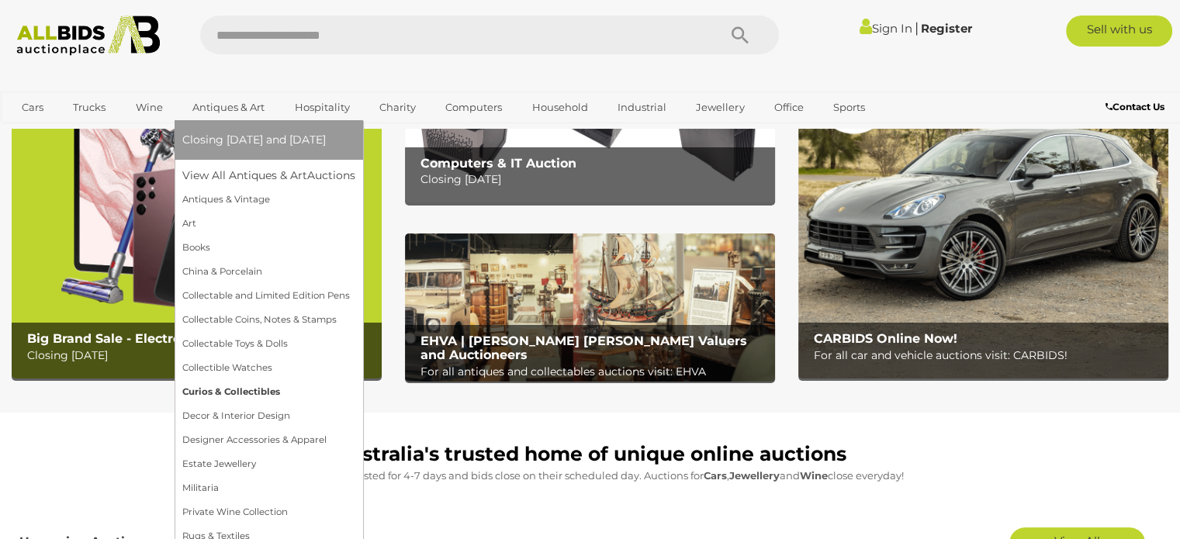
scroll to position [155, 0]
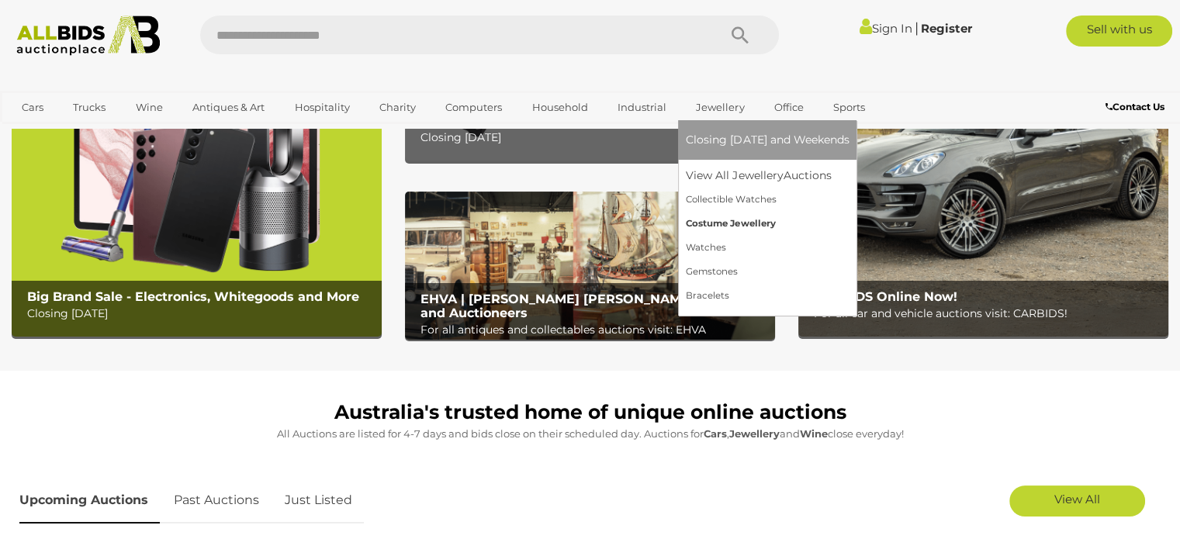
click at [721, 220] on link "Costume Jewellery" at bounding box center [767, 224] width 163 height 24
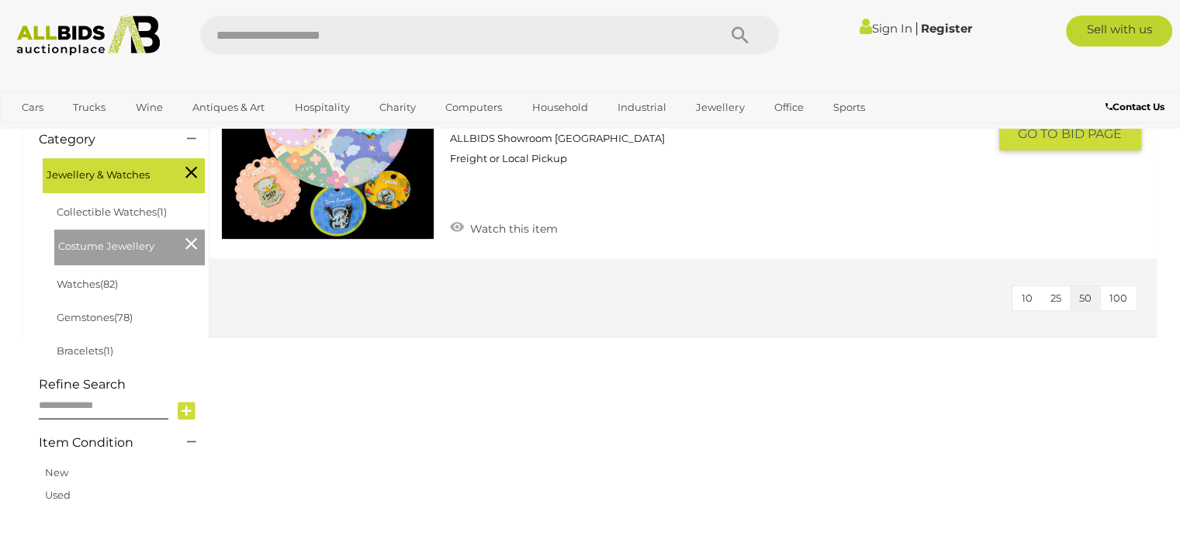
scroll to position [388, 0]
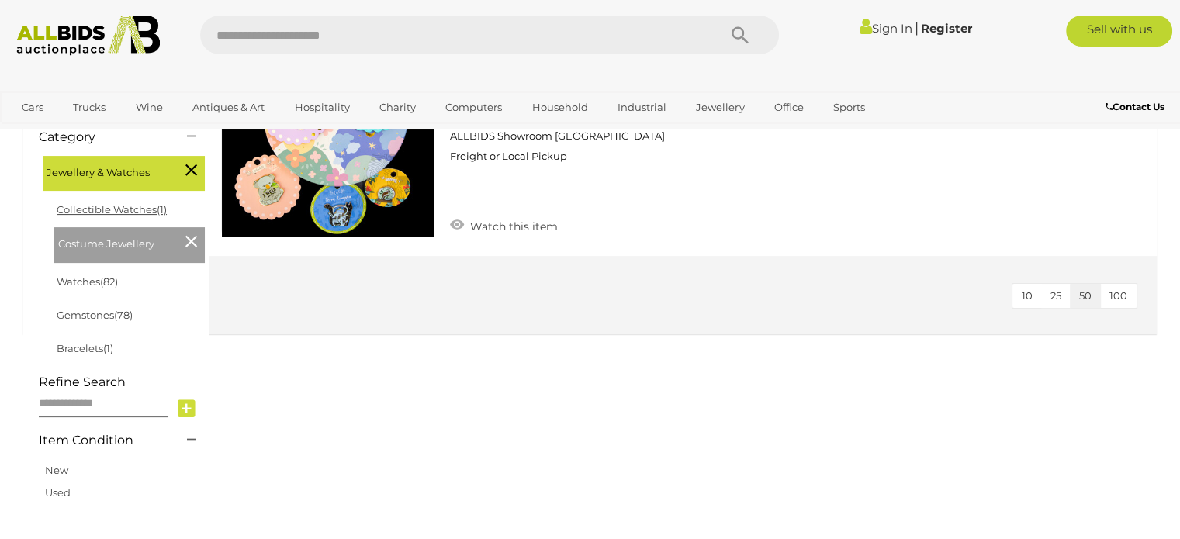
click at [113, 216] on link "Collectible Watches (1)" at bounding box center [112, 209] width 110 height 12
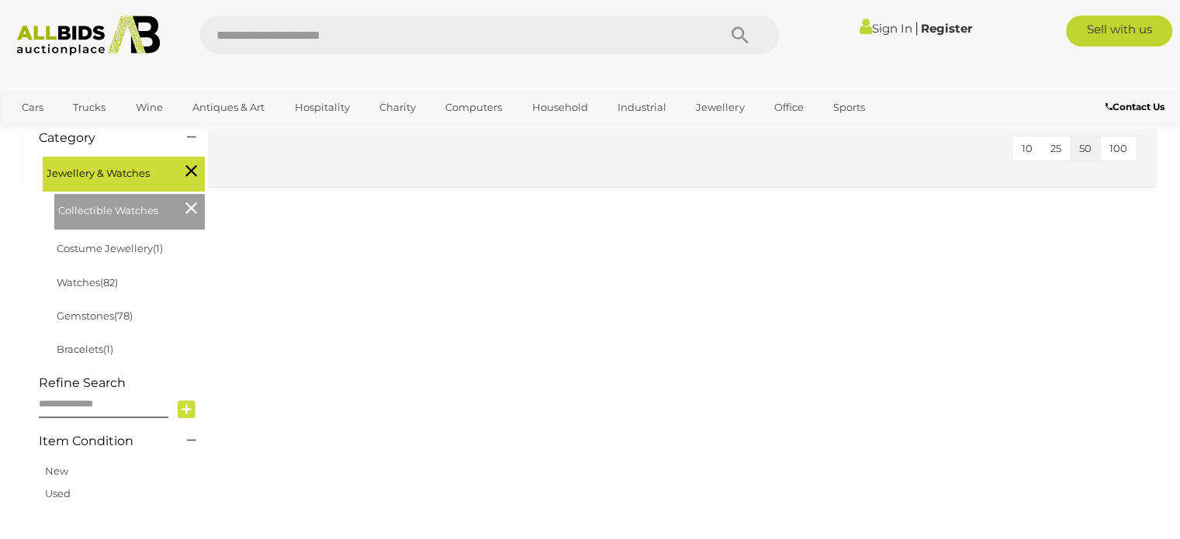
scroll to position [388, 0]
click at [85, 282] on link "Watches (82)" at bounding box center [87, 281] width 61 height 12
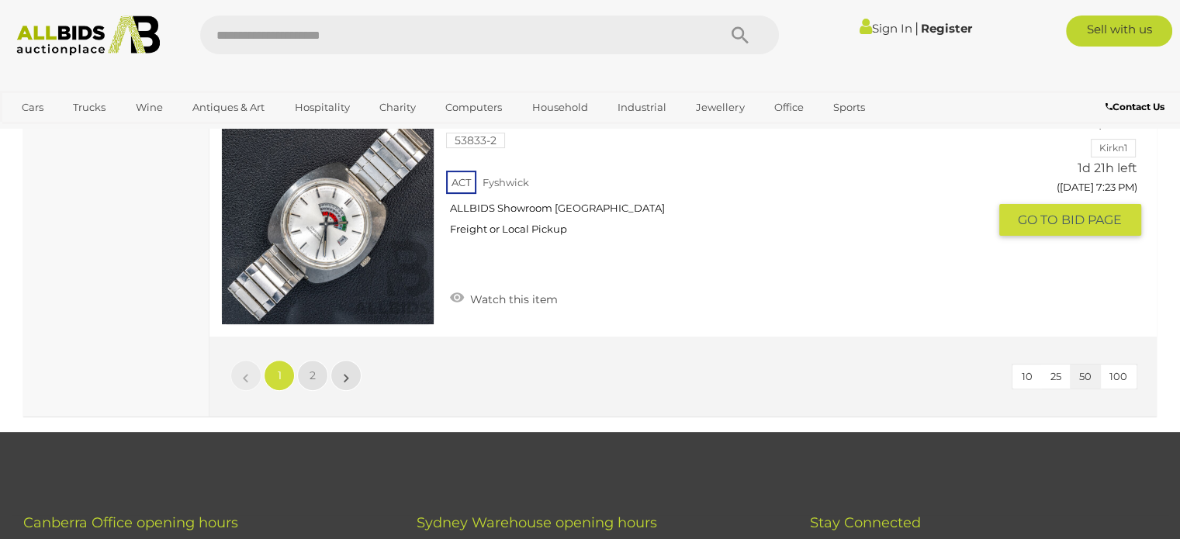
scroll to position [12256, 0]
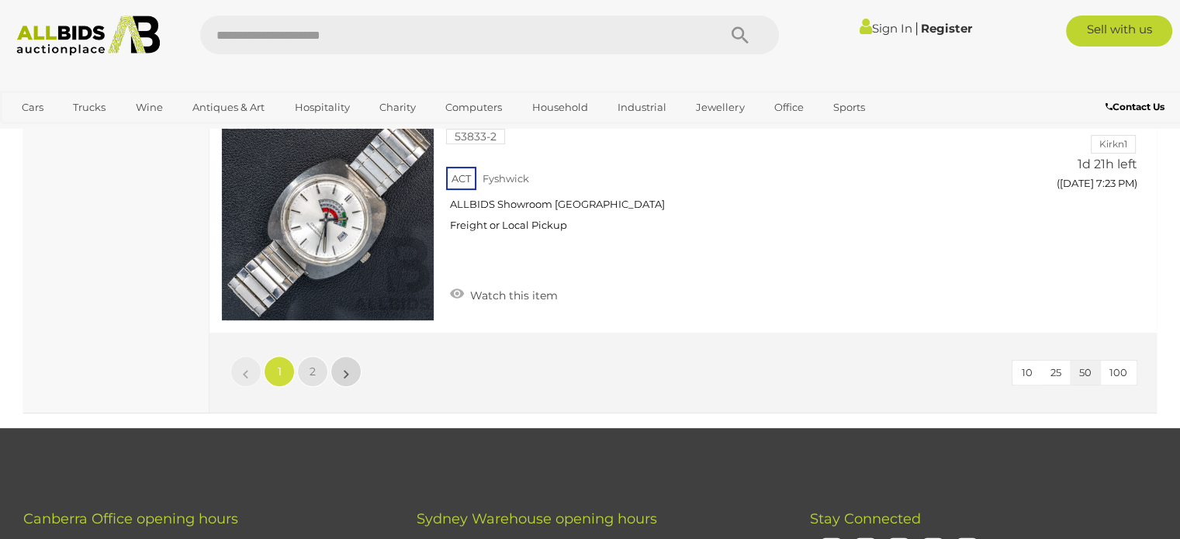
click at [350, 356] on link "»" at bounding box center [345, 371] width 31 height 31
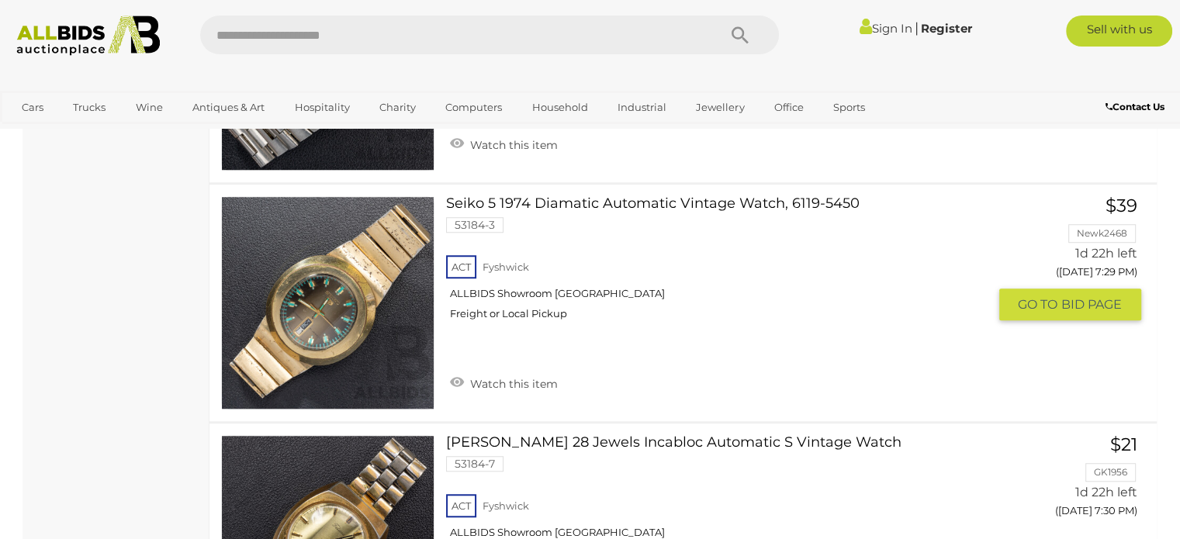
scroll to position [1173, 0]
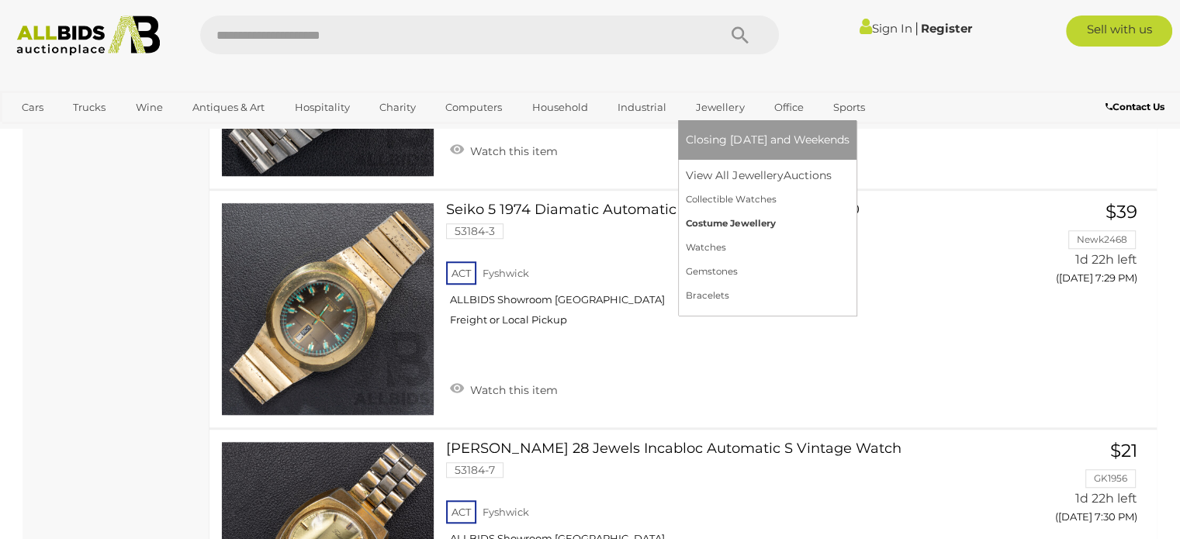
click at [729, 222] on link "Costume Jewellery" at bounding box center [767, 224] width 163 height 24
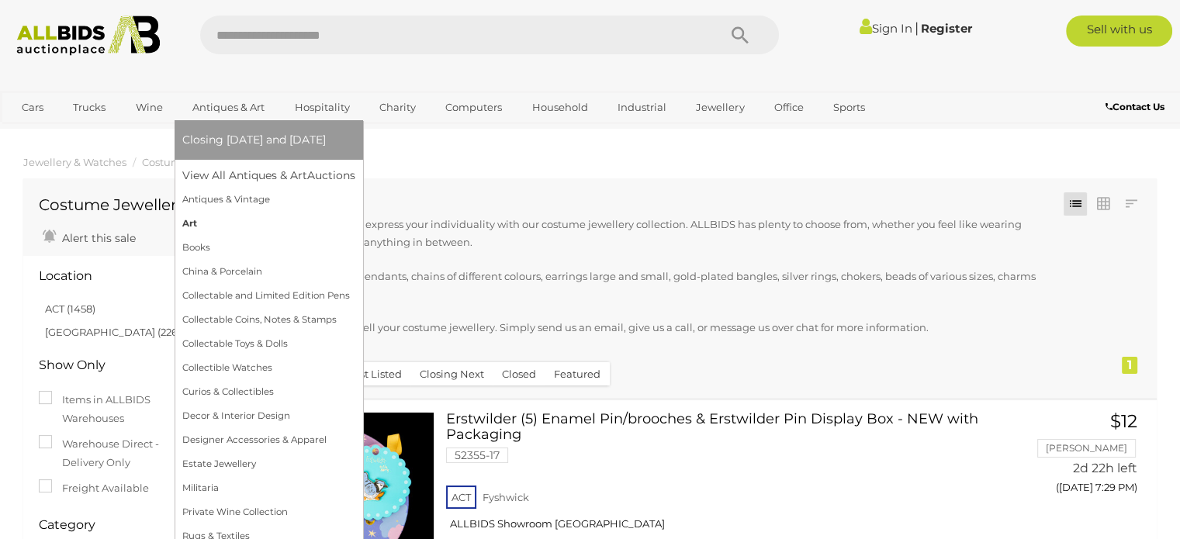
click at [187, 223] on link "Art" at bounding box center [268, 224] width 173 height 24
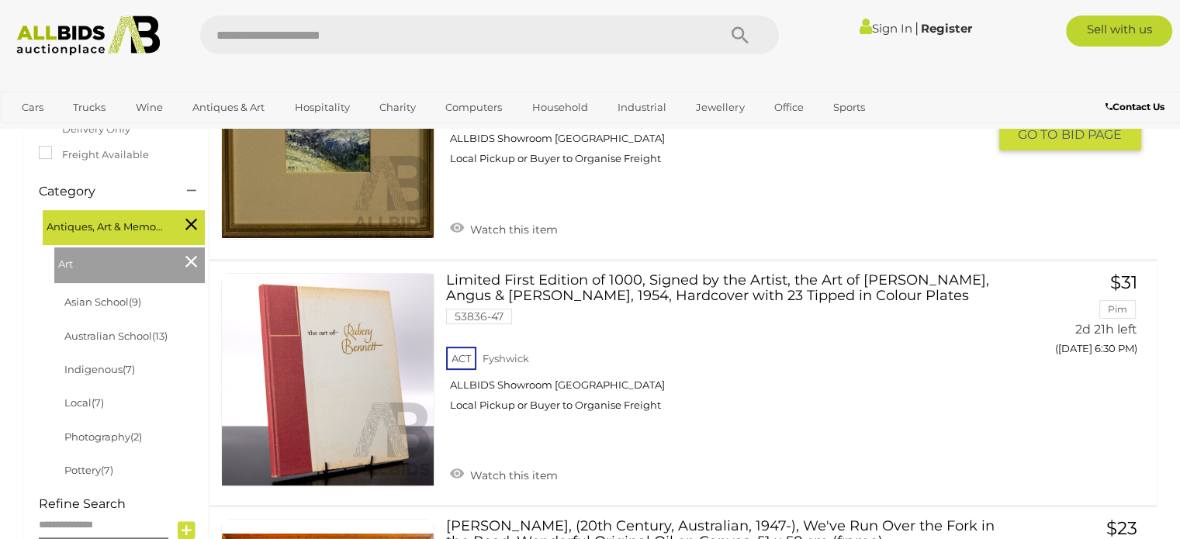
scroll to position [388, 0]
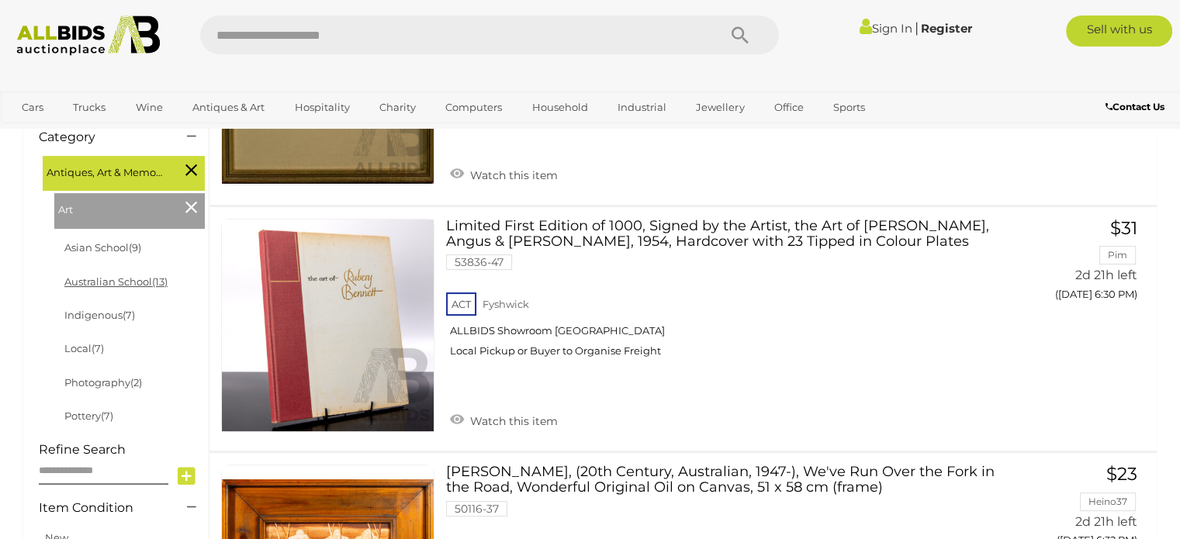
click at [87, 282] on link "Australian School (13)" at bounding box center [115, 281] width 103 height 12
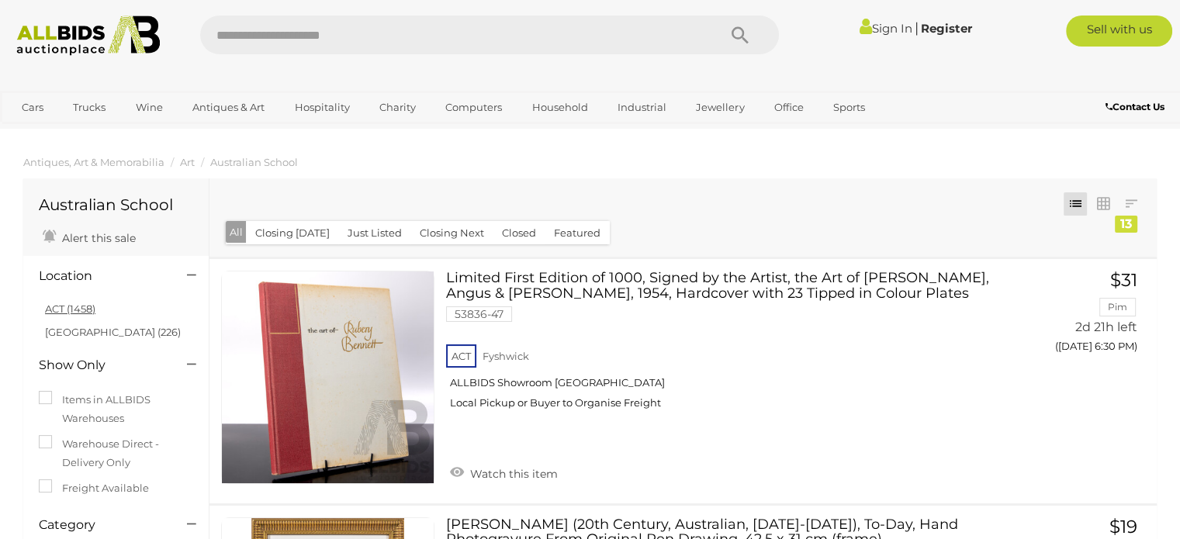
click at [70, 310] on link "ACT (1458)" at bounding box center [70, 309] width 50 height 12
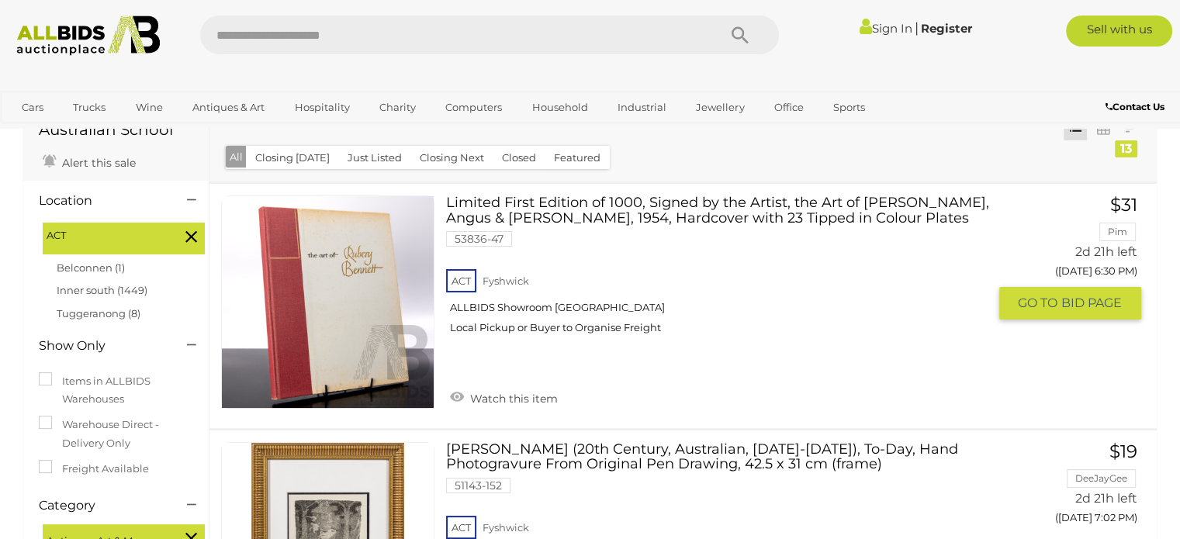
scroll to position [78, 0]
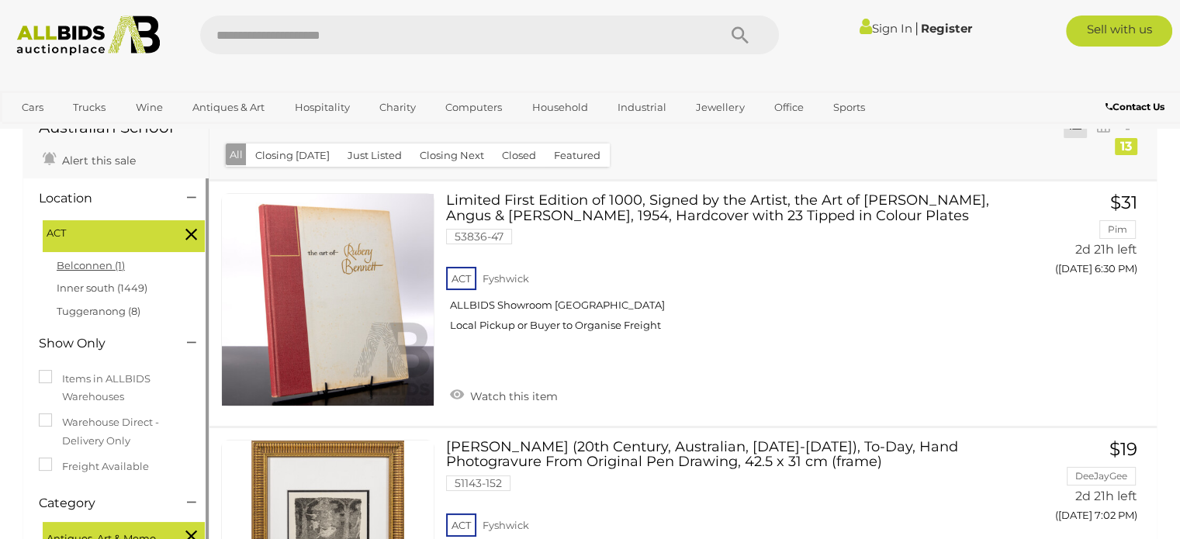
click at [93, 264] on link "Belconnen (1)" at bounding box center [91, 265] width 68 height 12
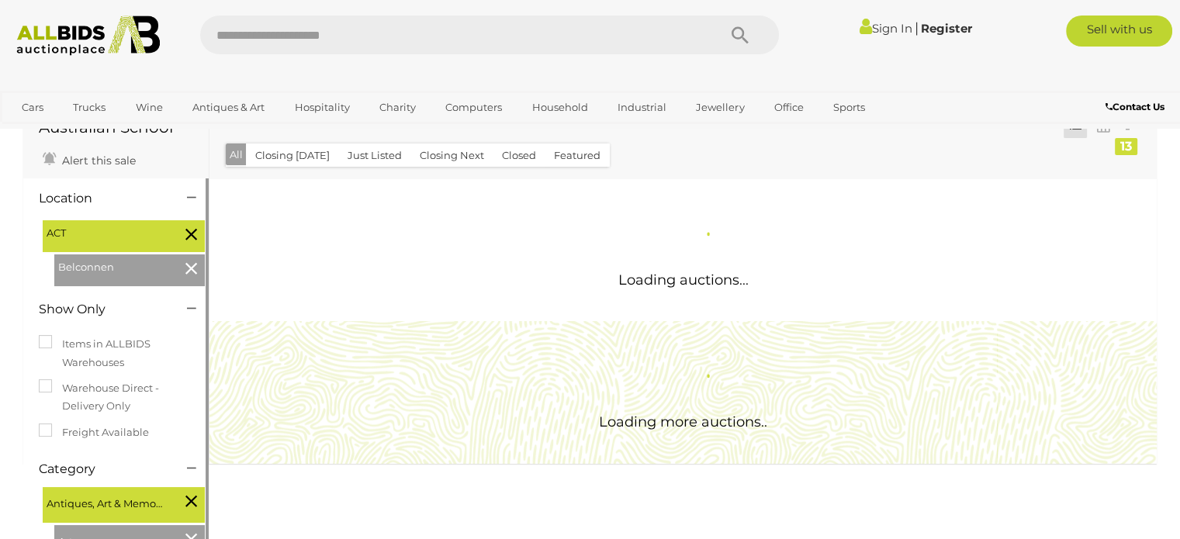
scroll to position [0, 0]
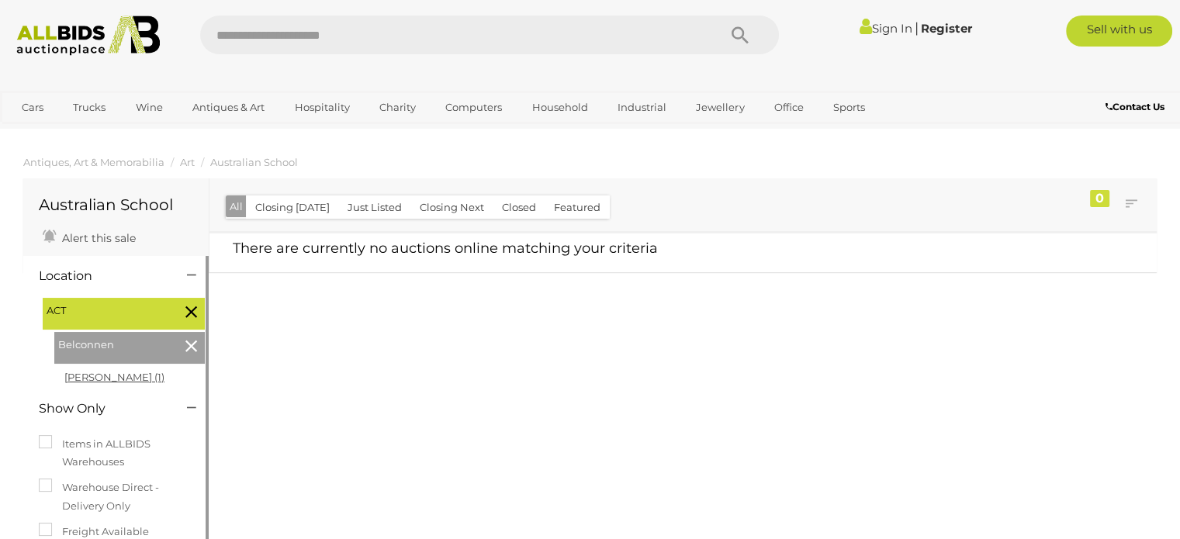
click at [93, 378] on link "Bruce (1)" at bounding box center [114, 377] width 100 height 12
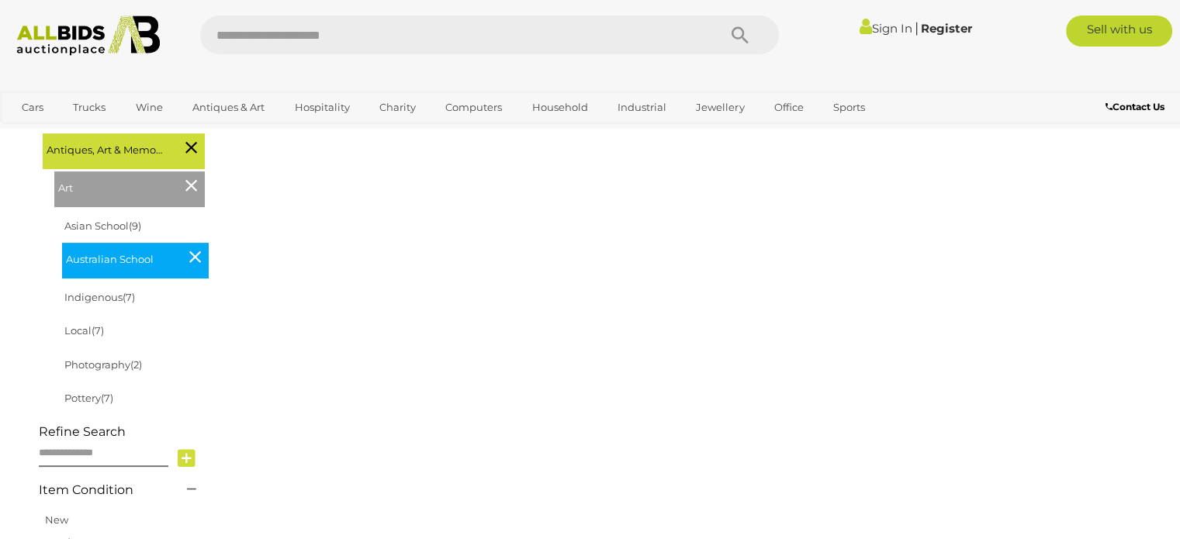
scroll to position [465, 0]
click at [77, 327] on link "Local (7)" at bounding box center [84, 329] width 40 height 12
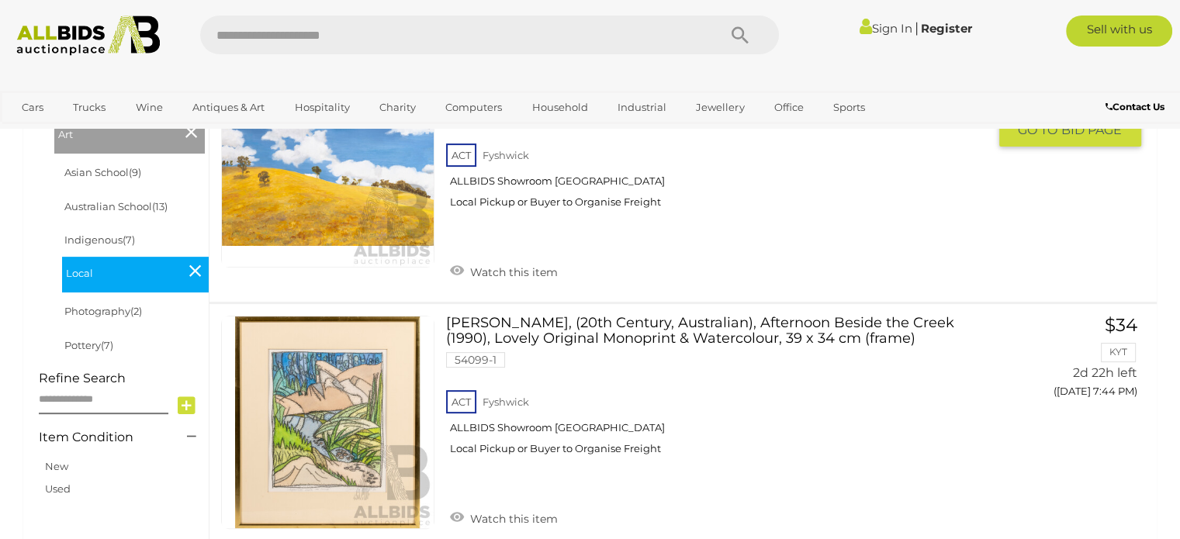
scroll to position [465, 0]
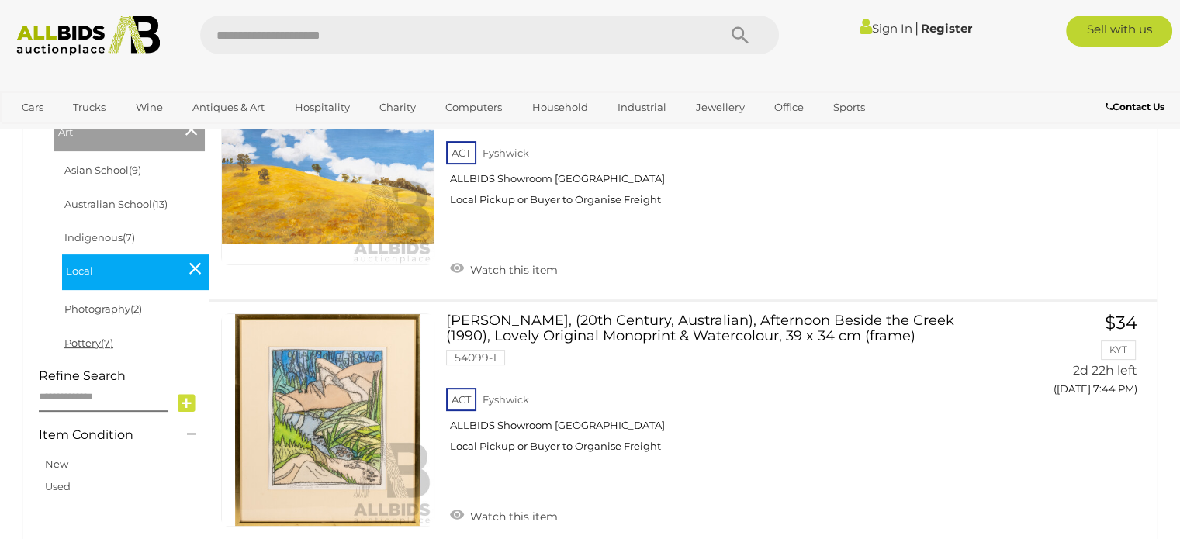
click at [81, 344] on link "Pottery (7)" at bounding box center [88, 343] width 49 height 12
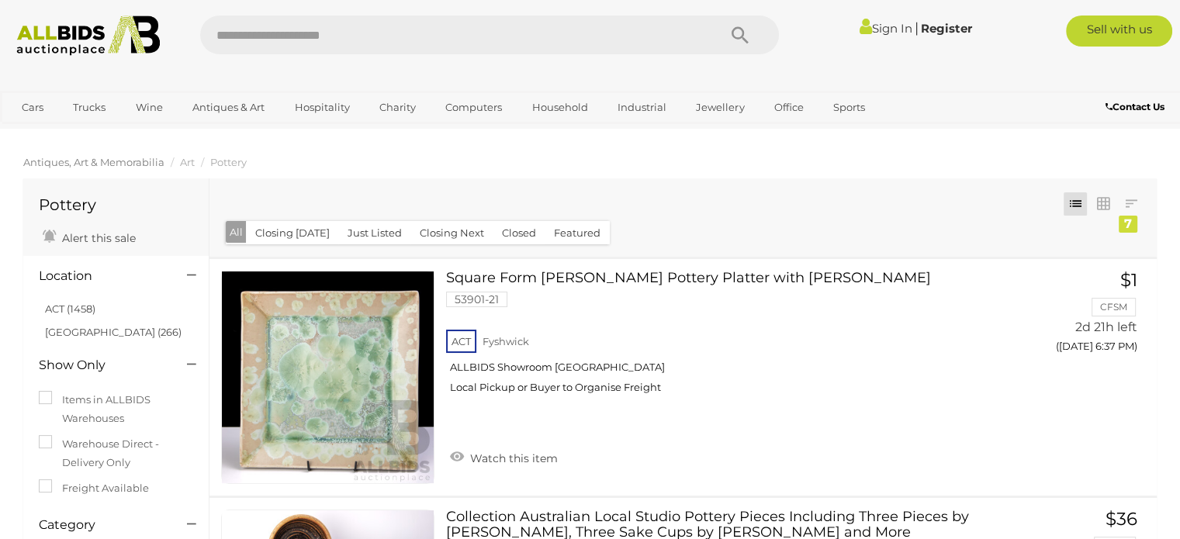
click at [112, 165] on span "Antiques, Art & Memorabilia" at bounding box center [93, 162] width 141 height 12
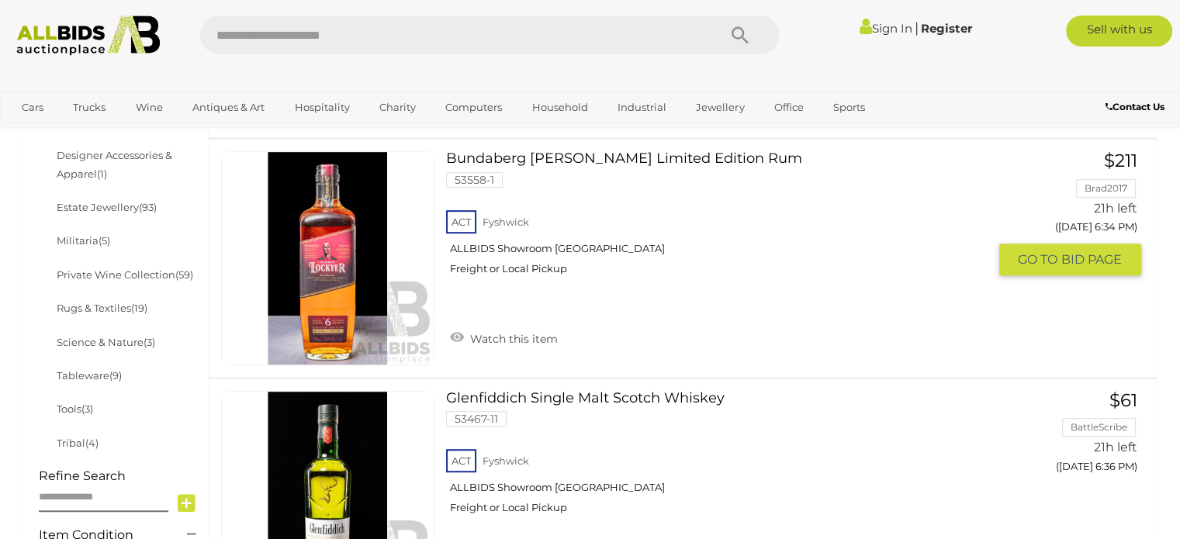
scroll to position [853, 0]
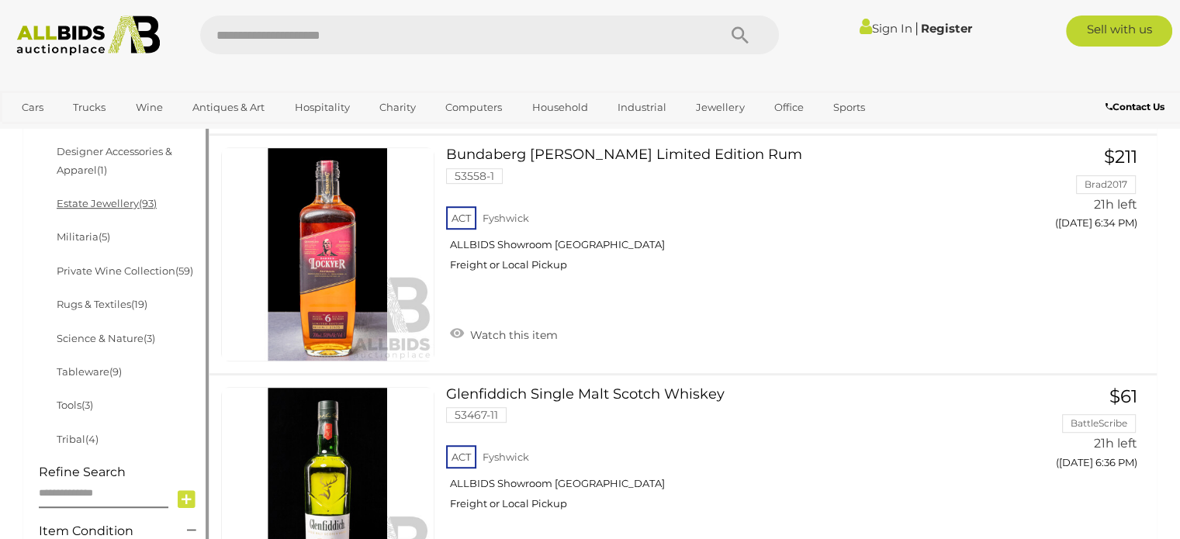
click at [112, 209] on link "Estate Jewellery (93)" at bounding box center [107, 203] width 100 height 12
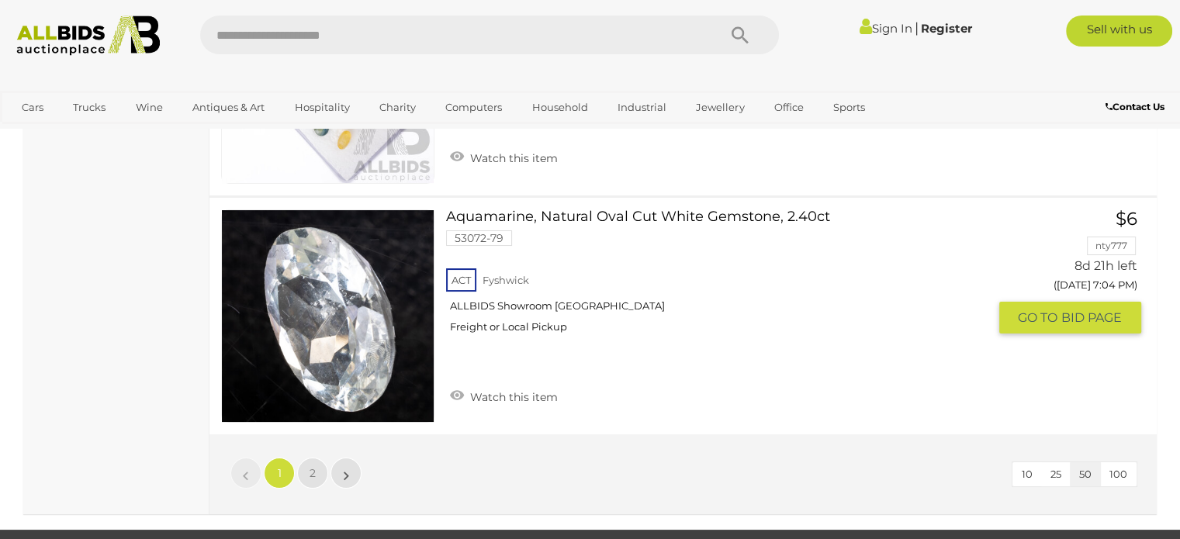
scroll to position [11868, 0]
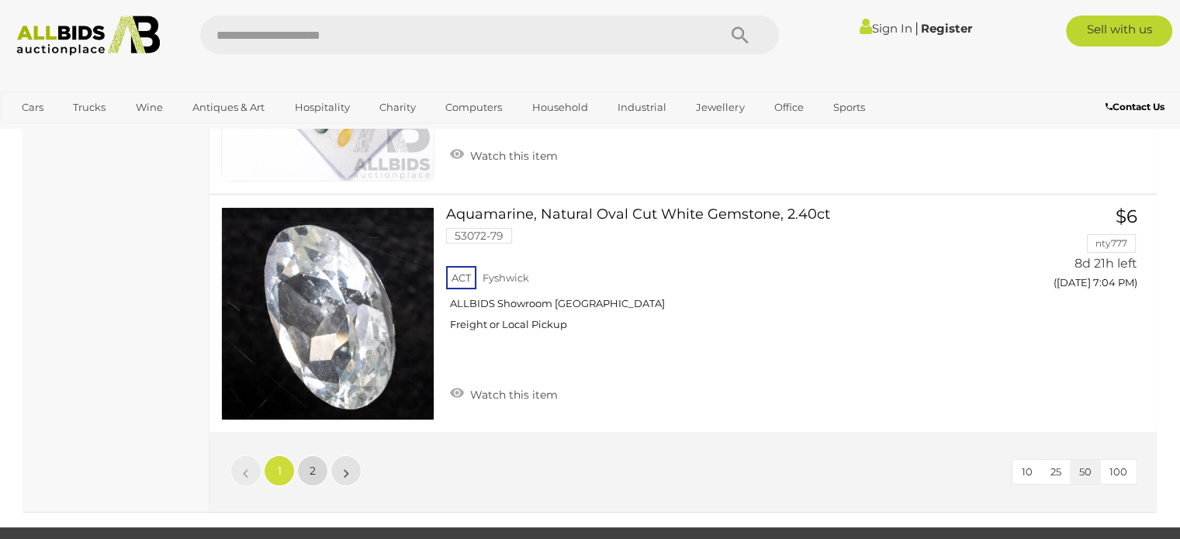
click at [311, 464] on span "2" at bounding box center [312, 471] width 6 height 14
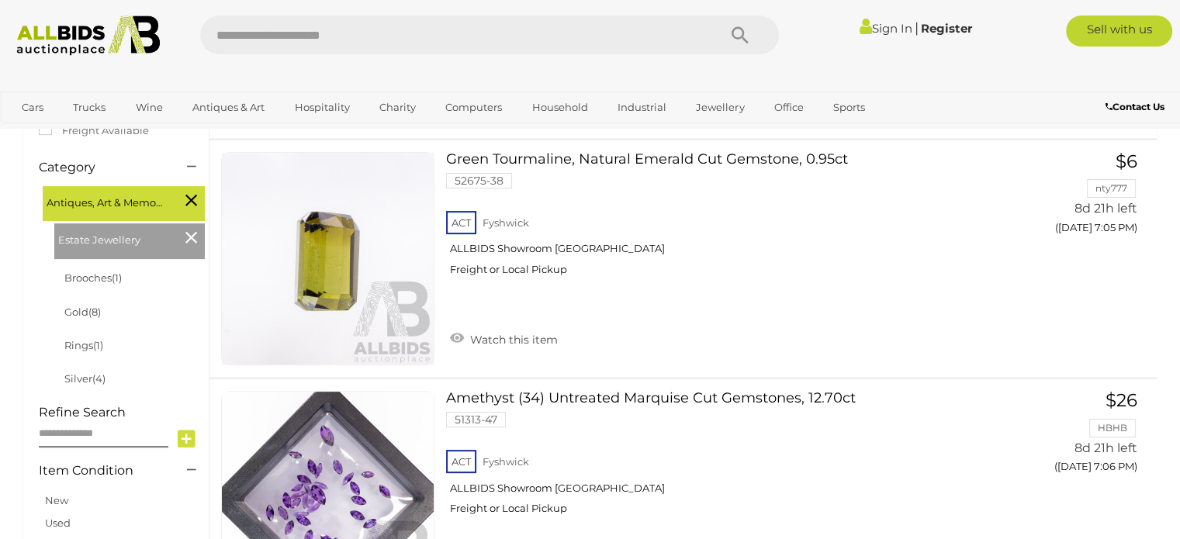
scroll to position [412, 0]
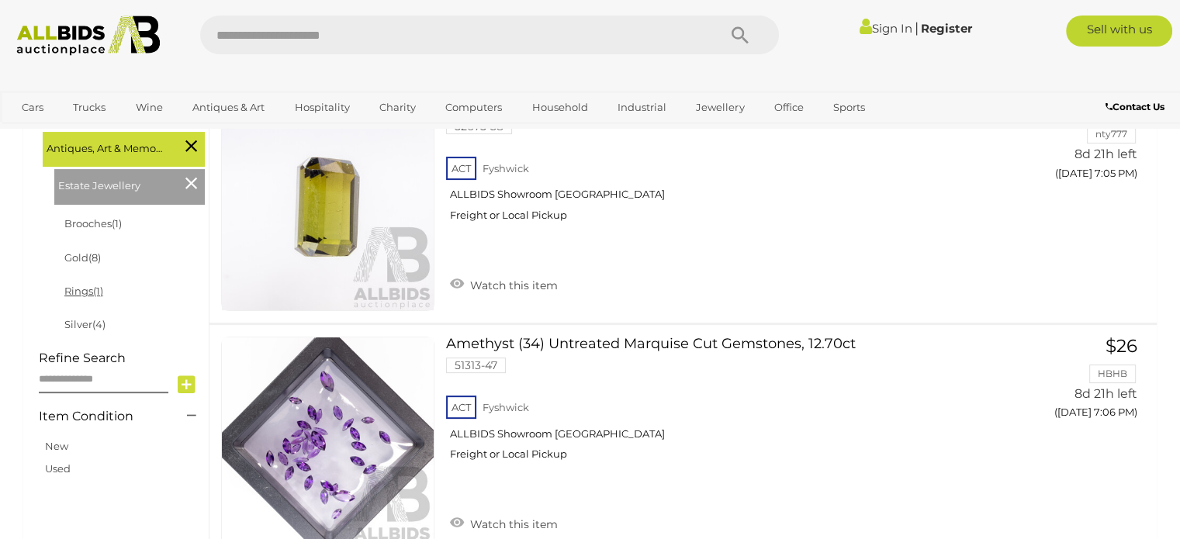
click at [68, 295] on link "Rings (1)" at bounding box center [83, 291] width 39 height 12
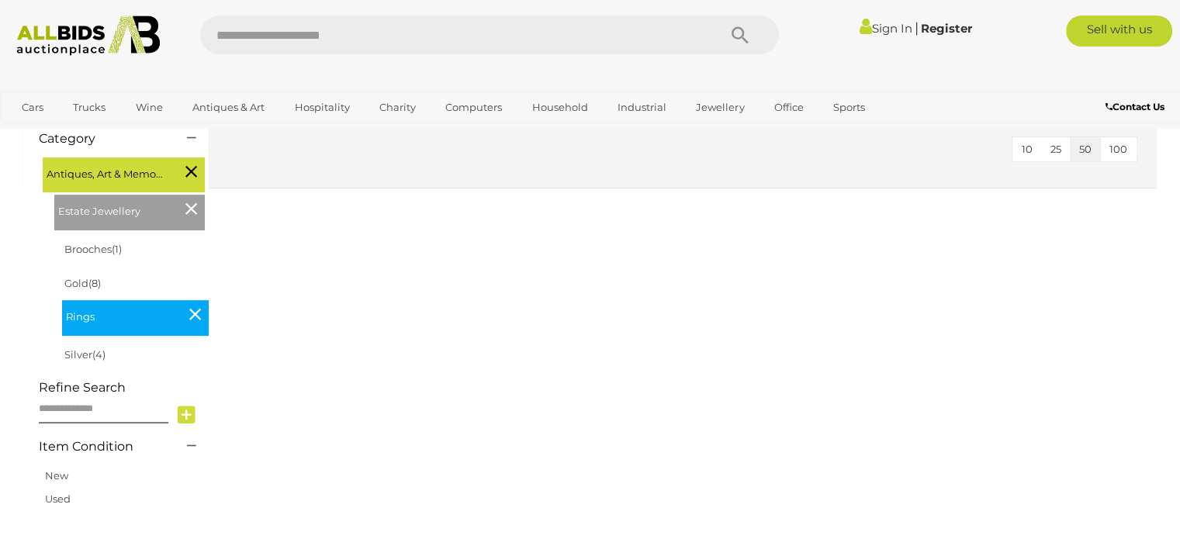
scroll to position [388, 0]
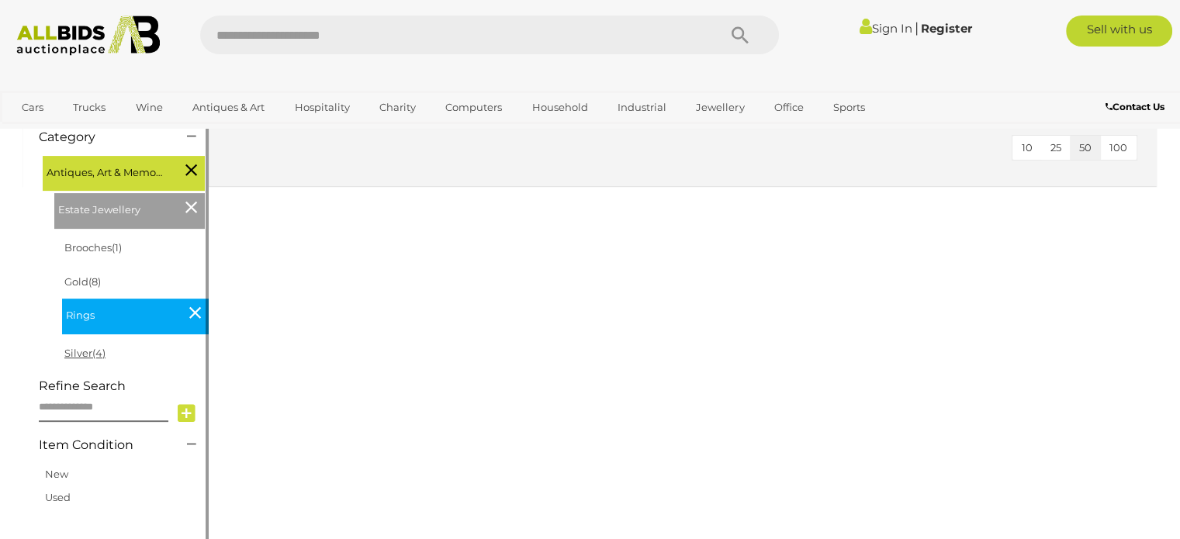
click at [77, 353] on link "Silver (4)" at bounding box center [84, 353] width 41 height 12
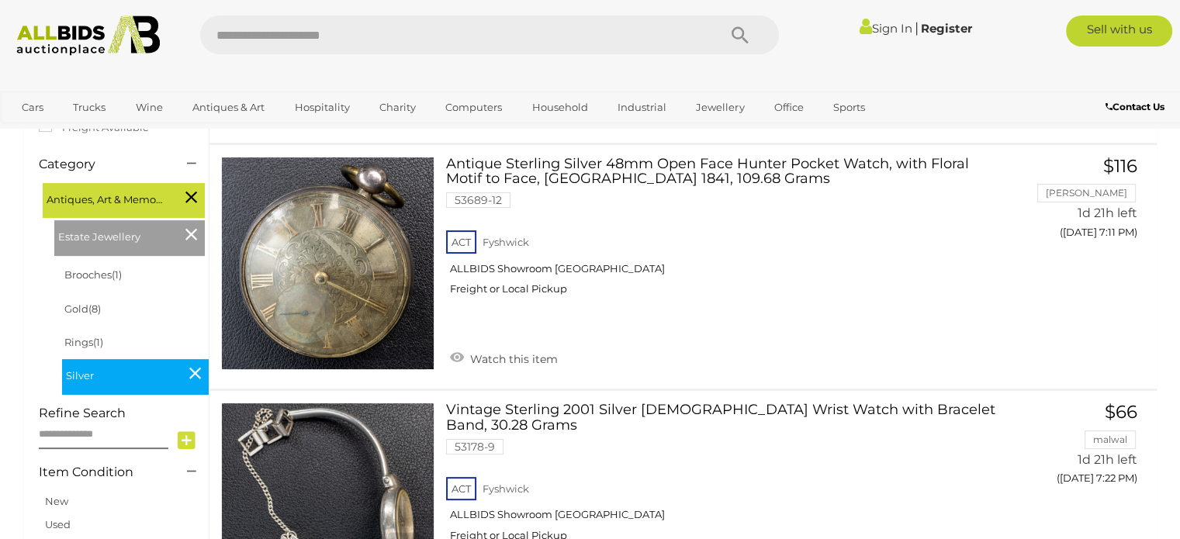
scroll to position [388, 0]
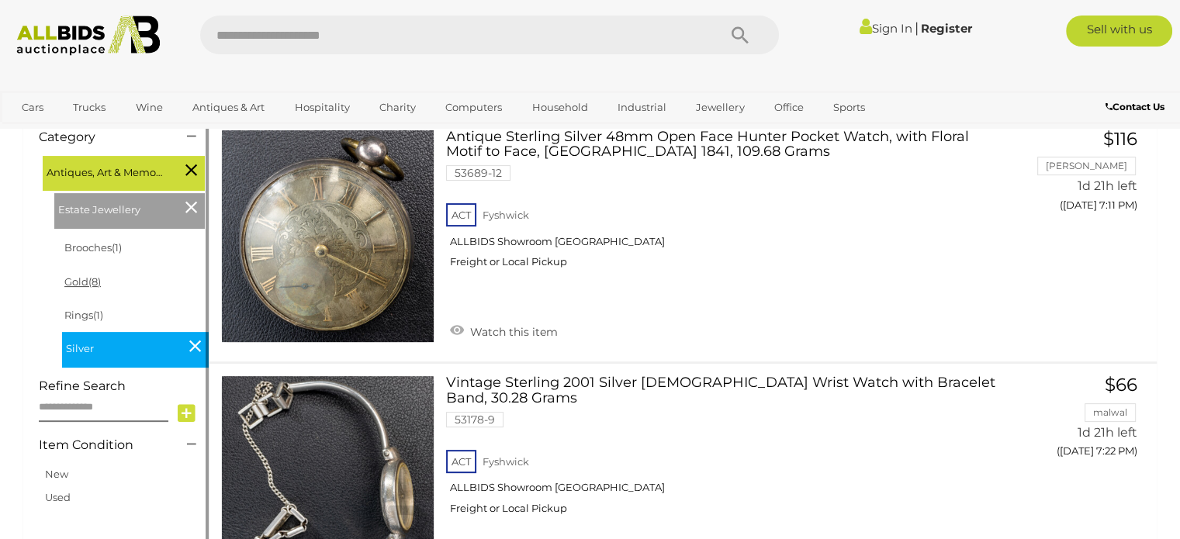
click at [71, 282] on link "Gold (8)" at bounding box center [82, 281] width 36 height 12
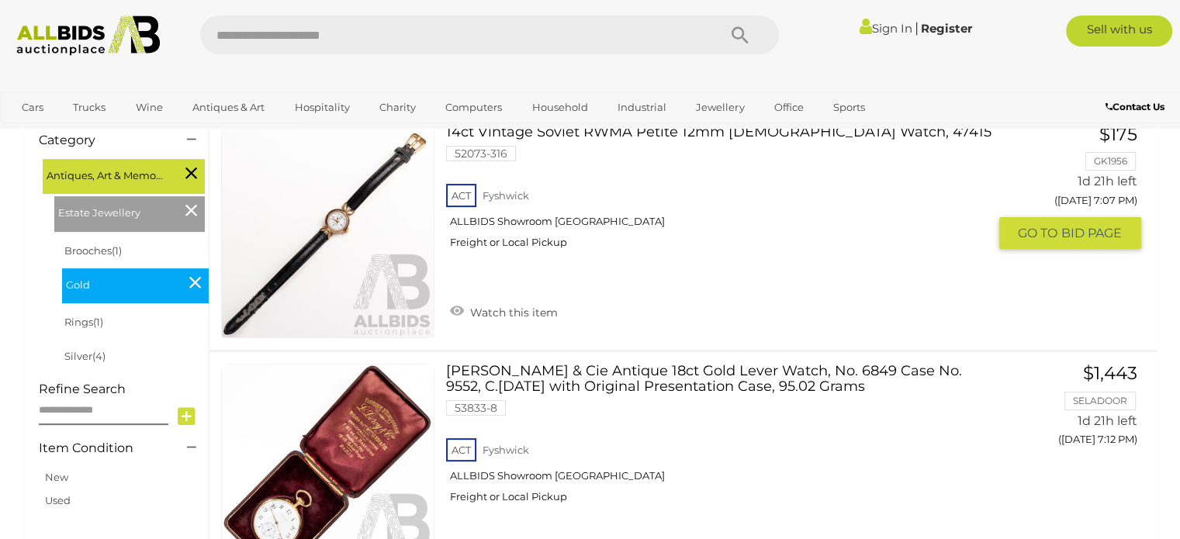
scroll to position [388, 0]
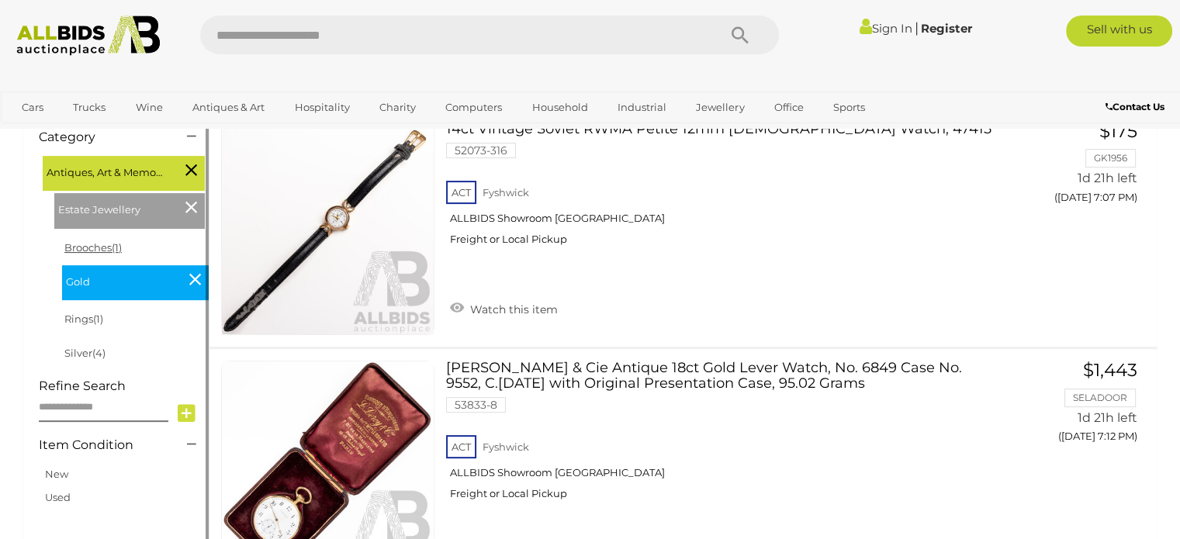
click at [92, 247] on link "Brooches (1)" at bounding box center [92, 247] width 57 height 12
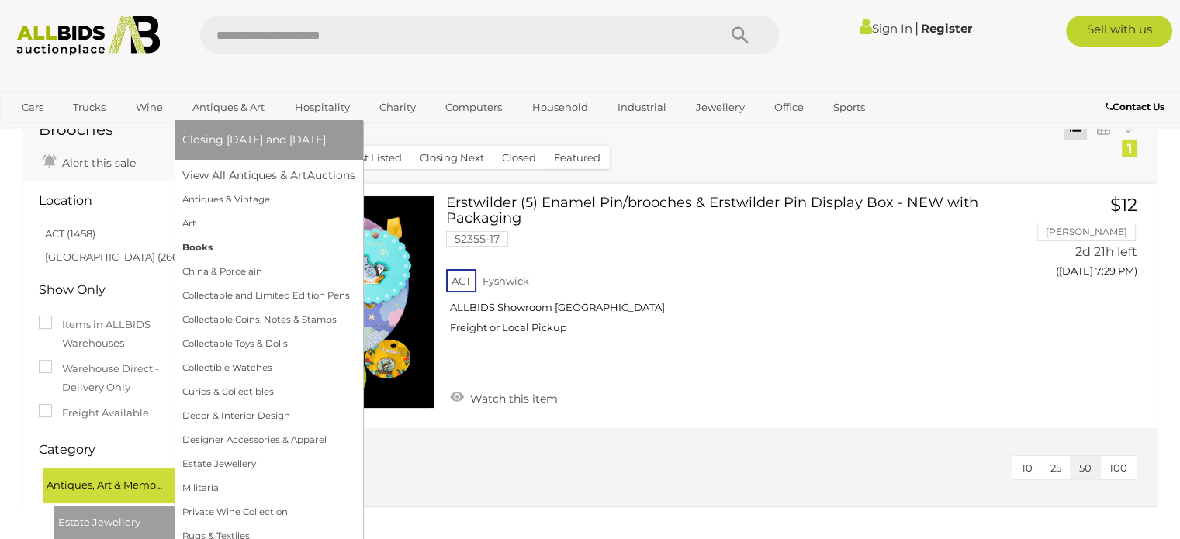
scroll to position [78, 0]
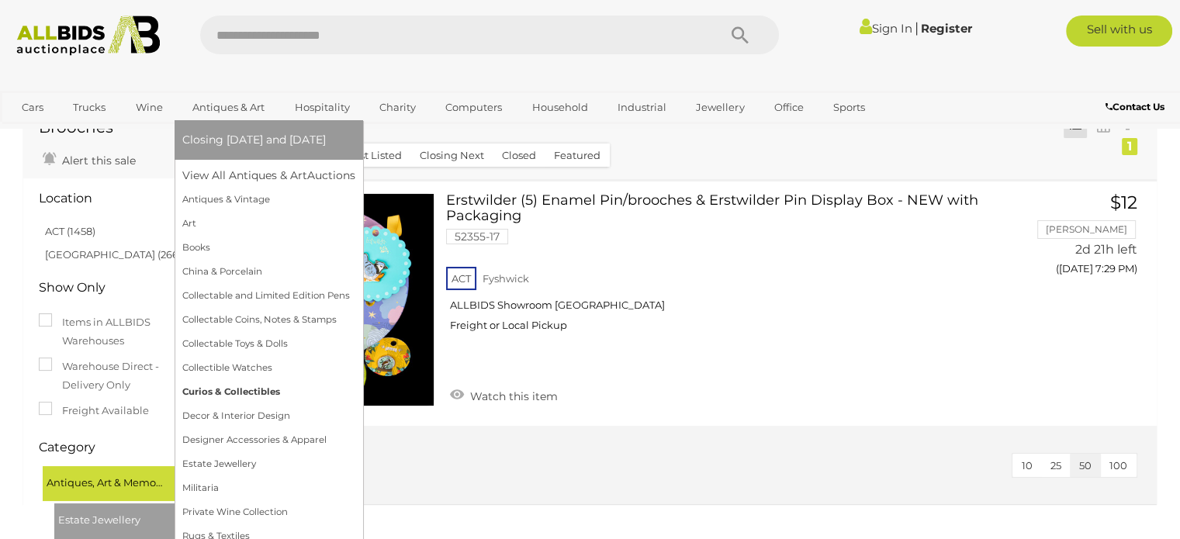
click at [233, 386] on link "Curios & Collectibles" at bounding box center [268, 392] width 173 height 24
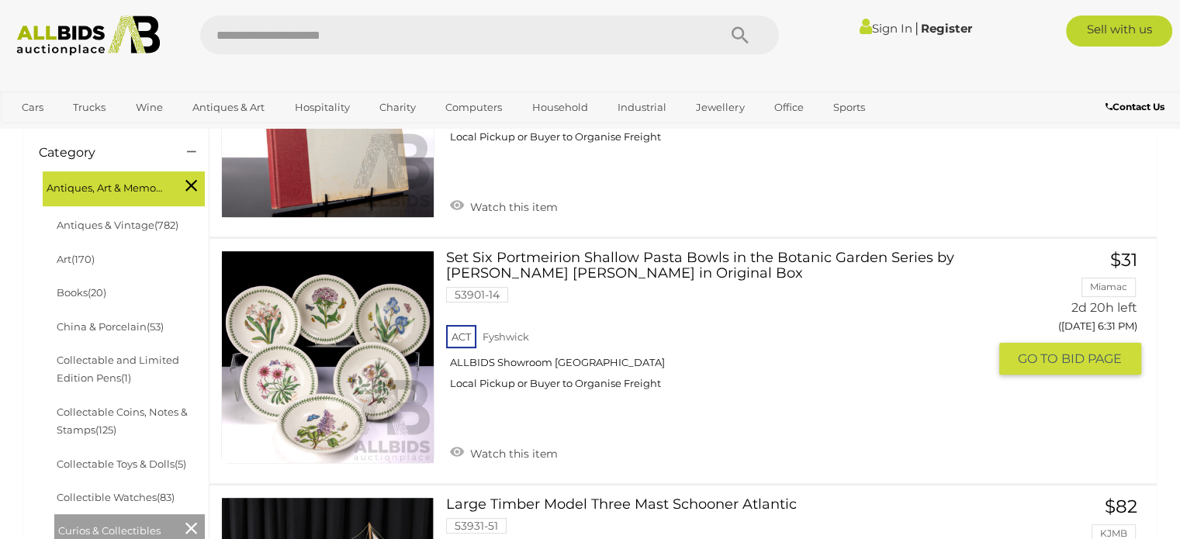
scroll to position [388, 0]
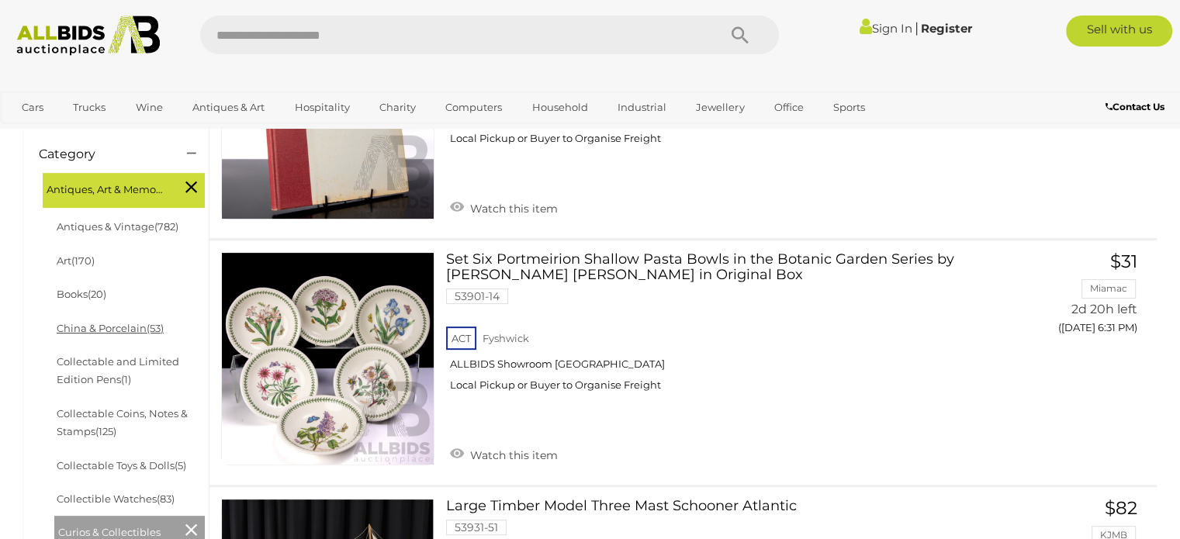
click at [102, 329] on link "China & Porcelain (53)" at bounding box center [110, 328] width 107 height 12
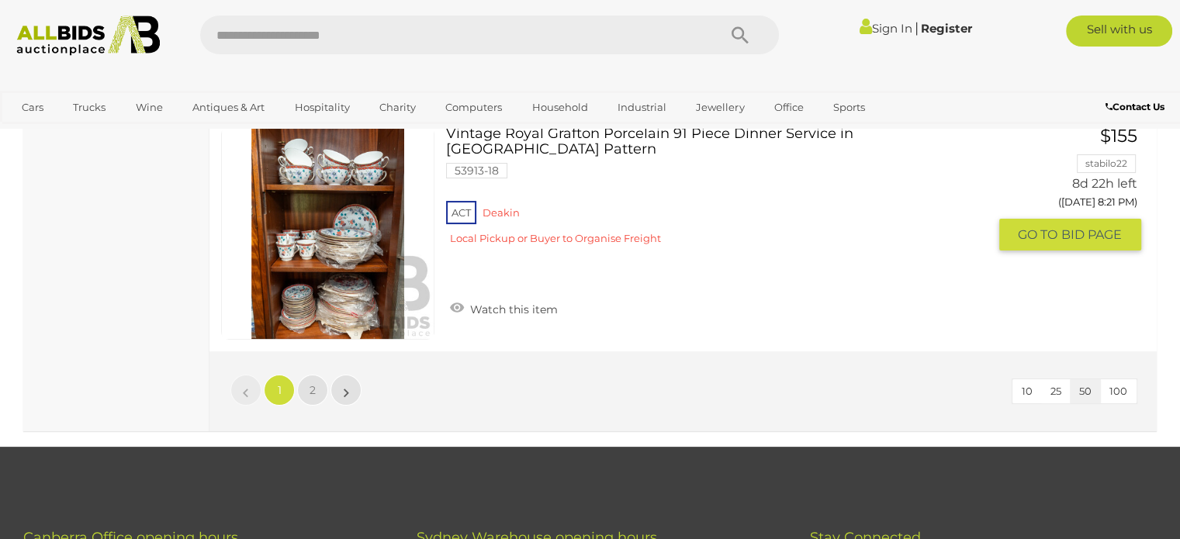
scroll to position [12101, 0]
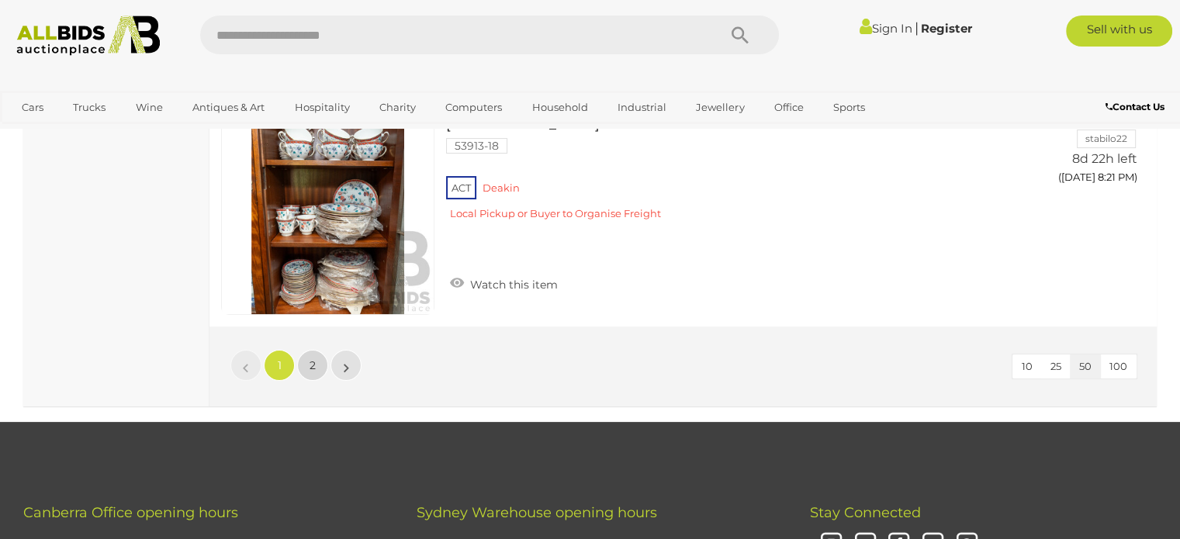
click at [316, 350] on link "2" at bounding box center [312, 365] width 31 height 31
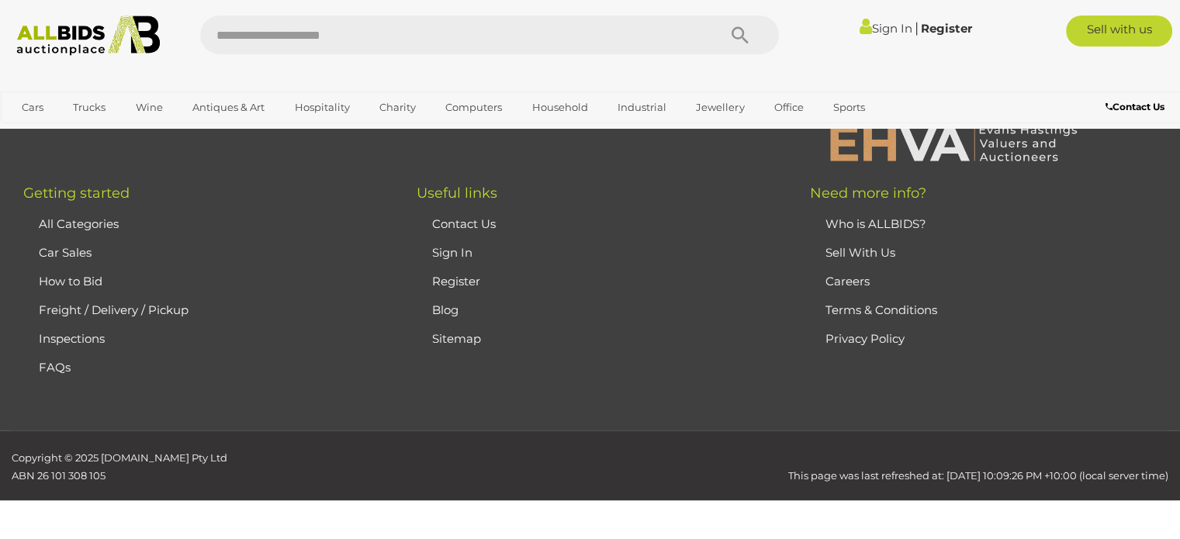
scroll to position [102, 0]
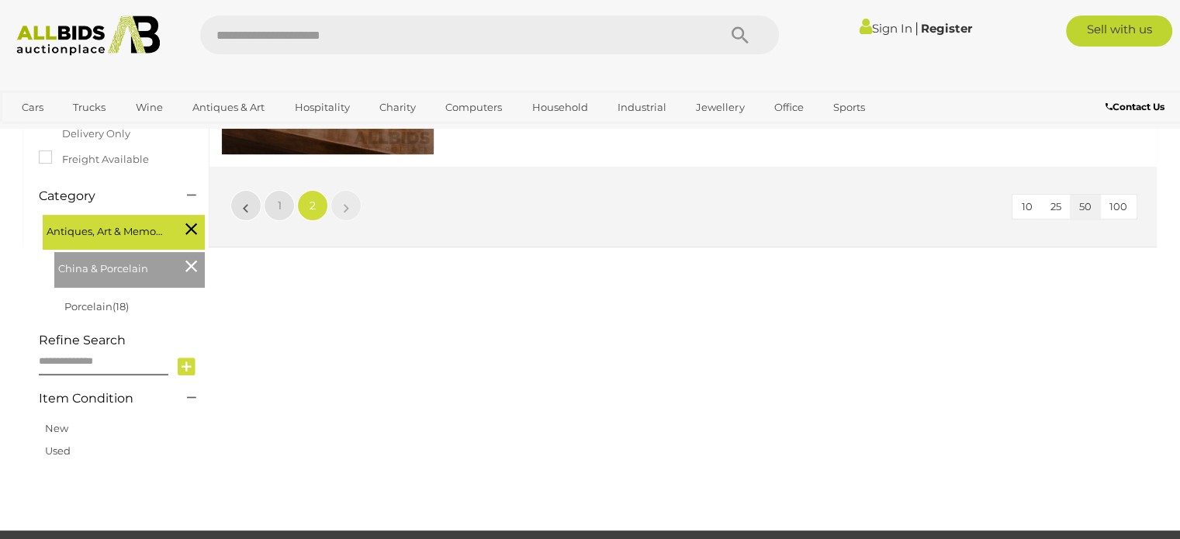
scroll to position [334, 0]
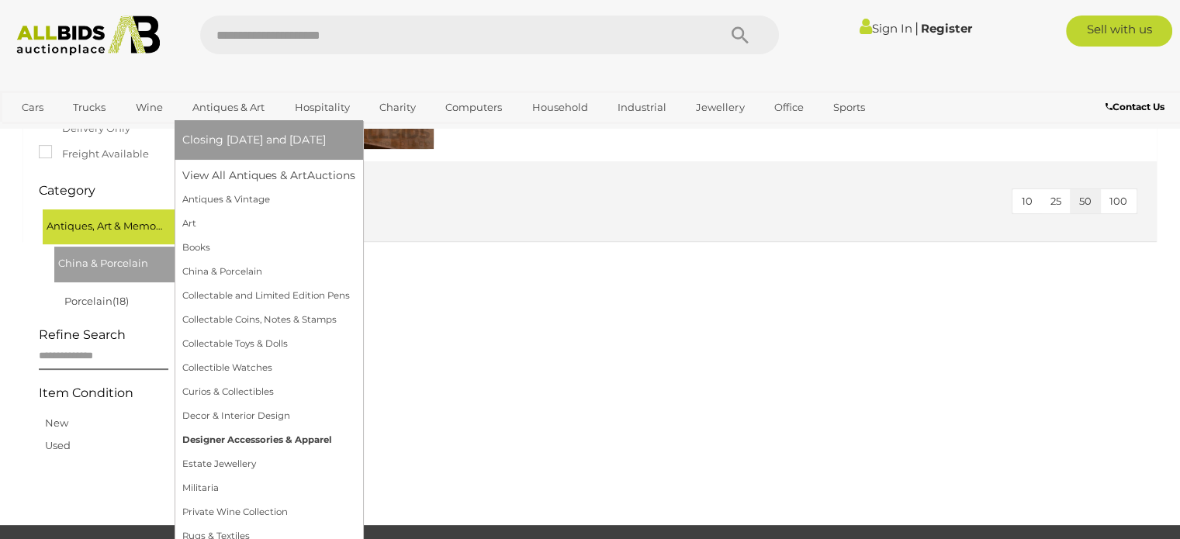
click at [211, 434] on link "Designer Accessories & Apparel" at bounding box center [268, 440] width 173 height 24
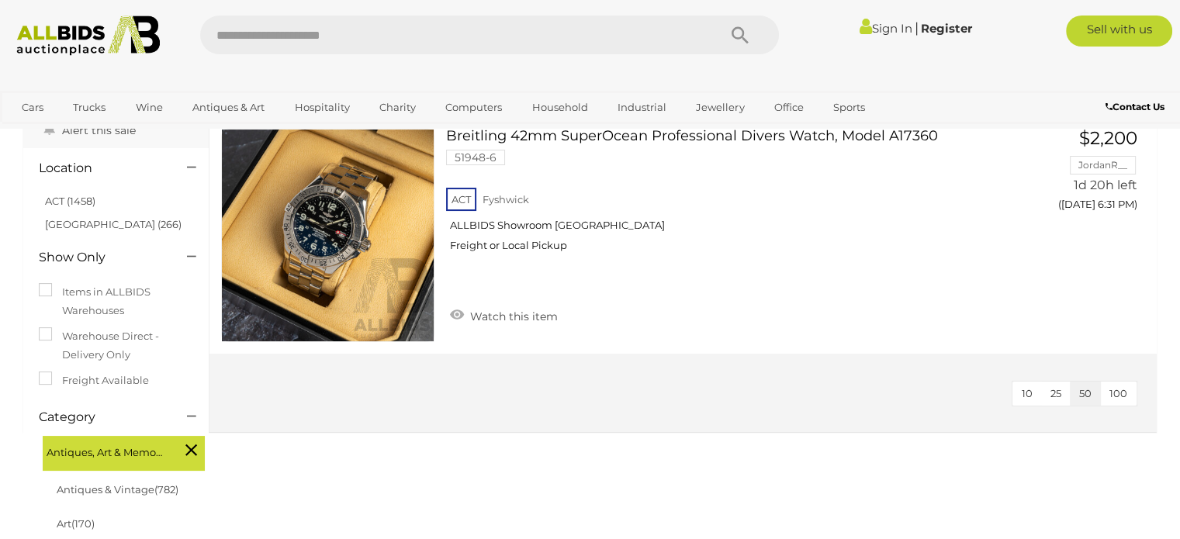
scroll to position [78, 0]
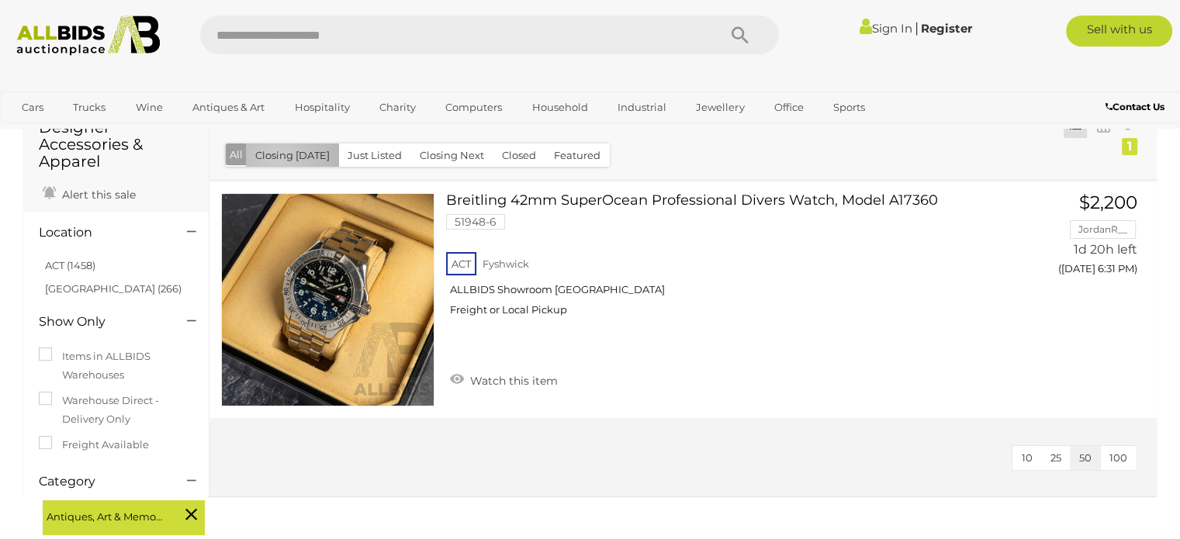
click at [278, 157] on button "Closing [DATE]" at bounding box center [292, 156] width 93 height 24
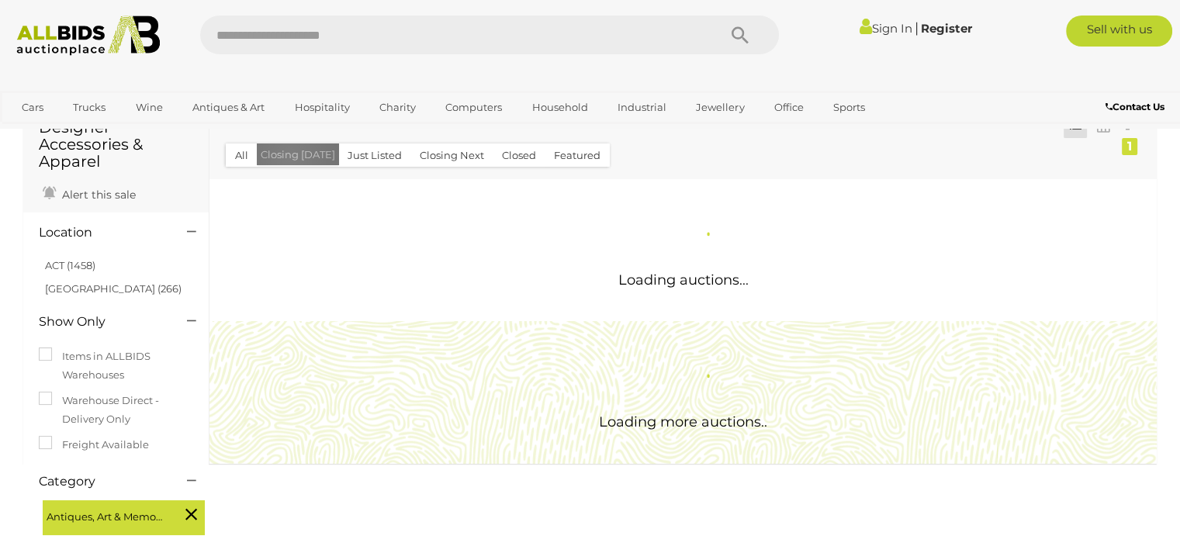
scroll to position [0, 0]
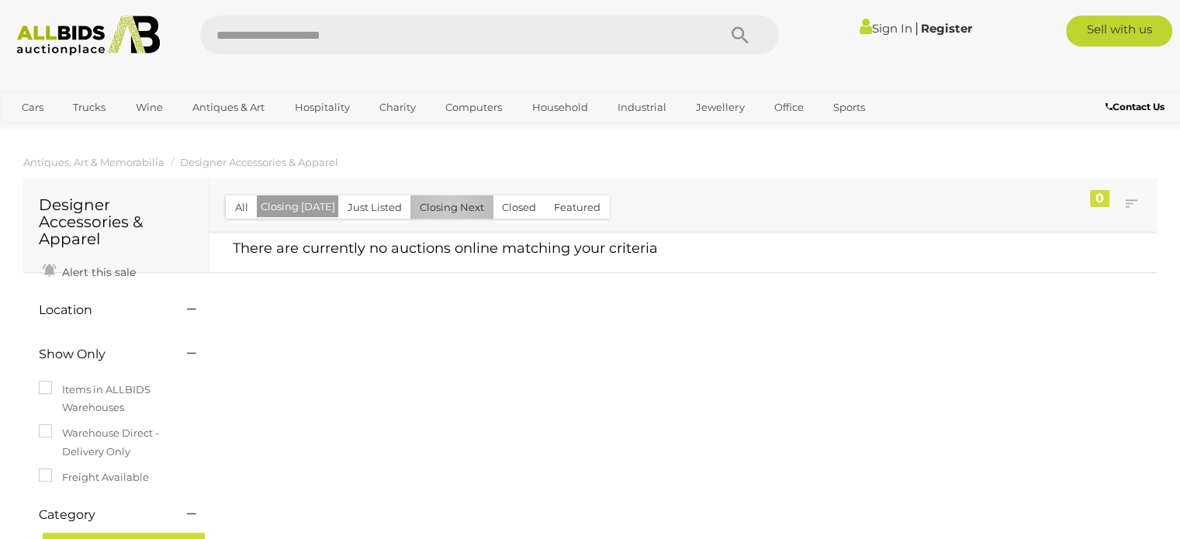
click at [443, 207] on button "Closing Next" at bounding box center [451, 207] width 83 height 24
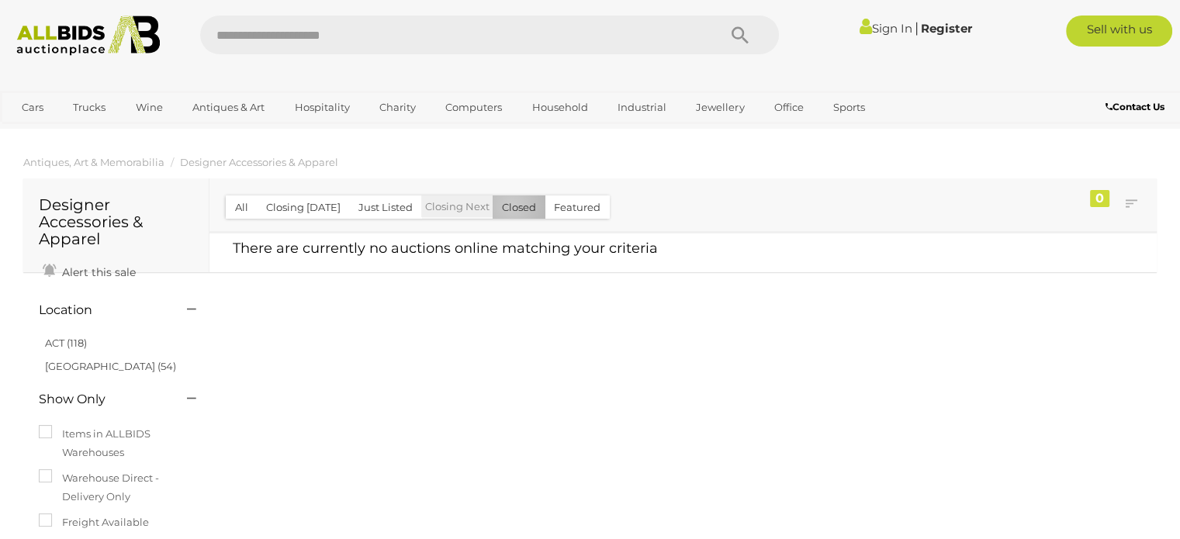
click at [506, 206] on button "Closed" at bounding box center [519, 207] width 53 height 24
click at [574, 205] on button "Featured" at bounding box center [577, 207] width 65 height 24
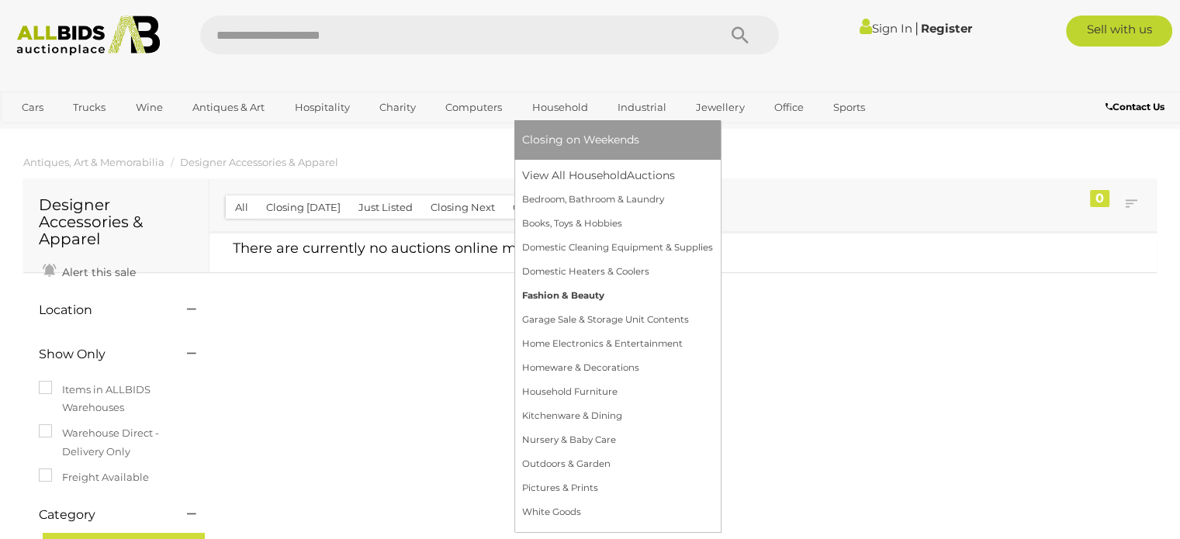
click at [553, 294] on link "Fashion & Beauty" at bounding box center [617, 296] width 191 height 24
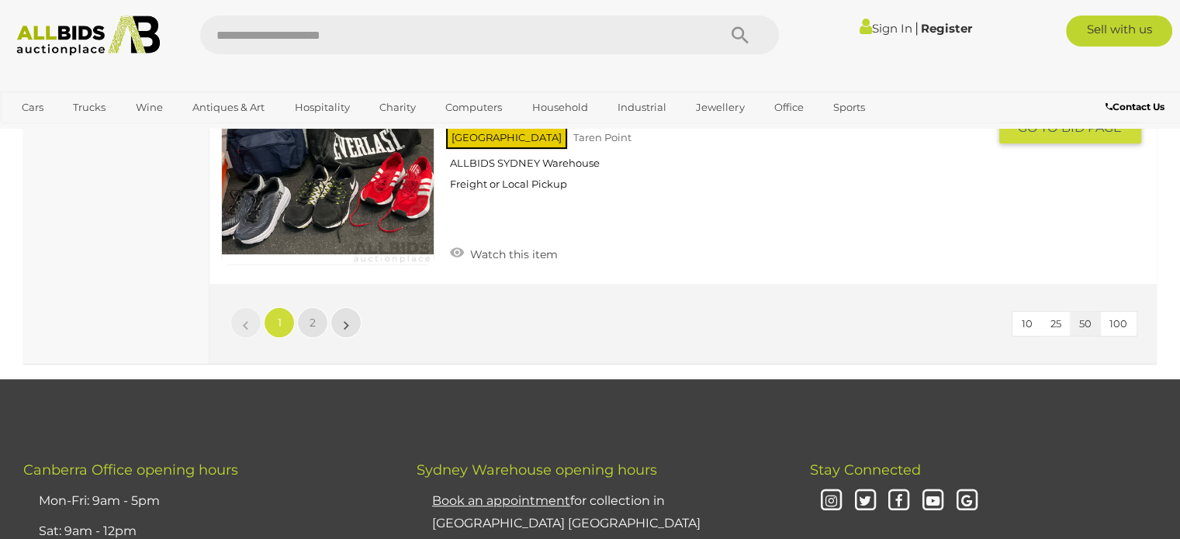
scroll to position [12256, 0]
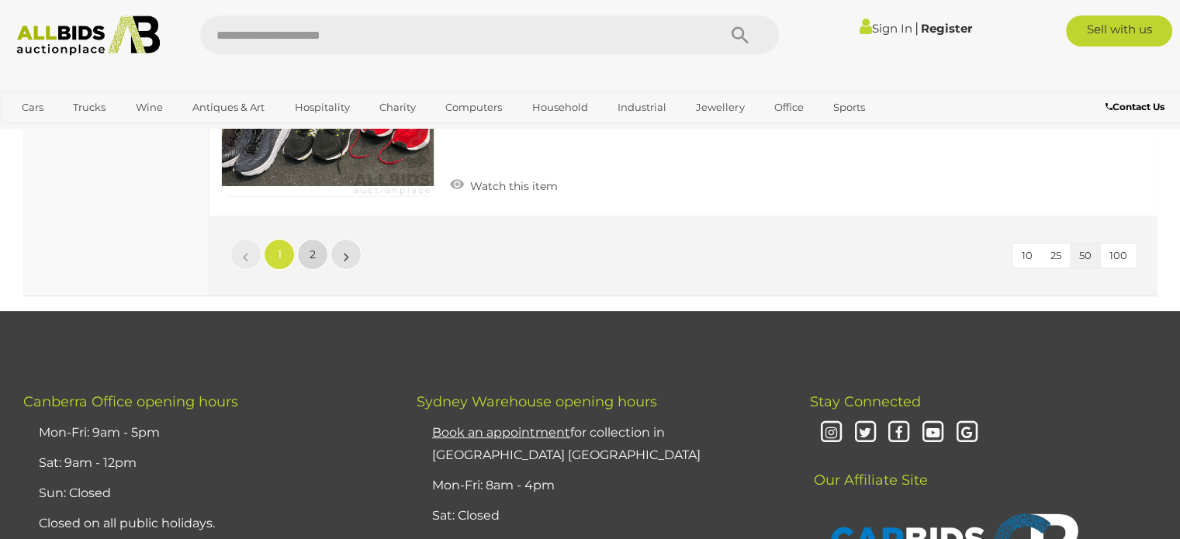
click at [310, 247] on span "2" at bounding box center [312, 254] width 6 height 14
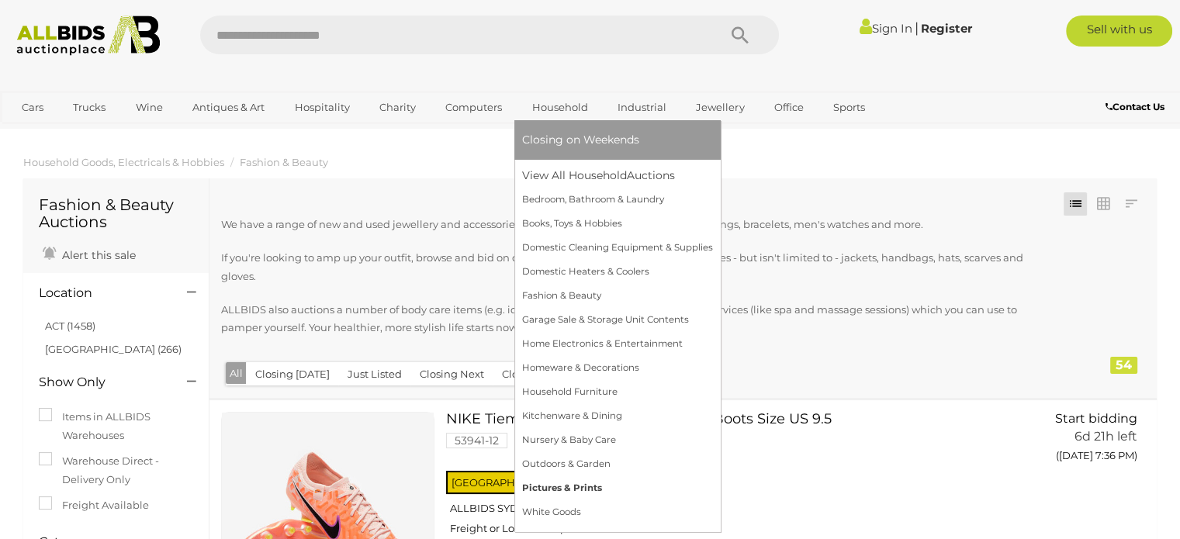
click at [576, 486] on link "Pictures & Prints" at bounding box center [617, 488] width 191 height 24
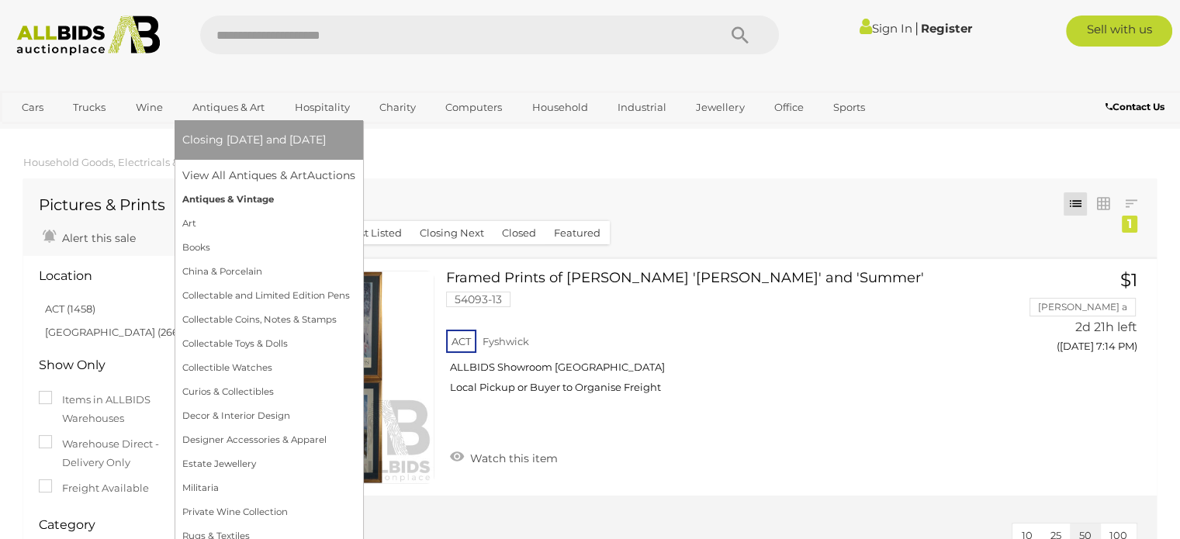
click at [237, 202] on link "Antiques & Vintage" at bounding box center [268, 200] width 173 height 24
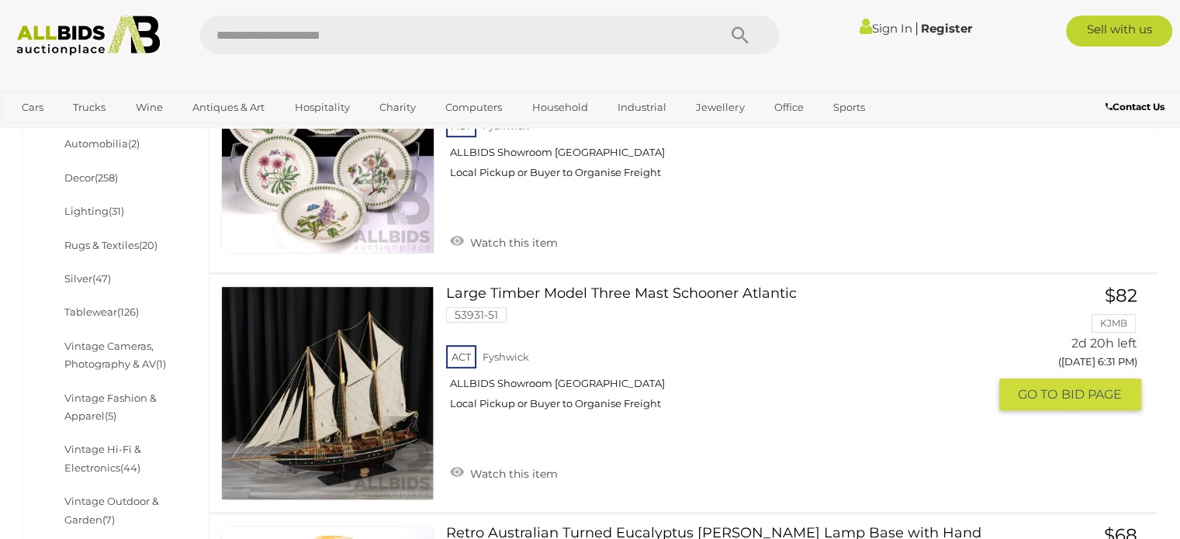
scroll to position [621, 0]
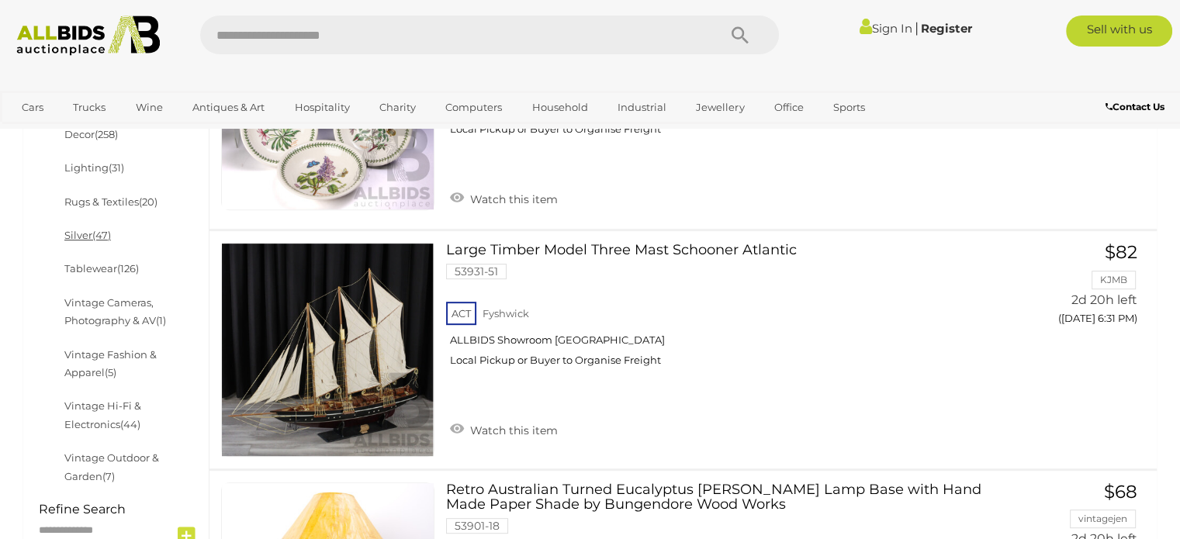
click at [78, 235] on link "Silver (47)" at bounding box center [87, 235] width 47 height 12
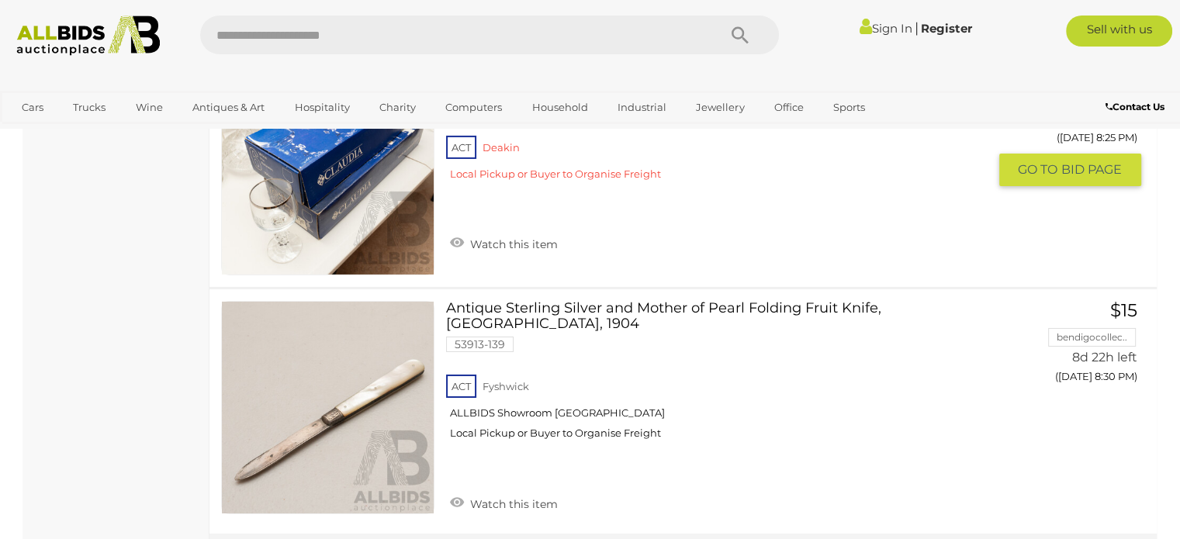
scroll to position [11170, 0]
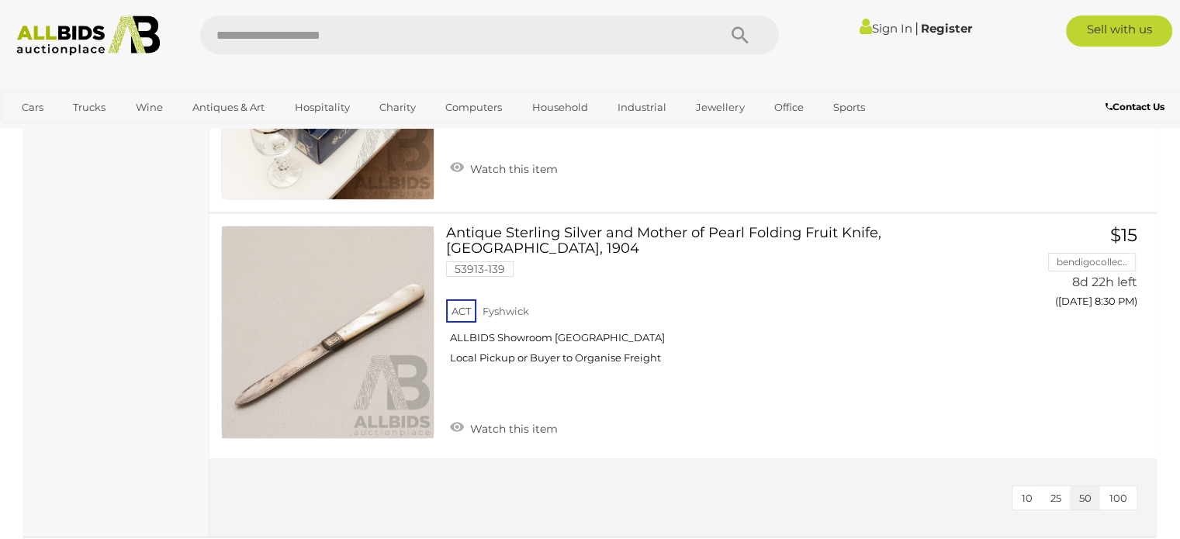
click at [1122, 486] on button "100" at bounding box center [1118, 498] width 36 height 24
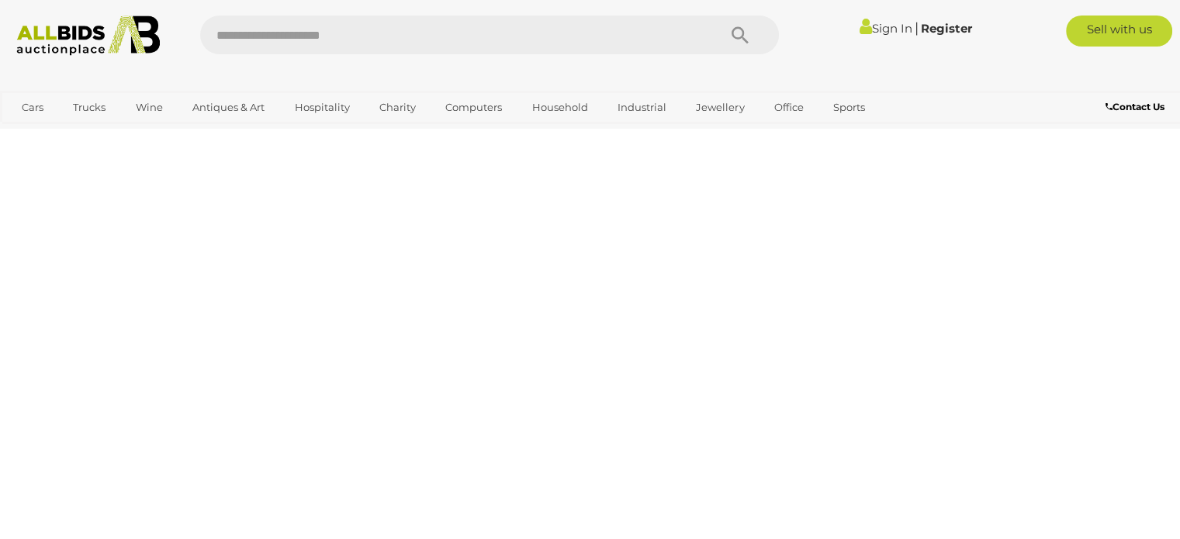
scroll to position [102, 0]
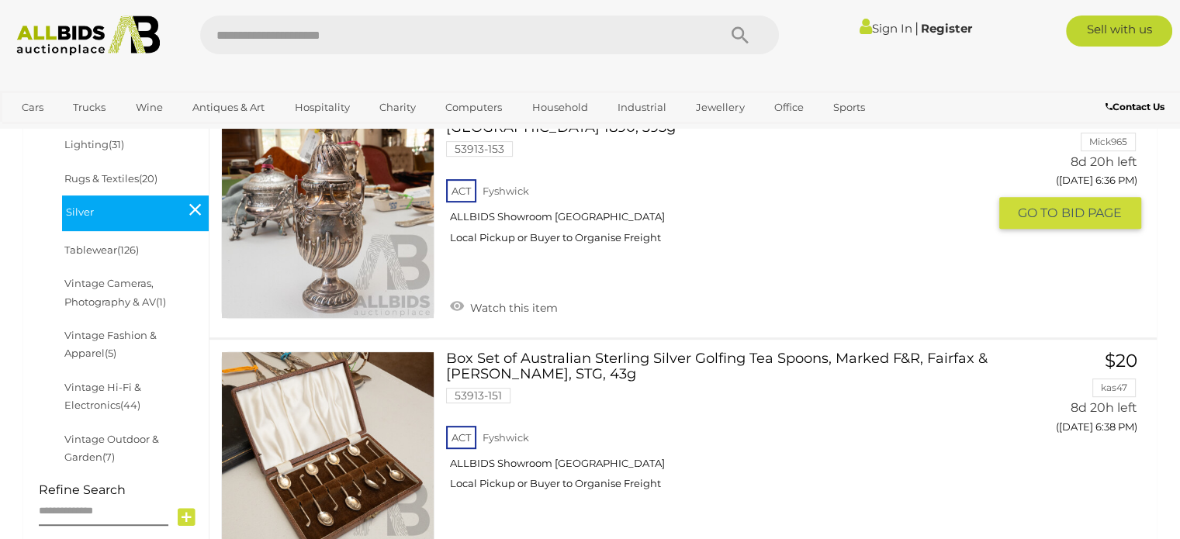
scroll to position [645, 0]
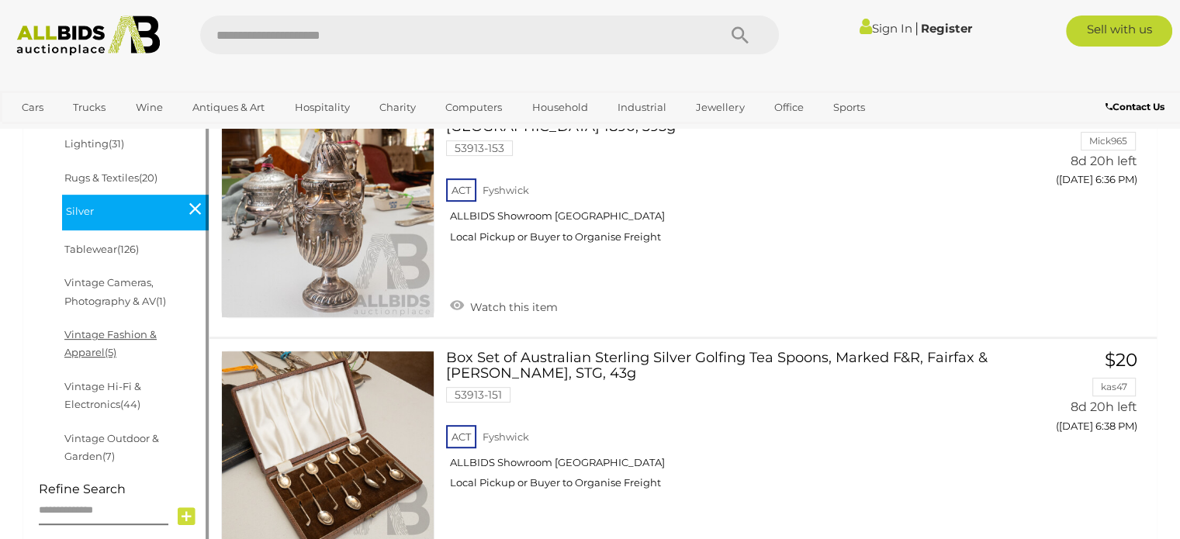
click at [96, 337] on link "Vintage Fashion & Apparel (5)" at bounding box center [110, 343] width 92 height 30
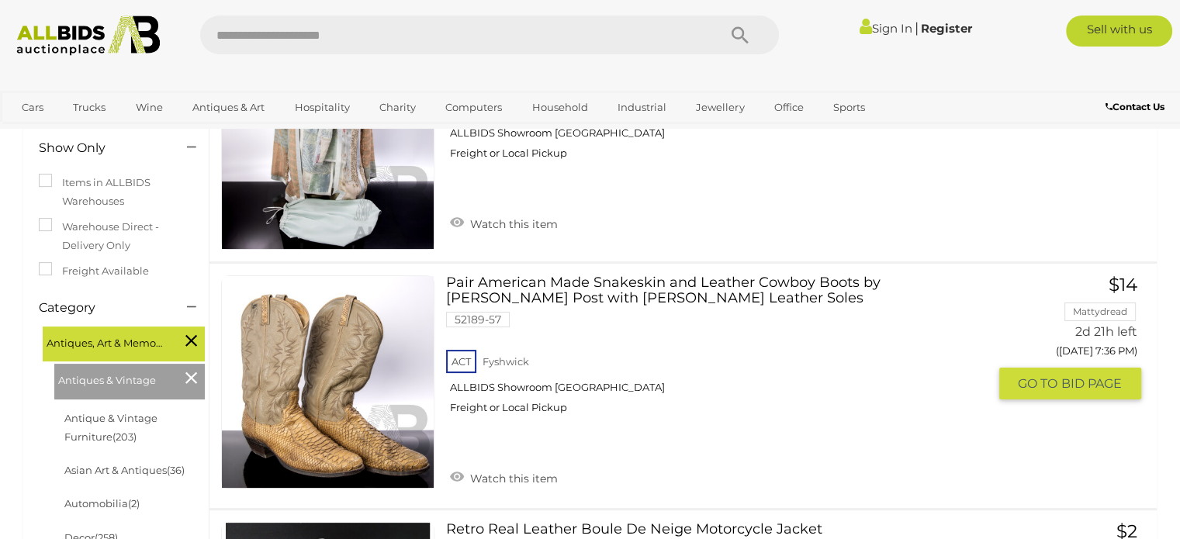
scroll to position [233, 0]
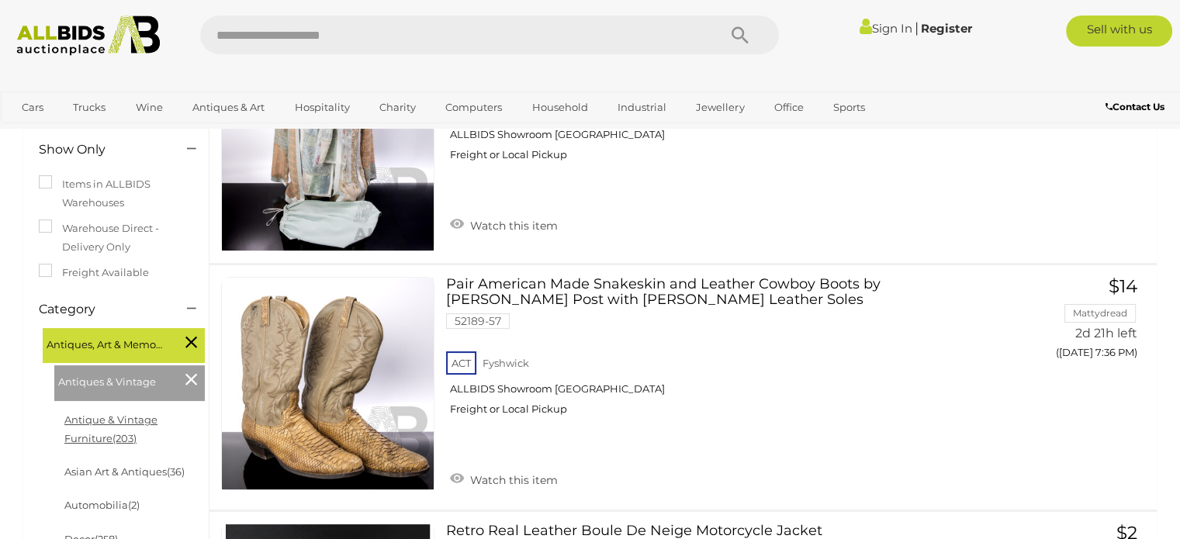
click at [123, 424] on link "Antique & Vintage Furniture (203)" at bounding box center [110, 428] width 93 height 30
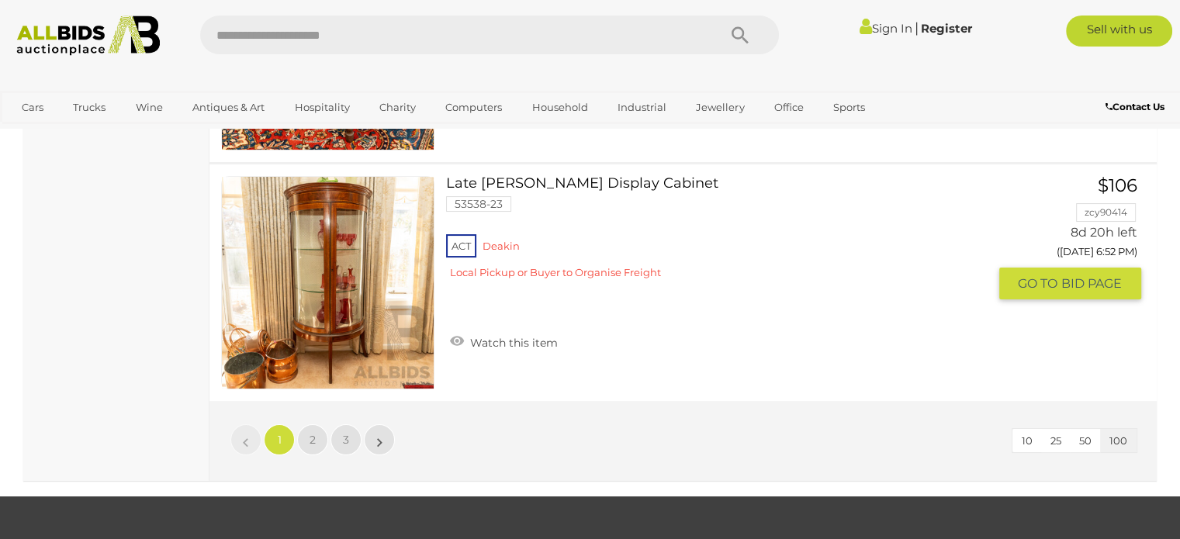
scroll to position [23814, 0]
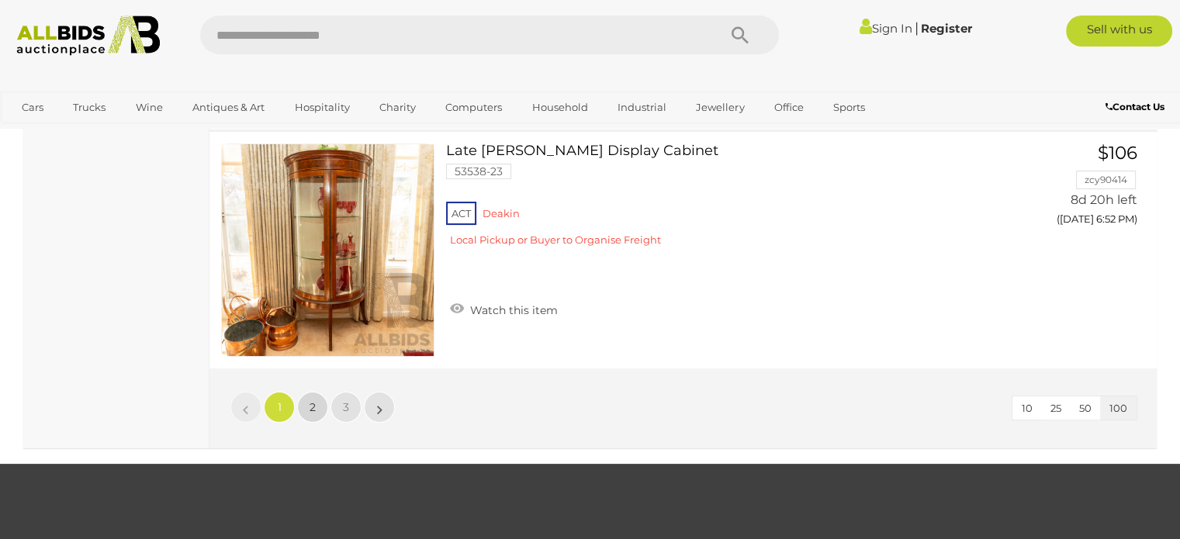
click at [315, 400] on span "2" at bounding box center [312, 407] width 6 height 14
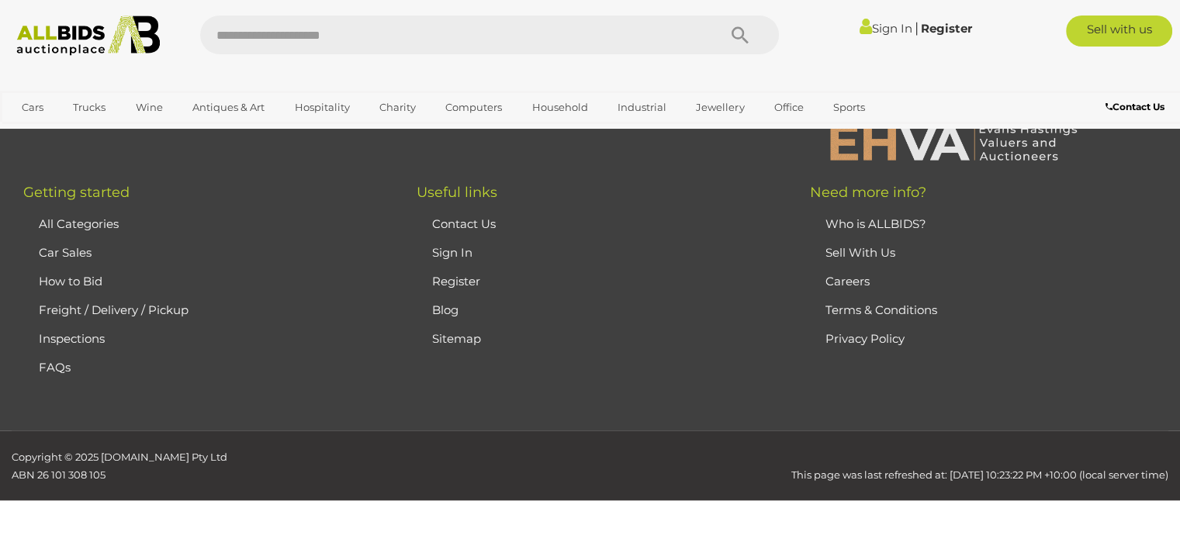
scroll to position [102, 0]
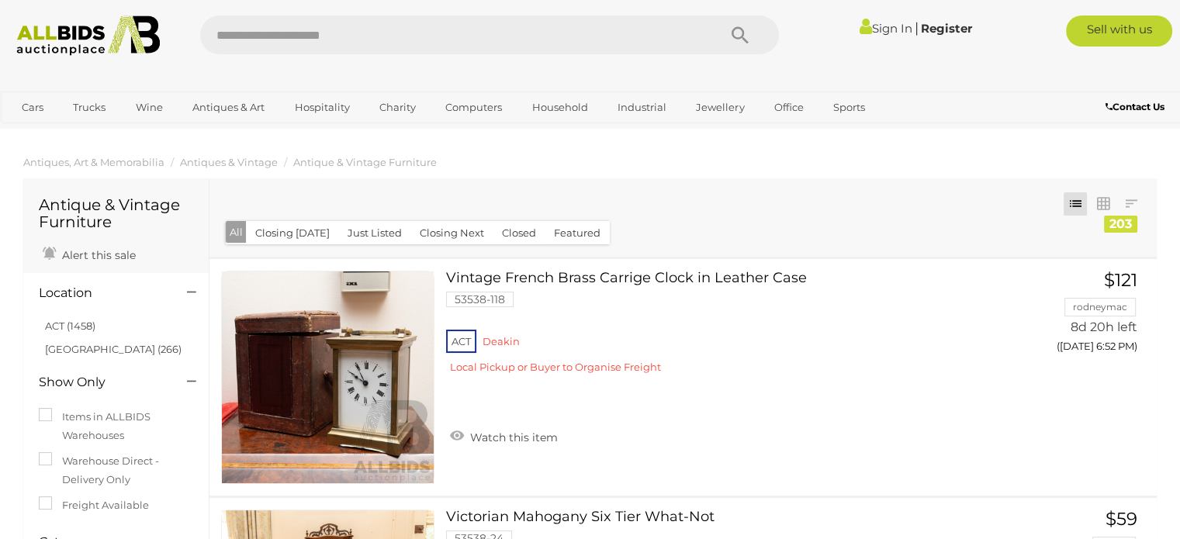
click at [506, 227] on button "Closed" at bounding box center [519, 233] width 53 height 24
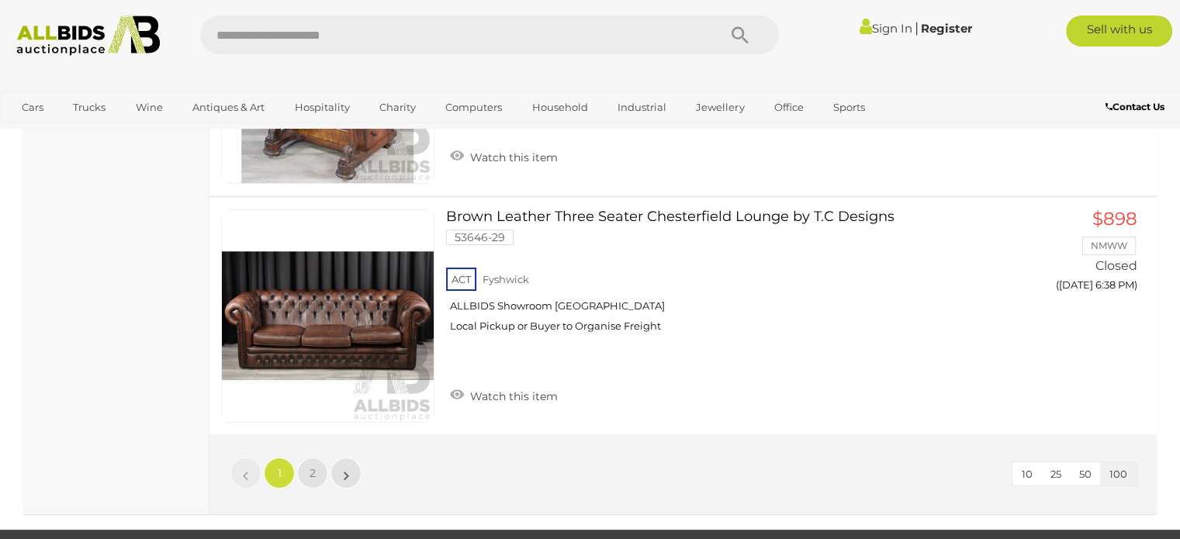
scroll to position [23736, 0]
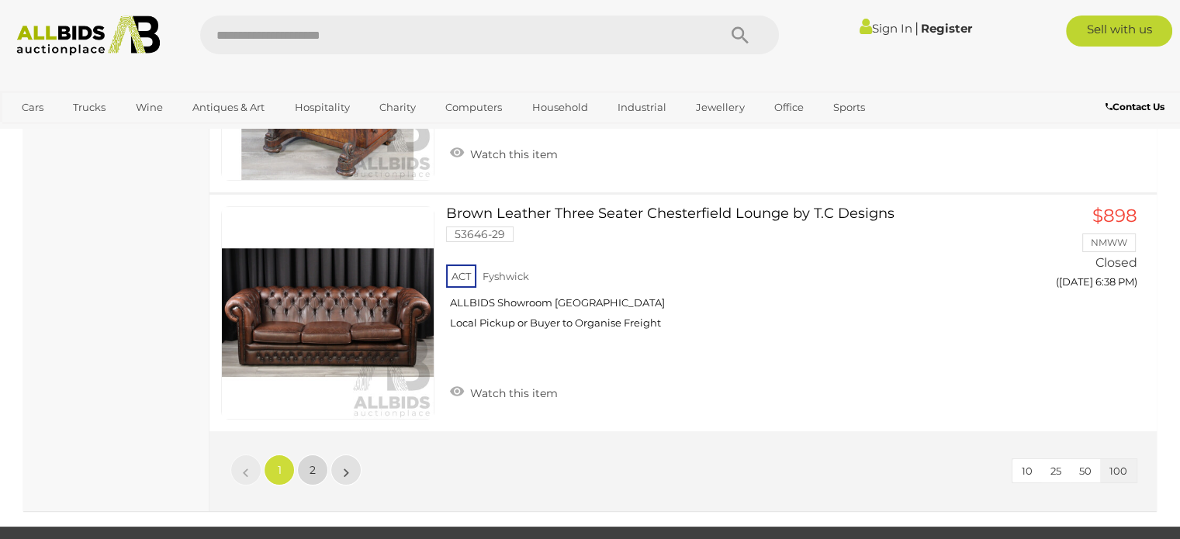
click at [310, 455] on link "2" at bounding box center [312, 470] width 31 height 31
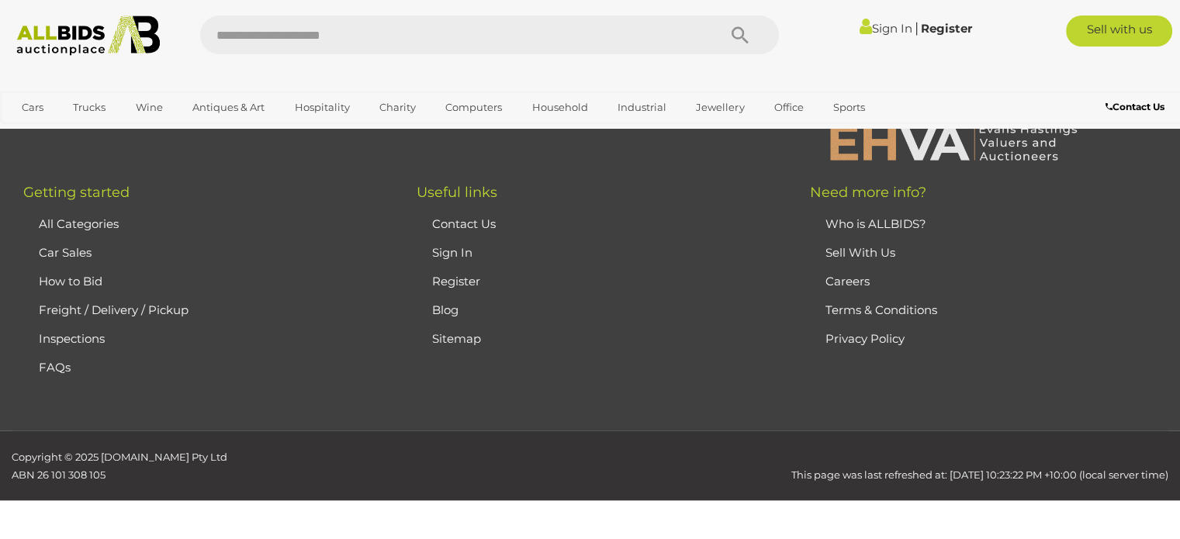
scroll to position [102, 0]
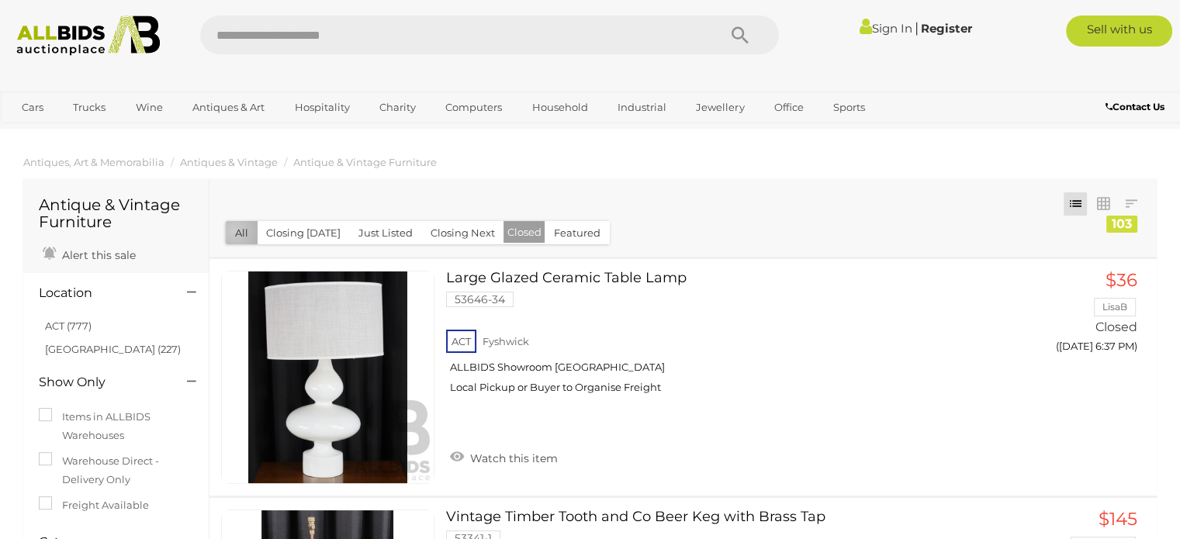
click at [234, 232] on button "All" at bounding box center [242, 233] width 32 height 24
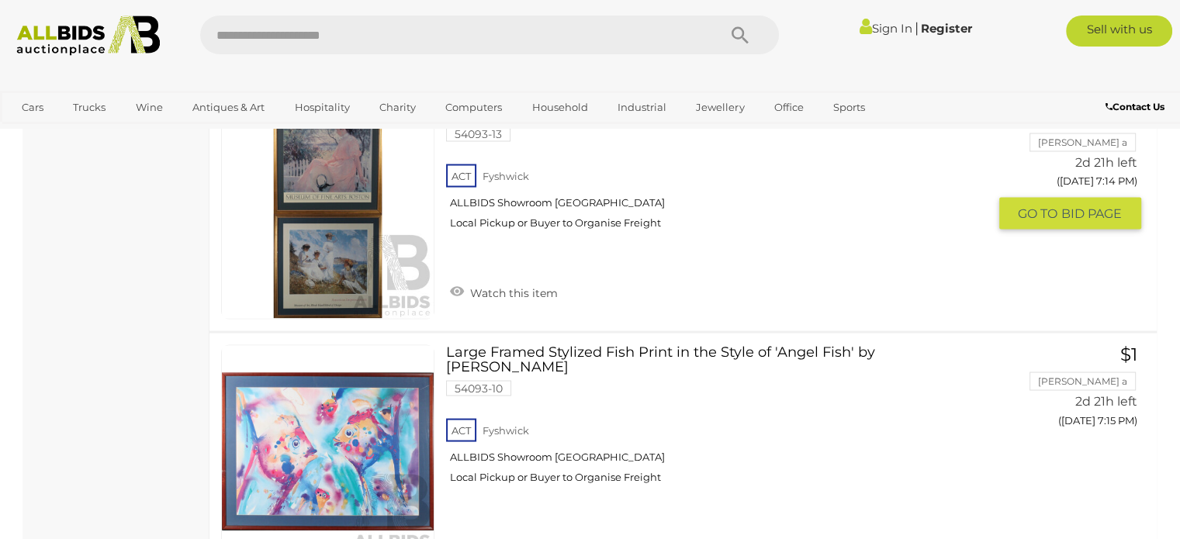
scroll to position [8843, 0]
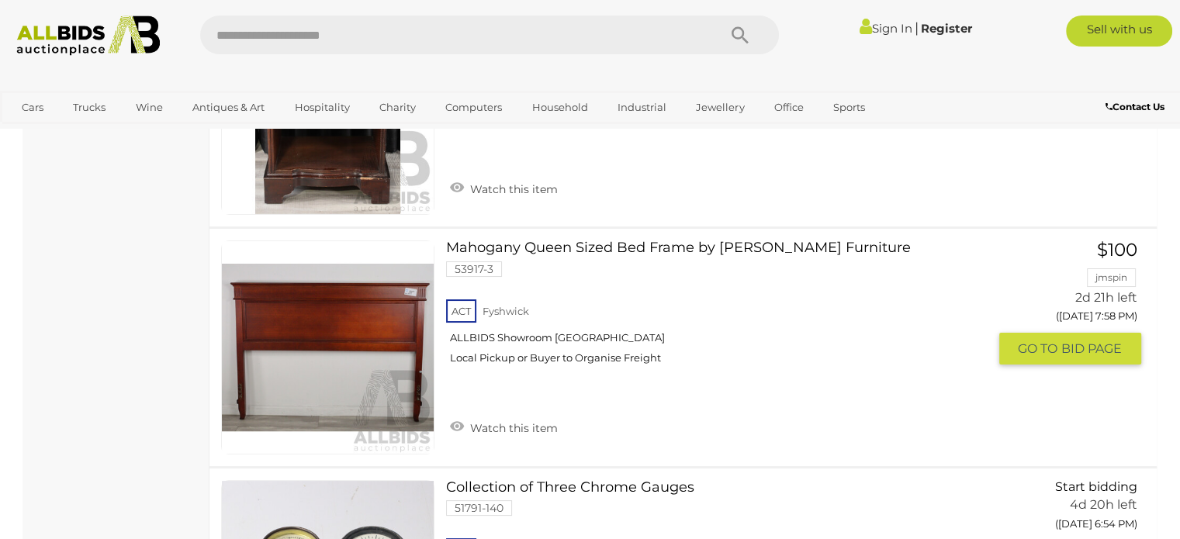
scroll to position [17763, 0]
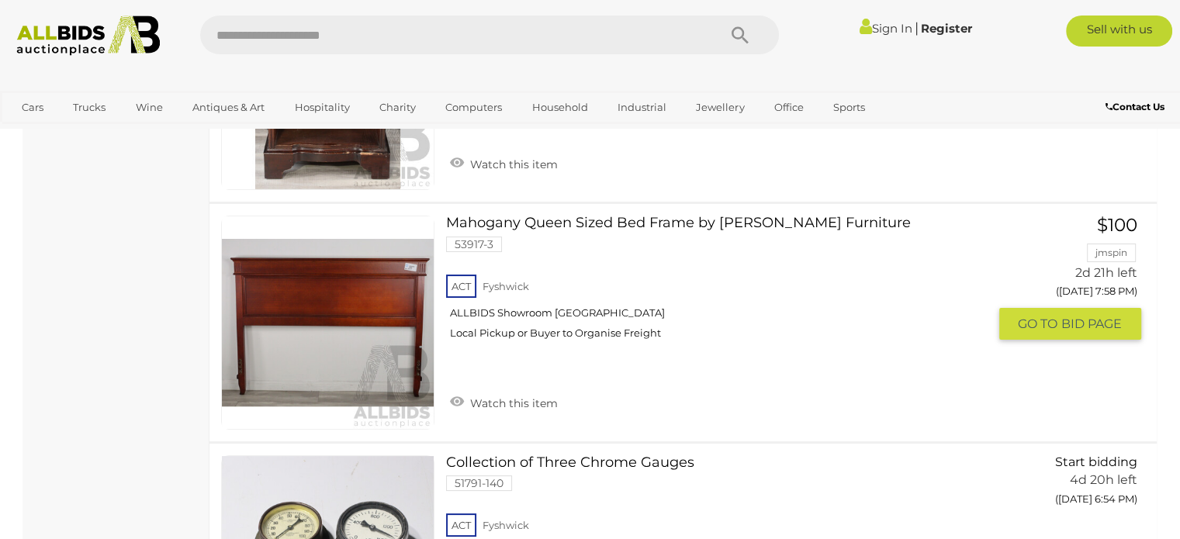
click at [410, 239] on link at bounding box center [327, 322] width 213 height 213
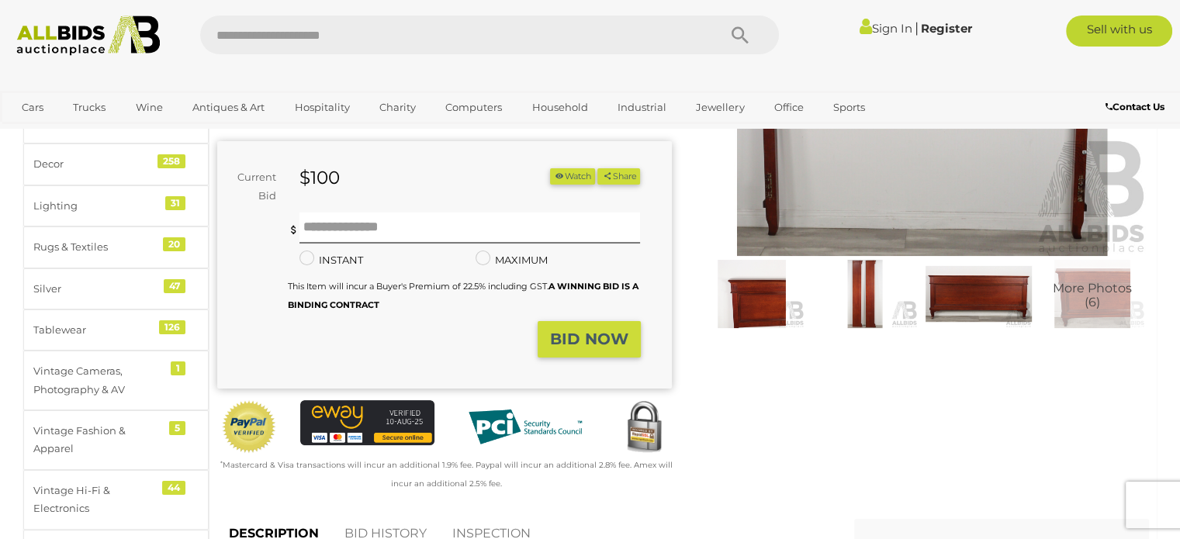
scroll to position [233, 0]
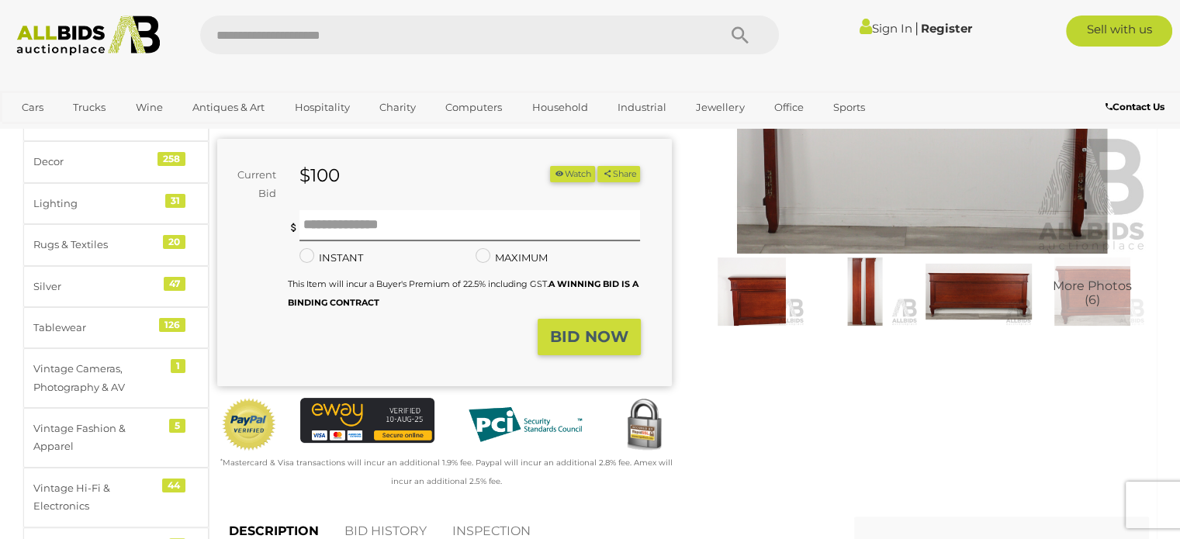
click at [866, 278] on img at bounding box center [864, 292] width 105 height 68
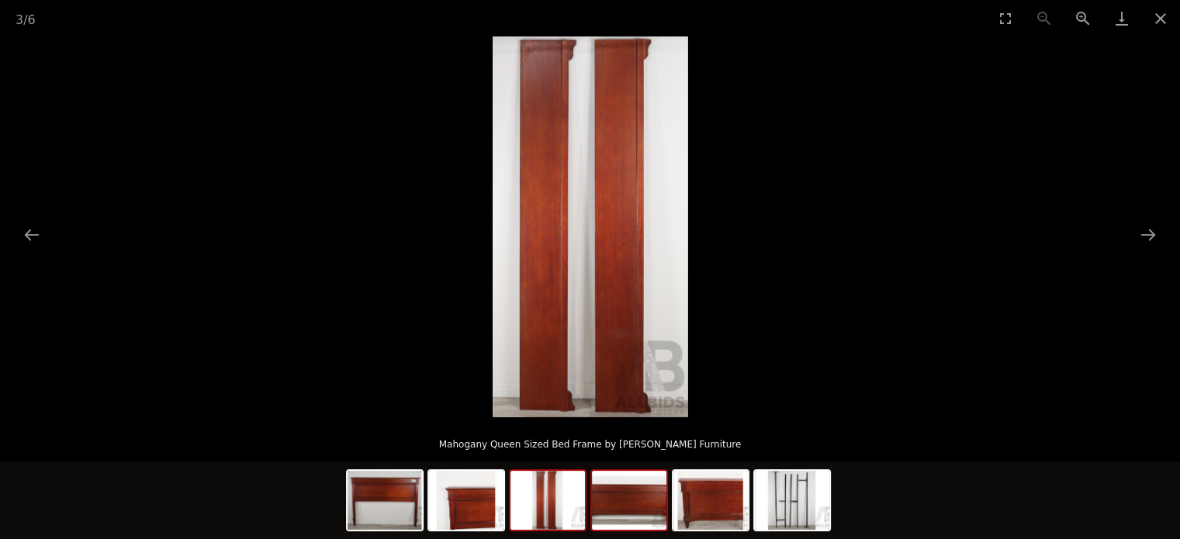
click at [621, 489] on img at bounding box center [629, 500] width 74 height 59
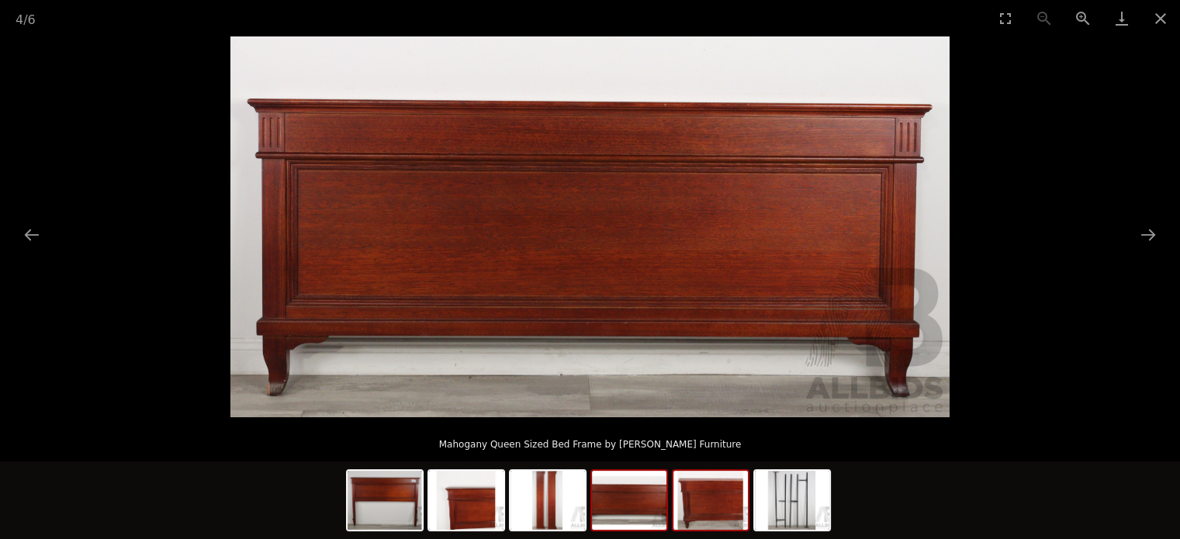
click at [715, 488] on img at bounding box center [710, 500] width 74 height 59
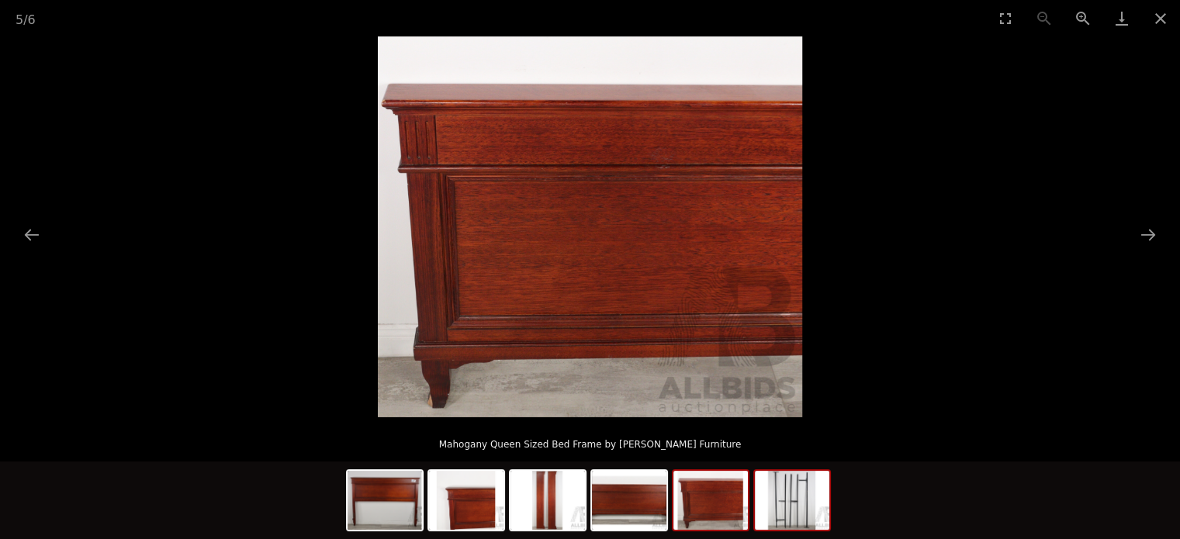
click at [794, 486] on img at bounding box center [792, 500] width 74 height 59
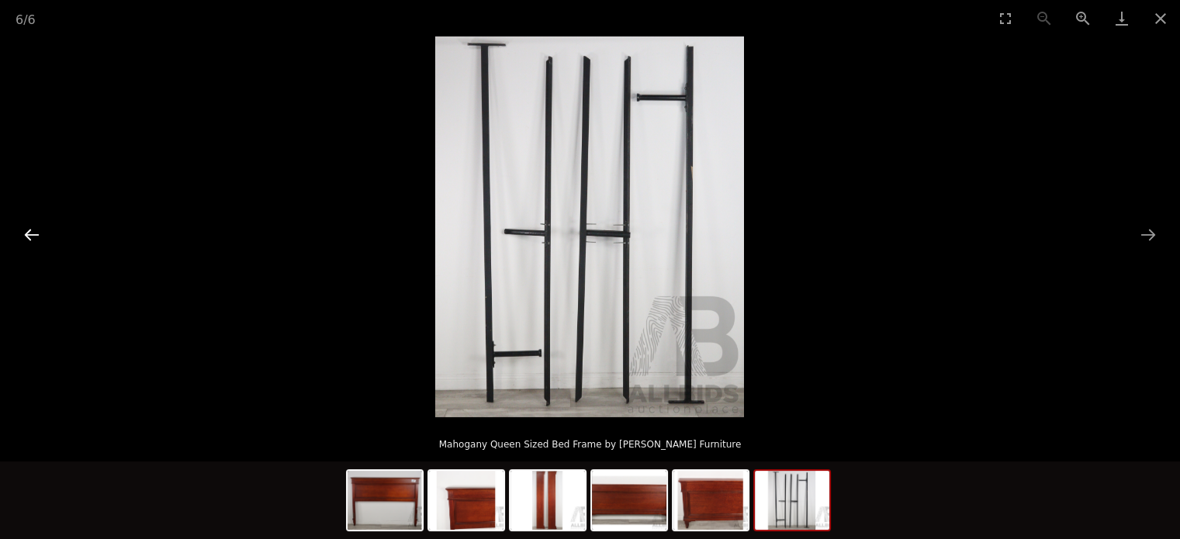
click at [34, 233] on button "Previous slide" at bounding box center [32, 235] width 33 height 30
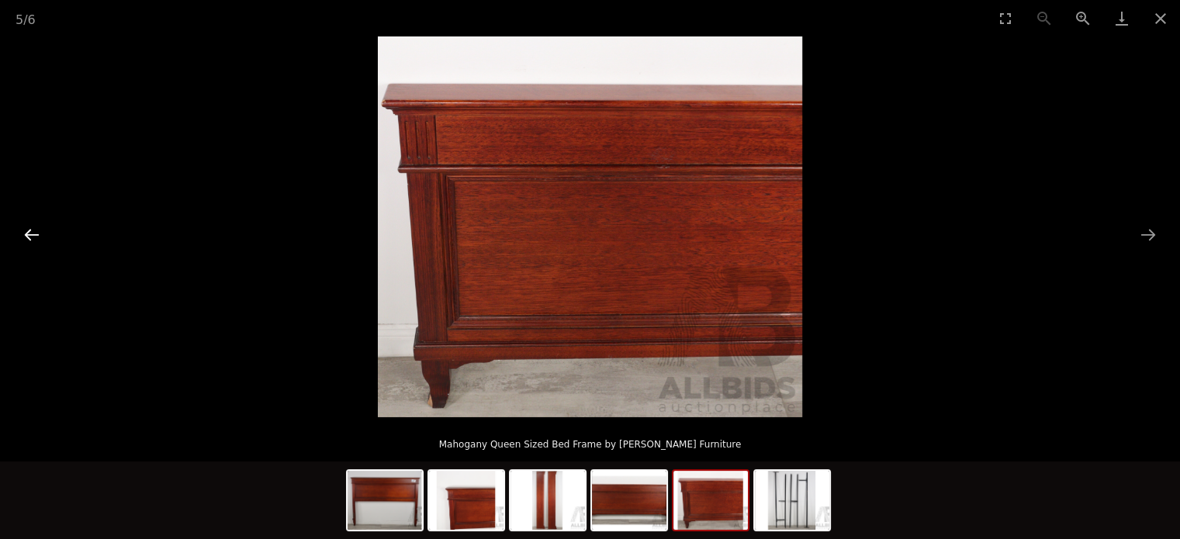
click at [34, 233] on button "Previous slide" at bounding box center [32, 235] width 33 height 30
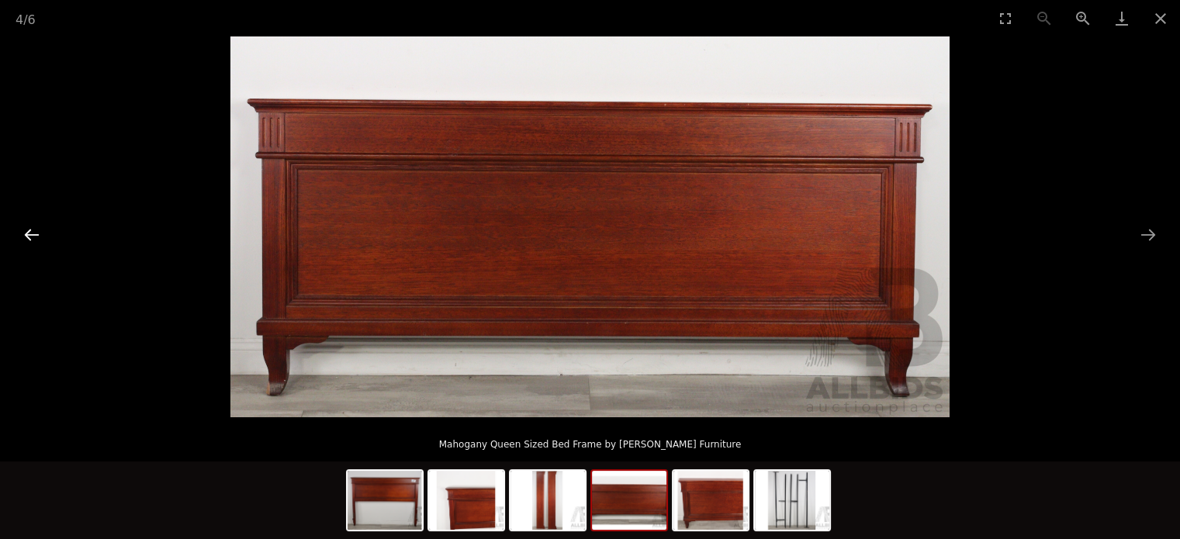
click at [34, 233] on button "Previous slide" at bounding box center [32, 235] width 33 height 30
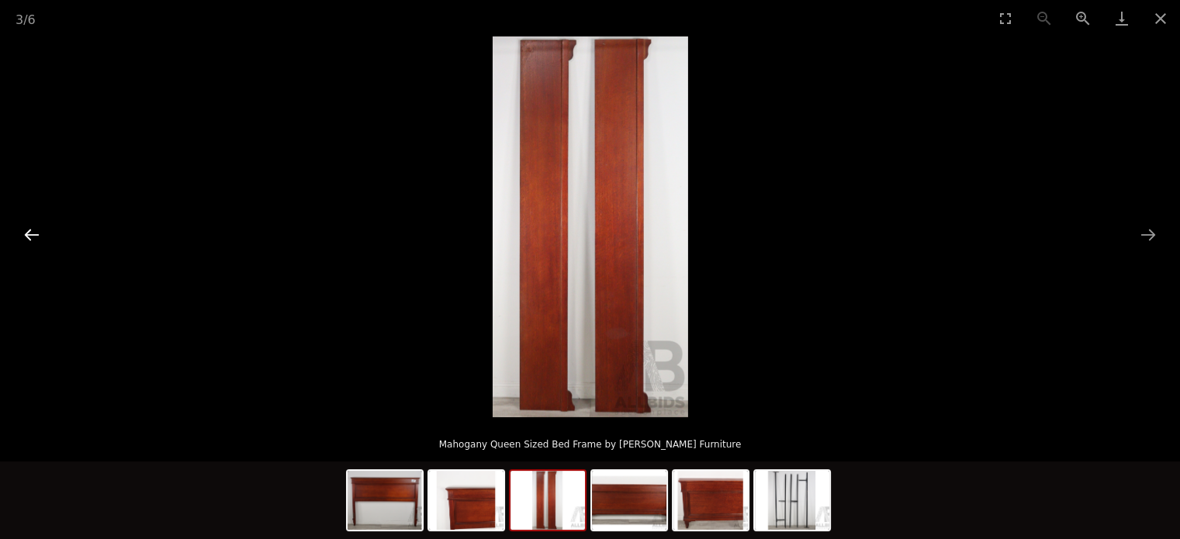
click at [34, 233] on button "Previous slide" at bounding box center [32, 235] width 33 height 30
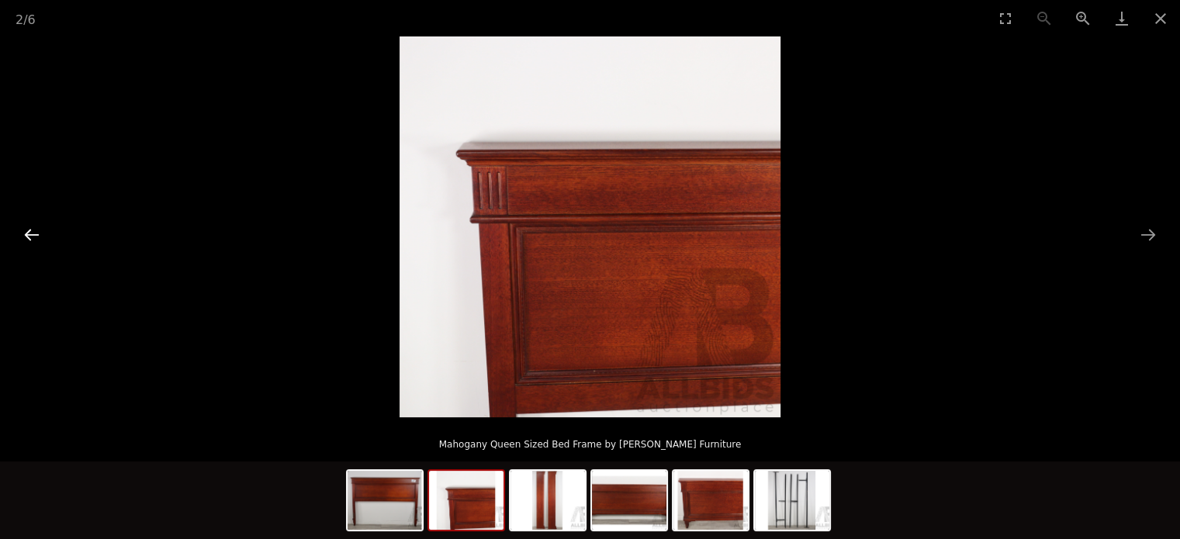
click at [34, 233] on button "Previous slide" at bounding box center [32, 235] width 33 height 30
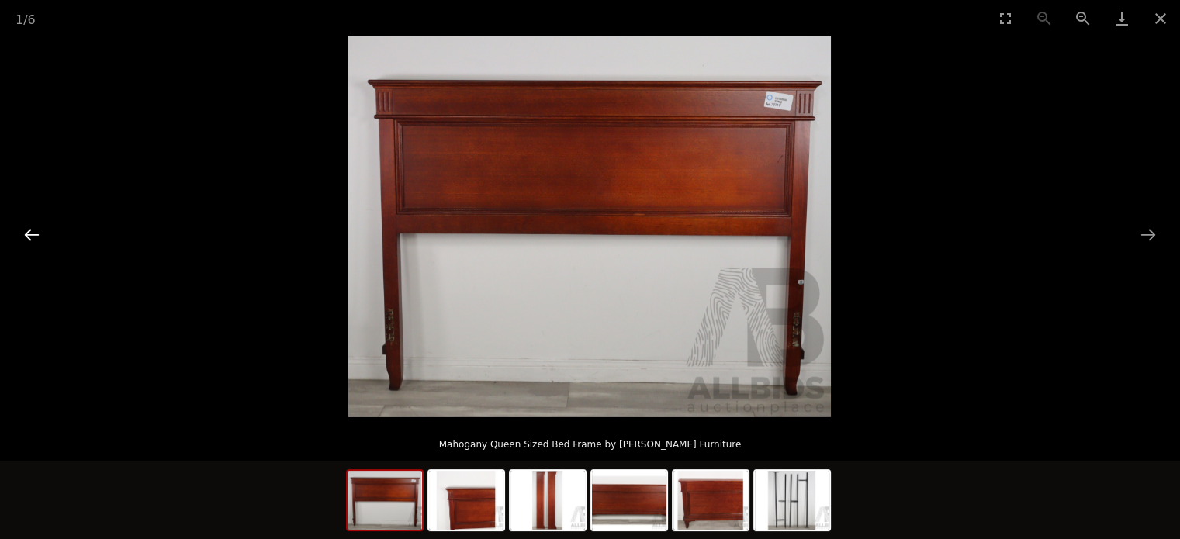
click at [34, 233] on button "Previous slide" at bounding box center [32, 235] width 33 height 30
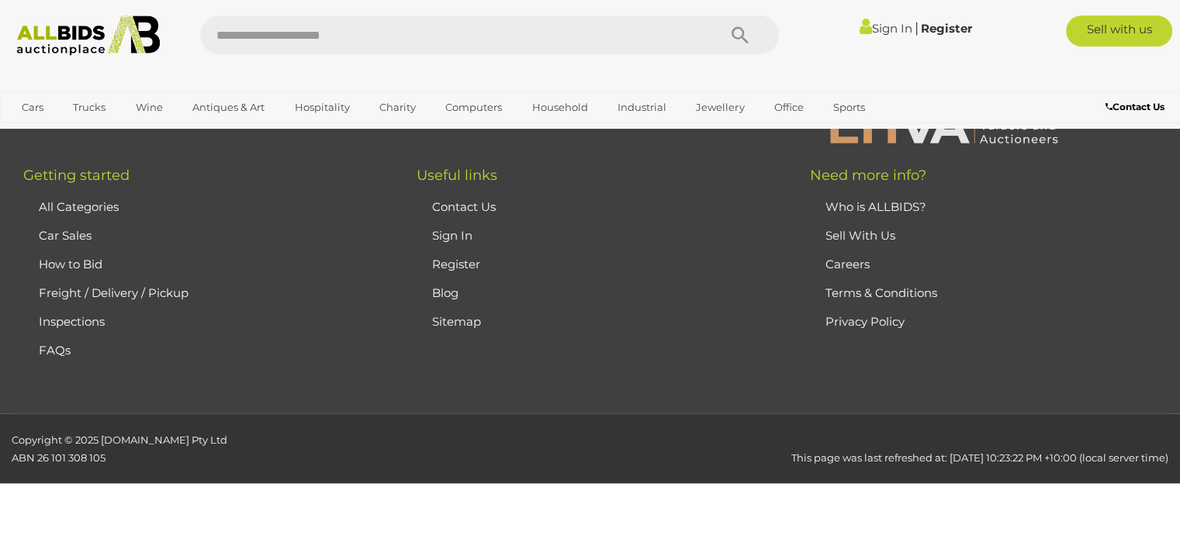
scroll to position [1514, 0]
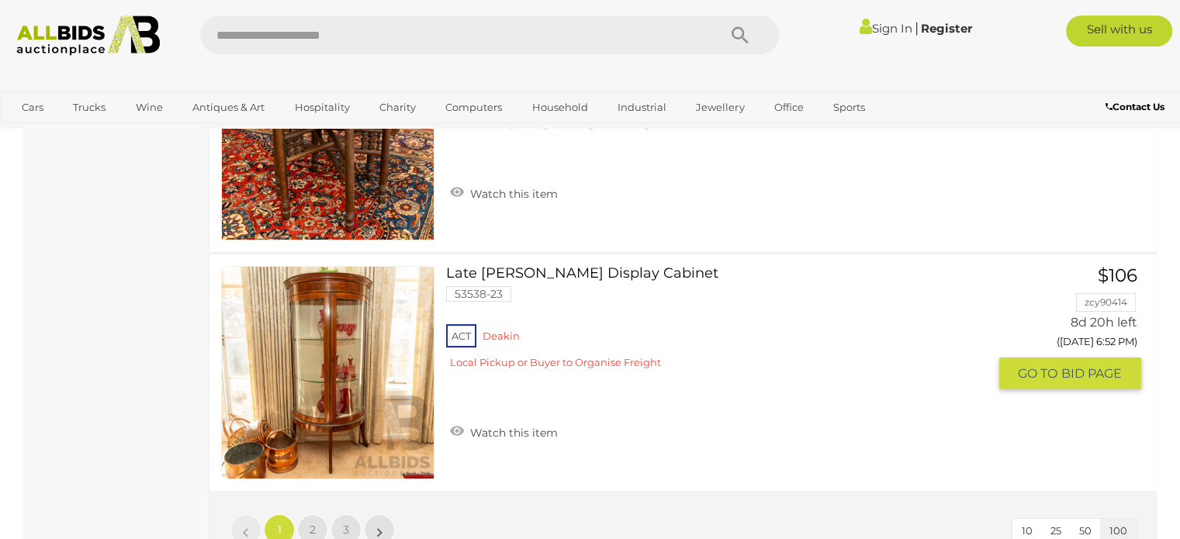
scroll to position [23729, 0]
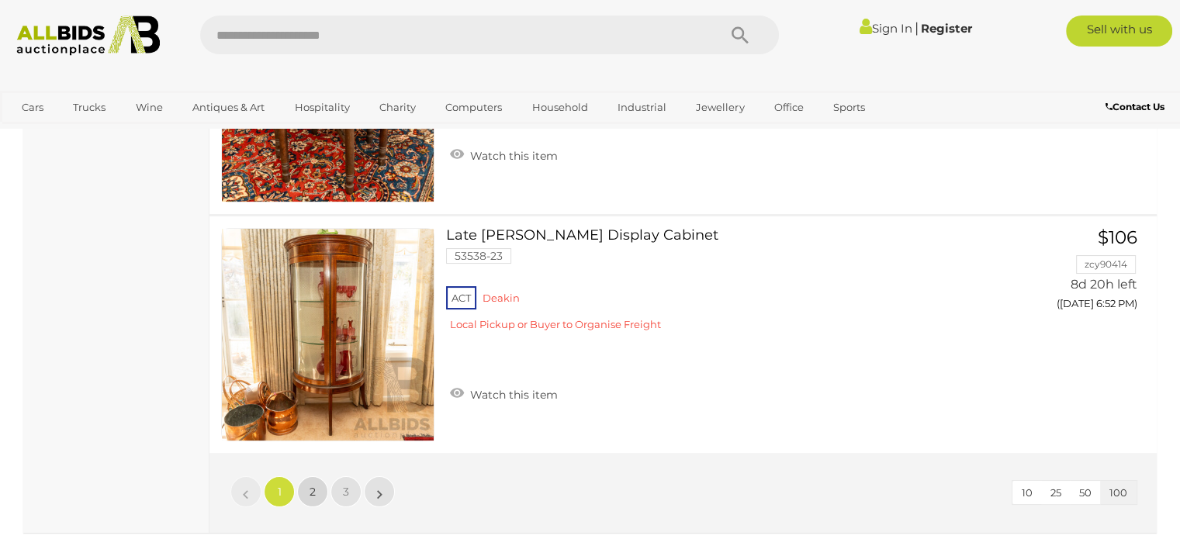
click at [313, 485] on span "2" at bounding box center [312, 492] width 6 height 14
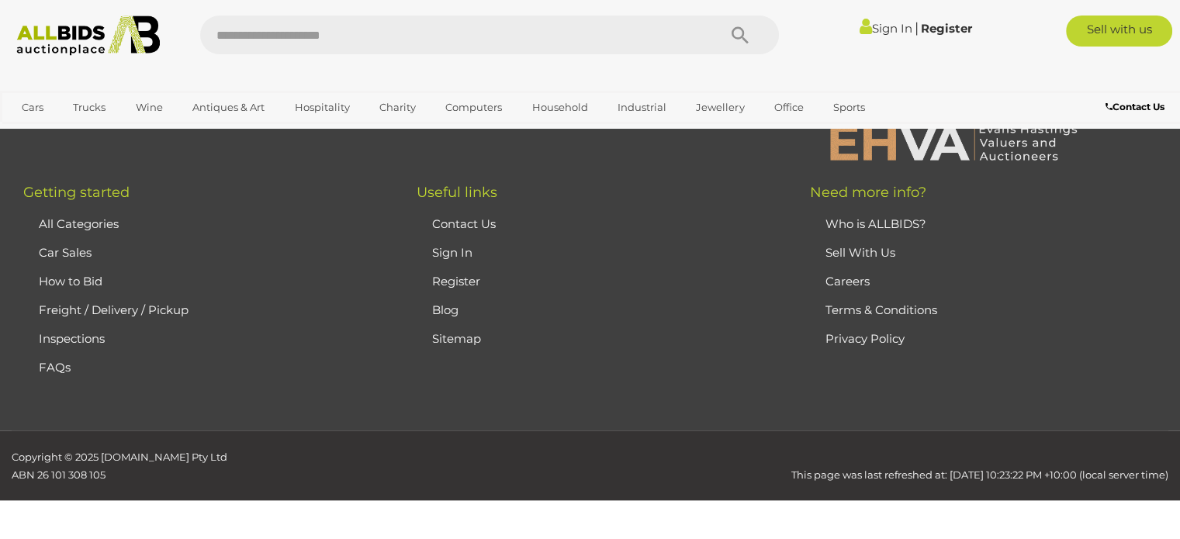
scroll to position [102, 0]
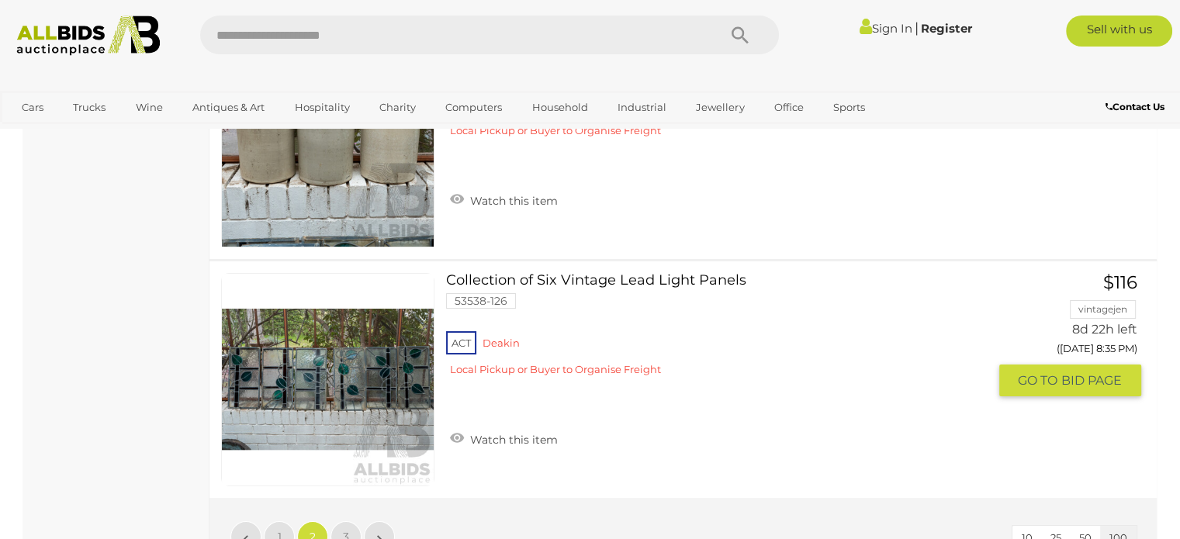
scroll to position [23682, 0]
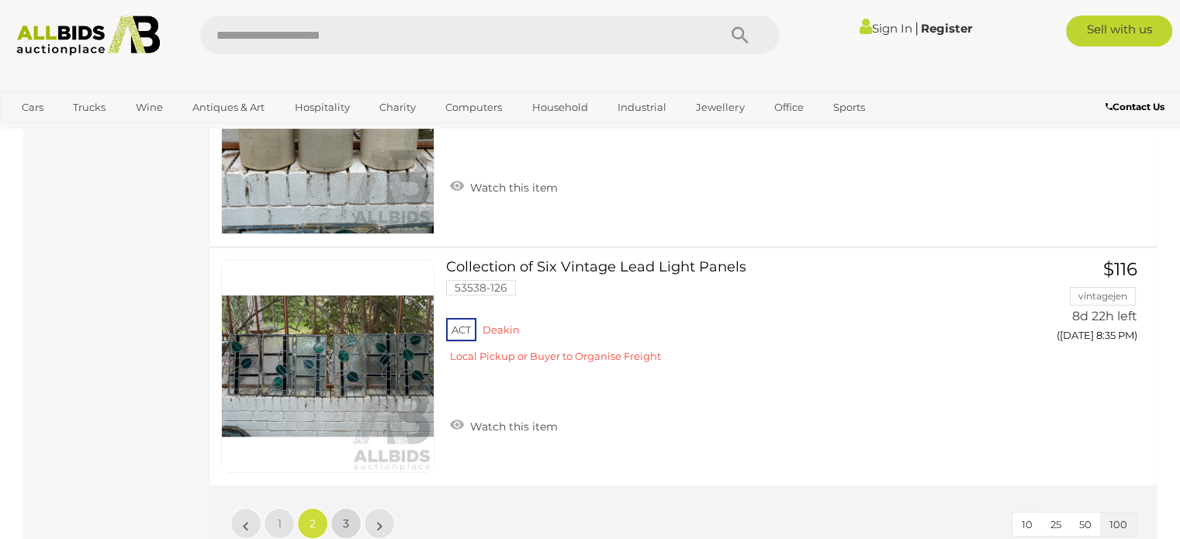
click at [340, 508] on link "3" at bounding box center [345, 523] width 31 height 31
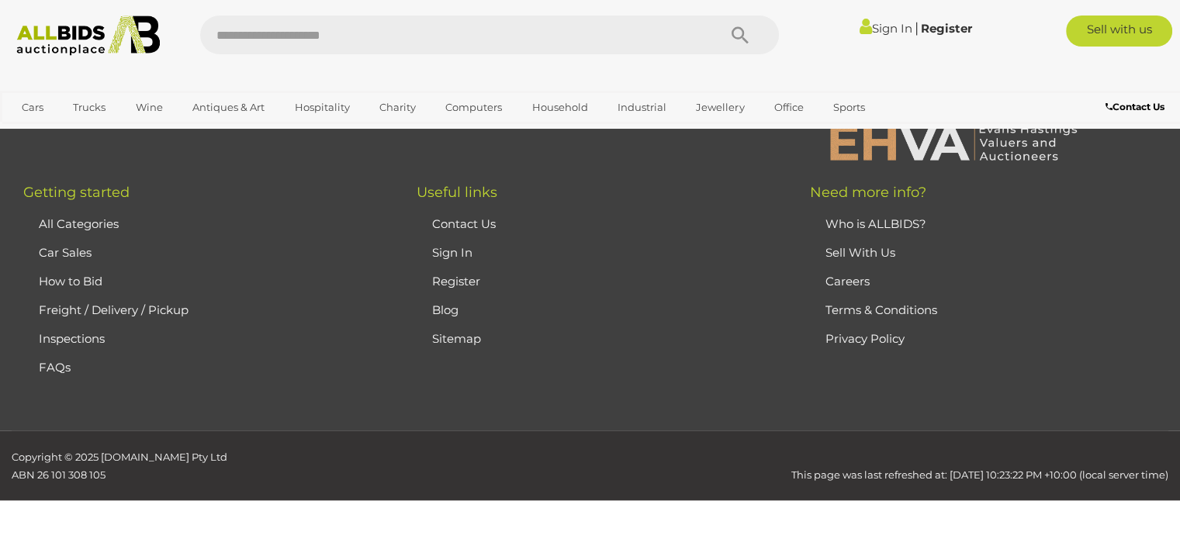
scroll to position [102, 0]
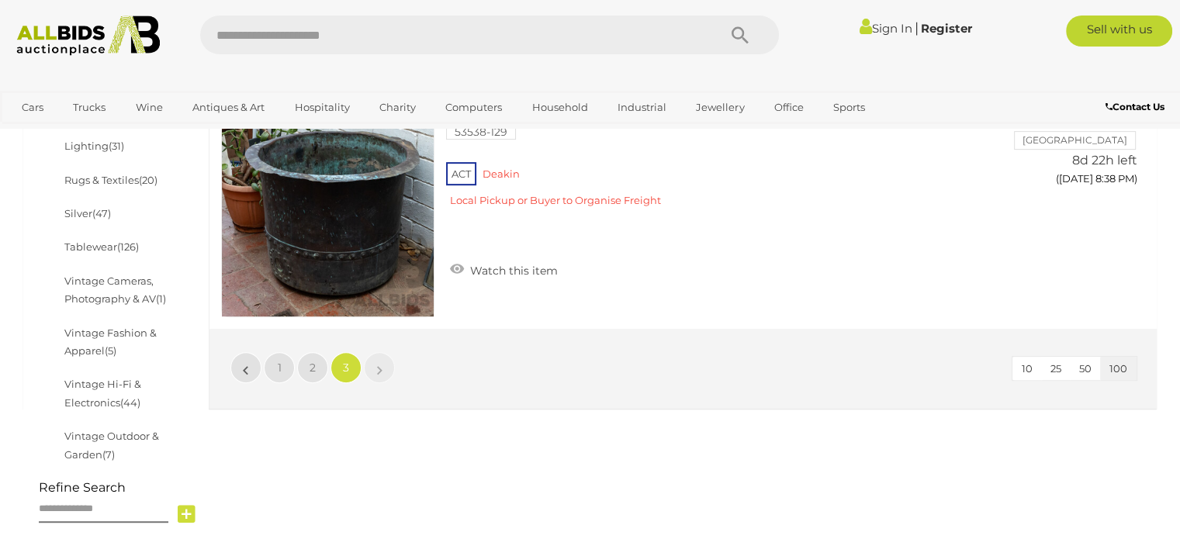
scroll to position [645, 0]
click at [124, 337] on link "Vintage Fashion & Apparel (5)" at bounding box center [110, 342] width 92 height 30
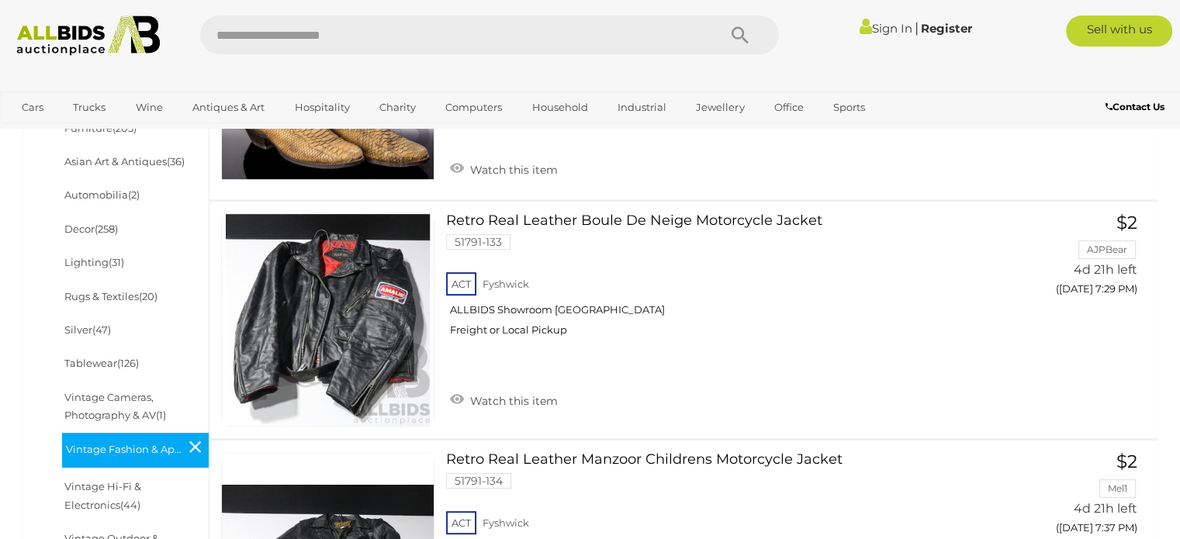
scroll to position [621, 0]
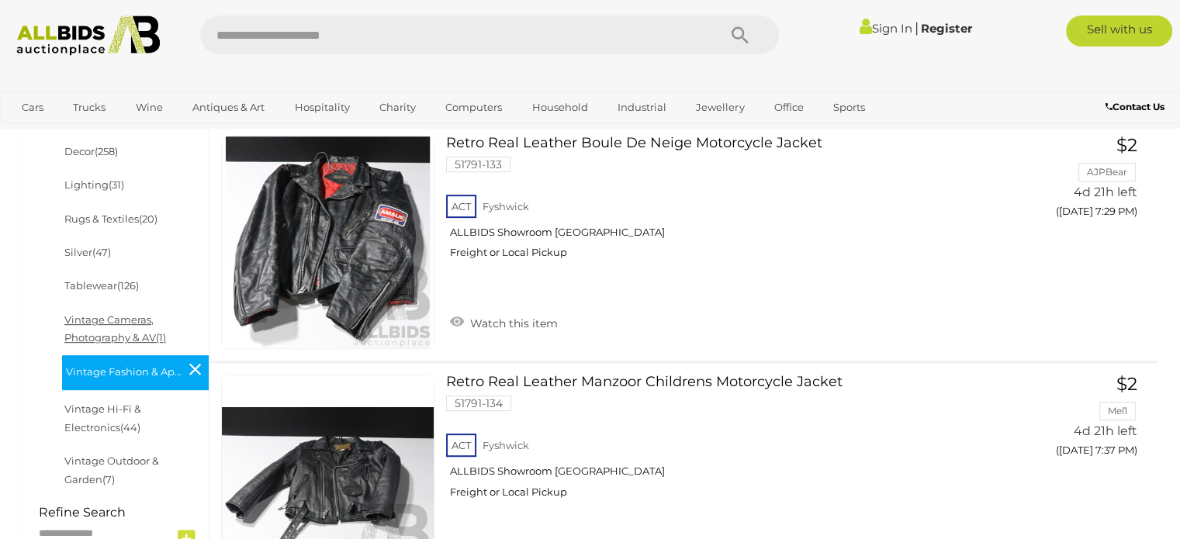
click at [99, 325] on link "Vintage Cameras, Photography & AV (1)" at bounding box center [115, 328] width 102 height 30
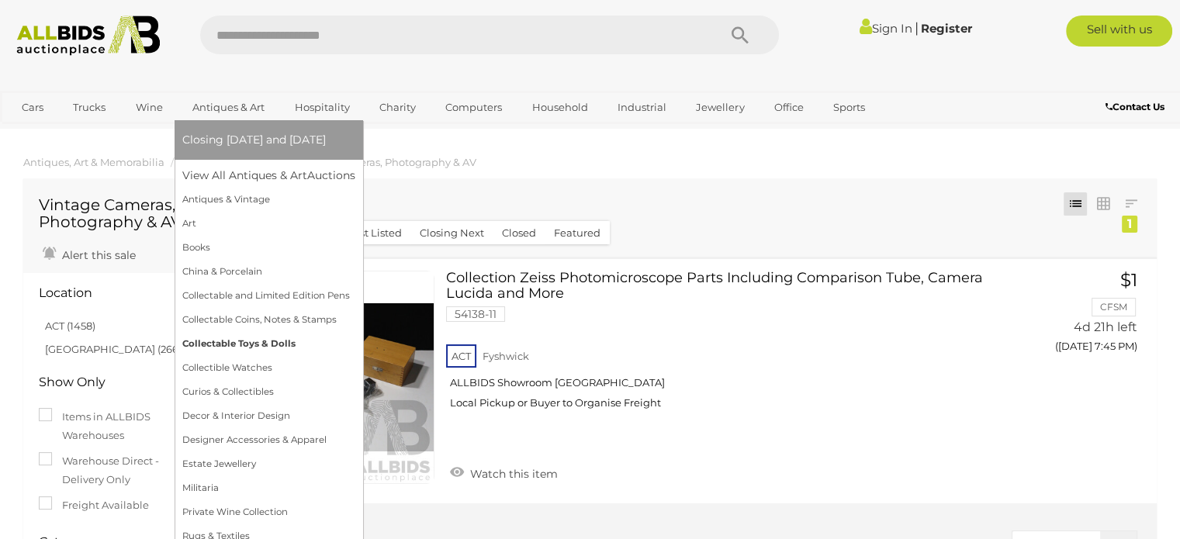
click at [273, 341] on link "Collectable Toys & Dolls" at bounding box center [268, 344] width 173 height 24
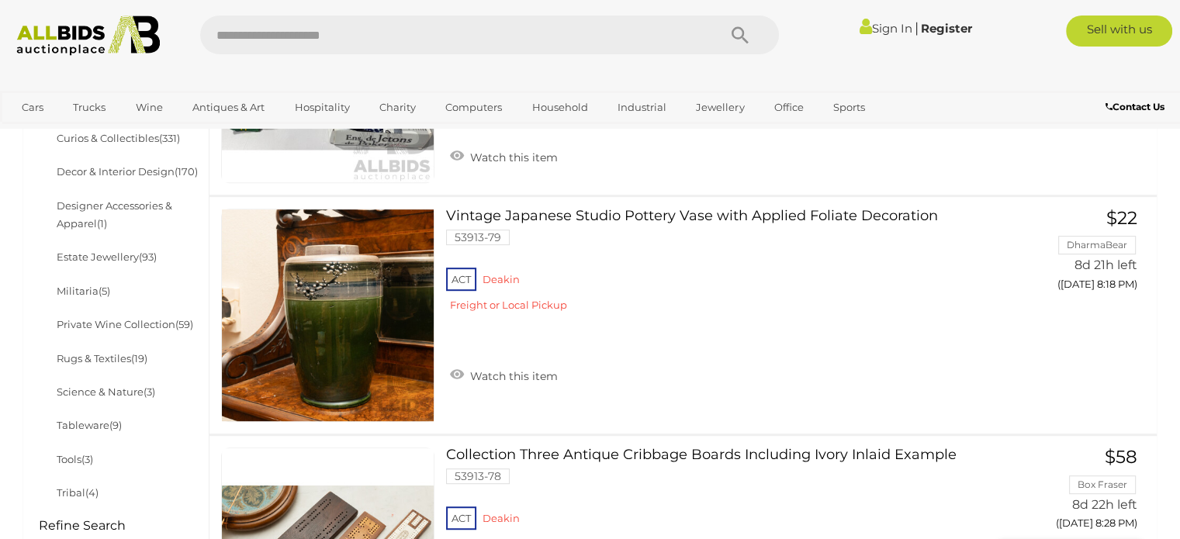
scroll to position [776, 0]
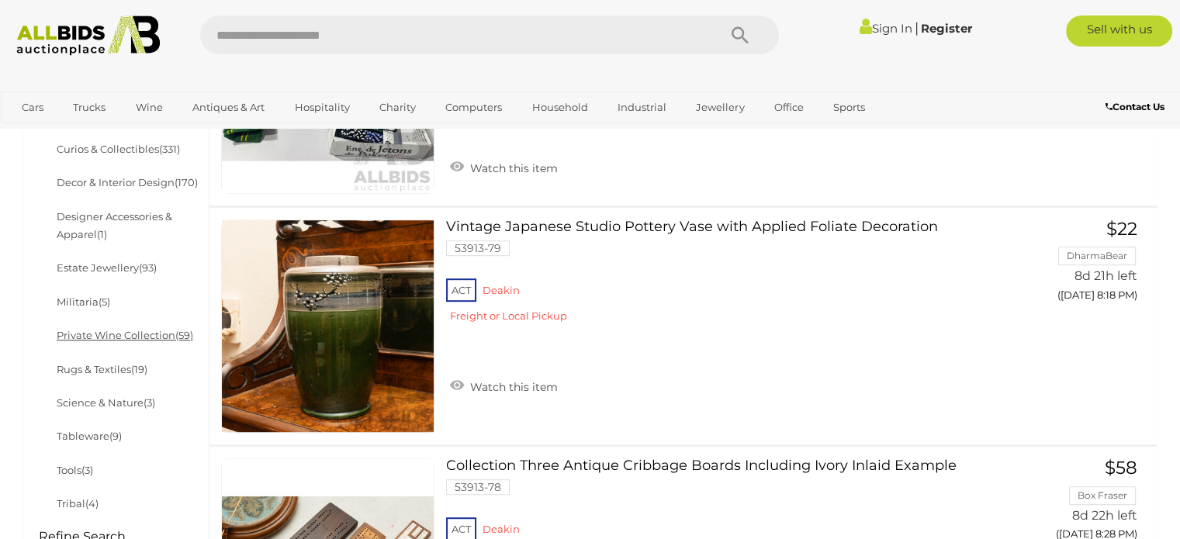
click at [115, 339] on link "Private Wine Collection (59)" at bounding box center [125, 335] width 137 height 12
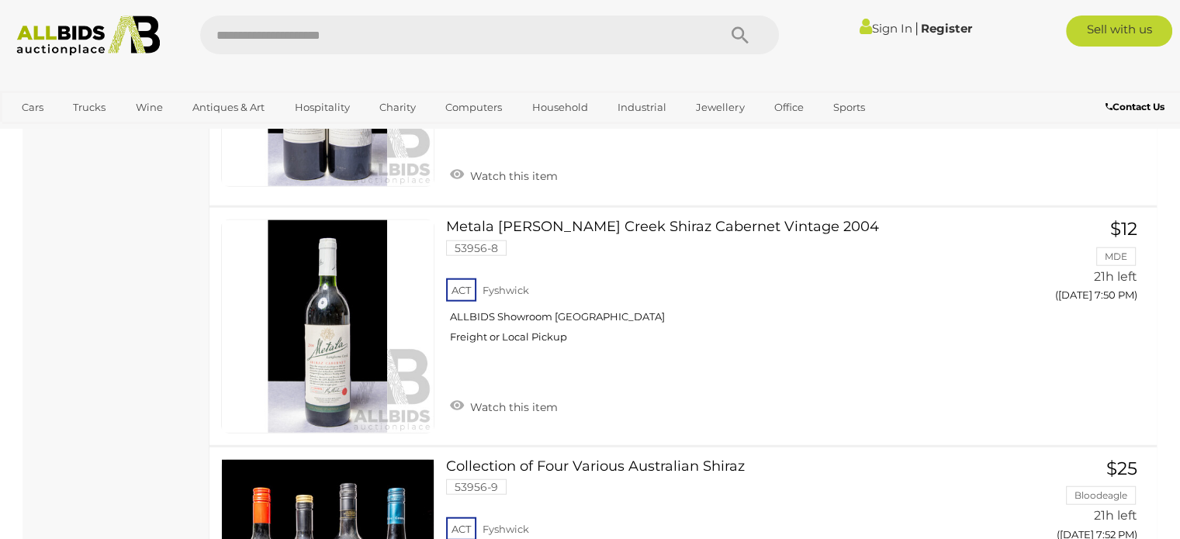
scroll to position [9076, 0]
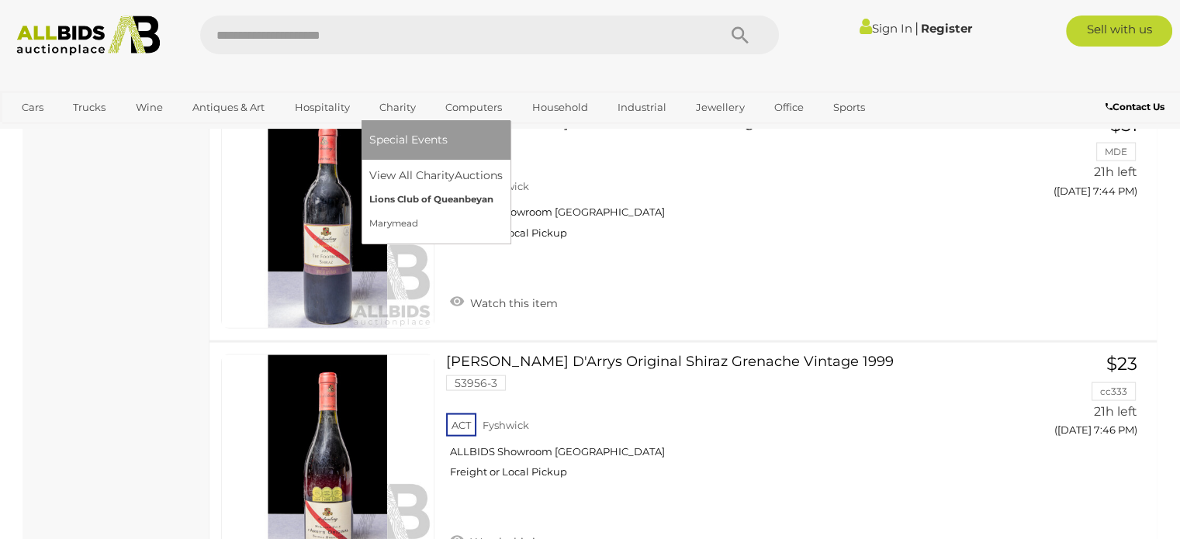
click at [421, 199] on link "Lions Club of Queanbeyan" at bounding box center [435, 200] width 133 height 24
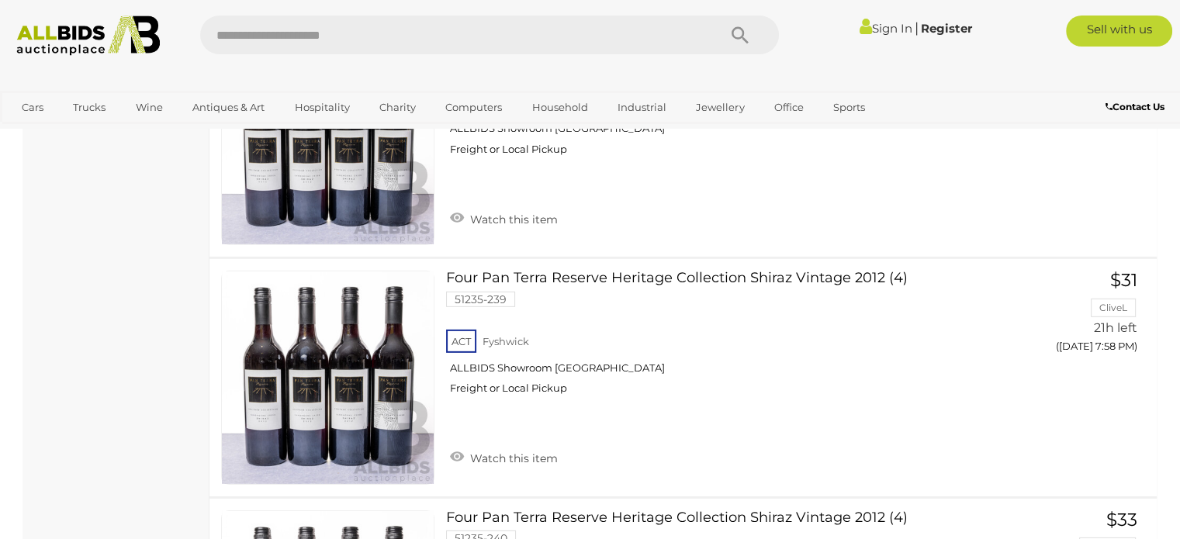
scroll to position [9981, 0]
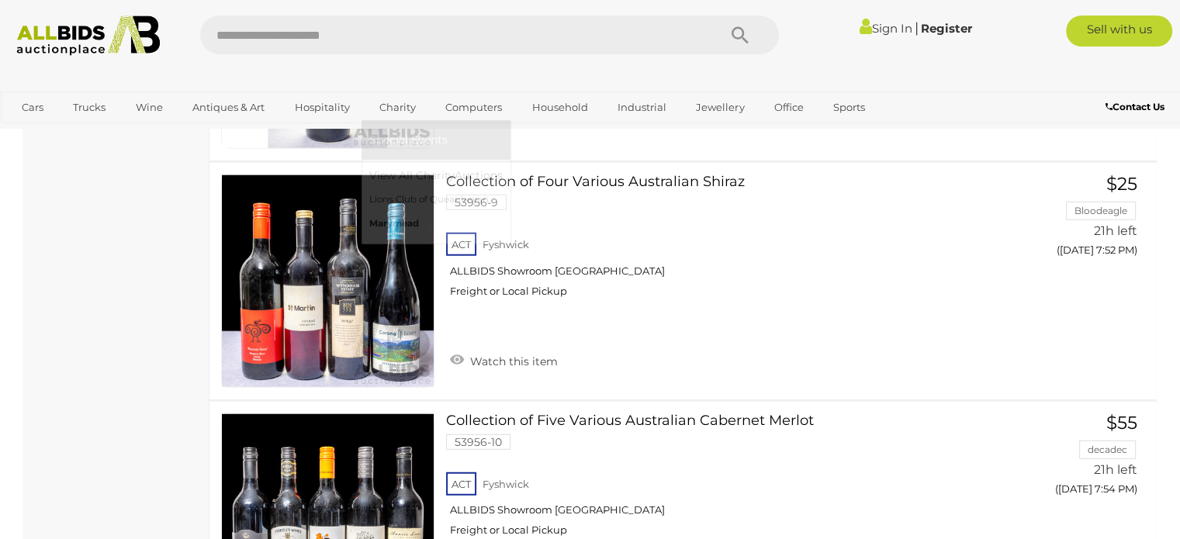
click at [403, 222] on link "Marymead" at bounding box center [435, 224] width 133 height 24
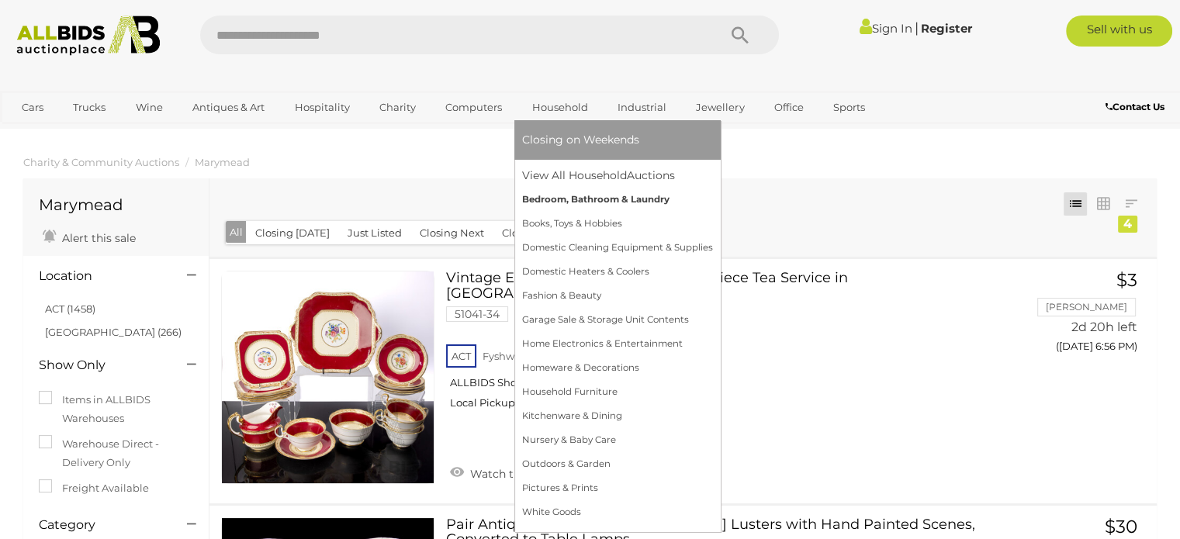
click at [562, 194] on link "Bedroom, Bathroom & Laundry" at bounding box center [617, 200] width 191 height 24
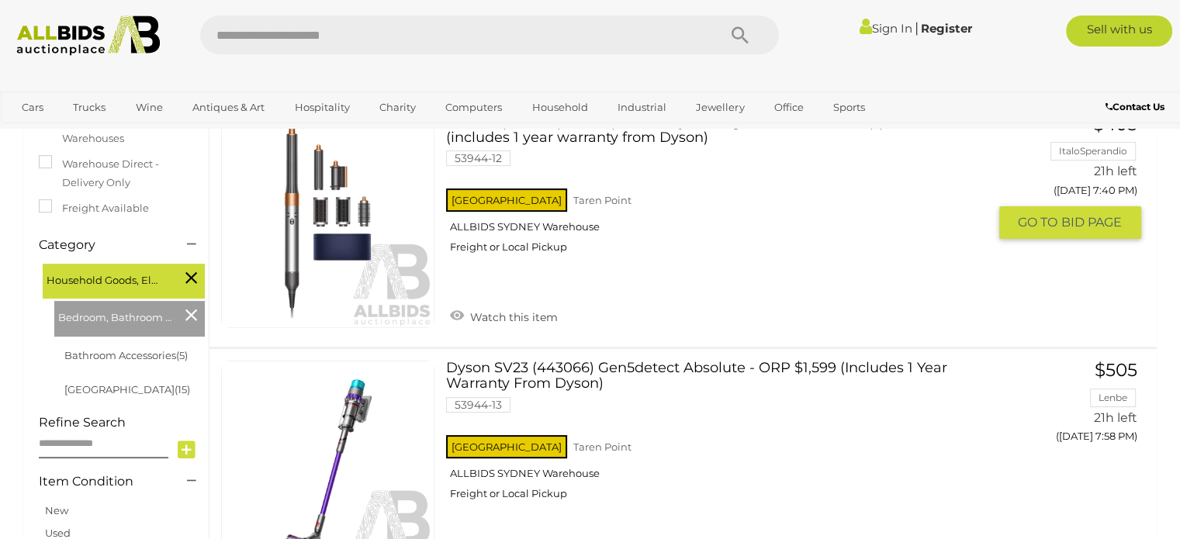
scroll to position [155, 0]
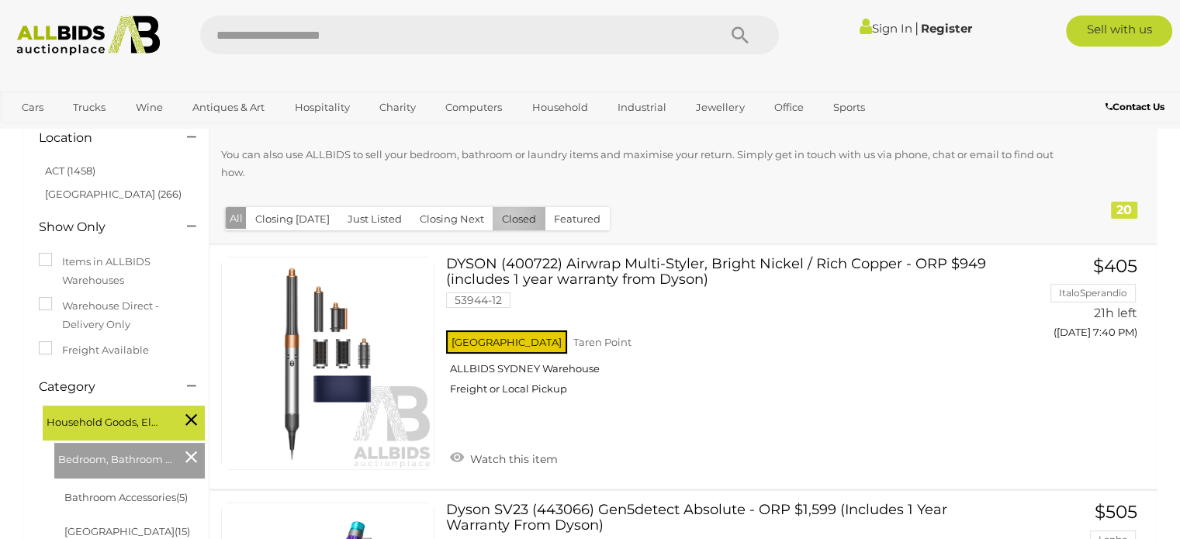
click at [502, 216] on button "Closed" at bounding box center [519, 219] width 53 height 24
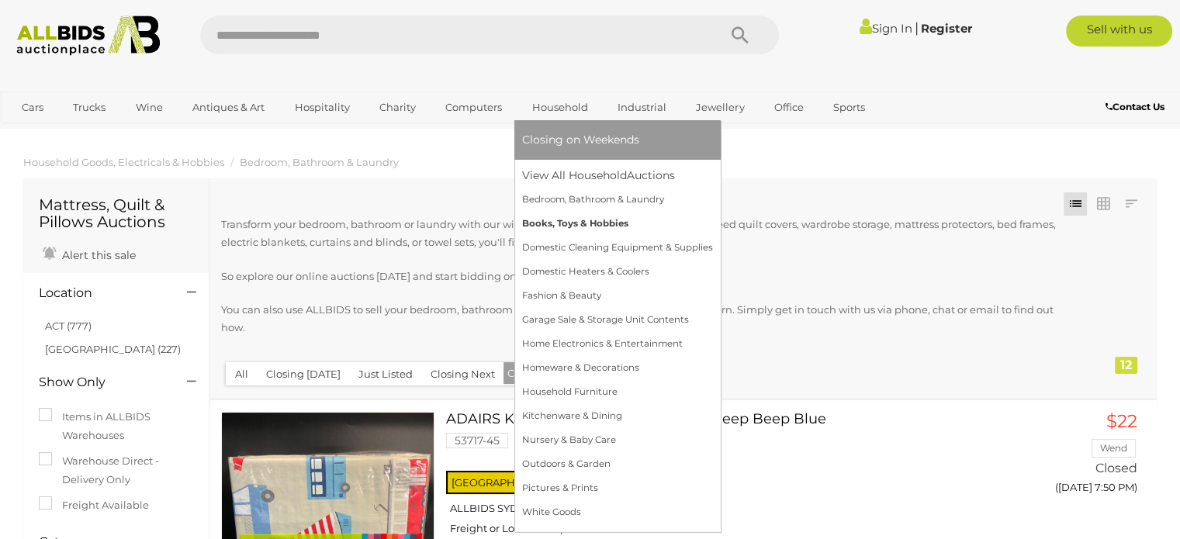
click at [571, 225] on link "Books, Toys & Hobbies" at bounding box center [617, 224] width 191 height 24
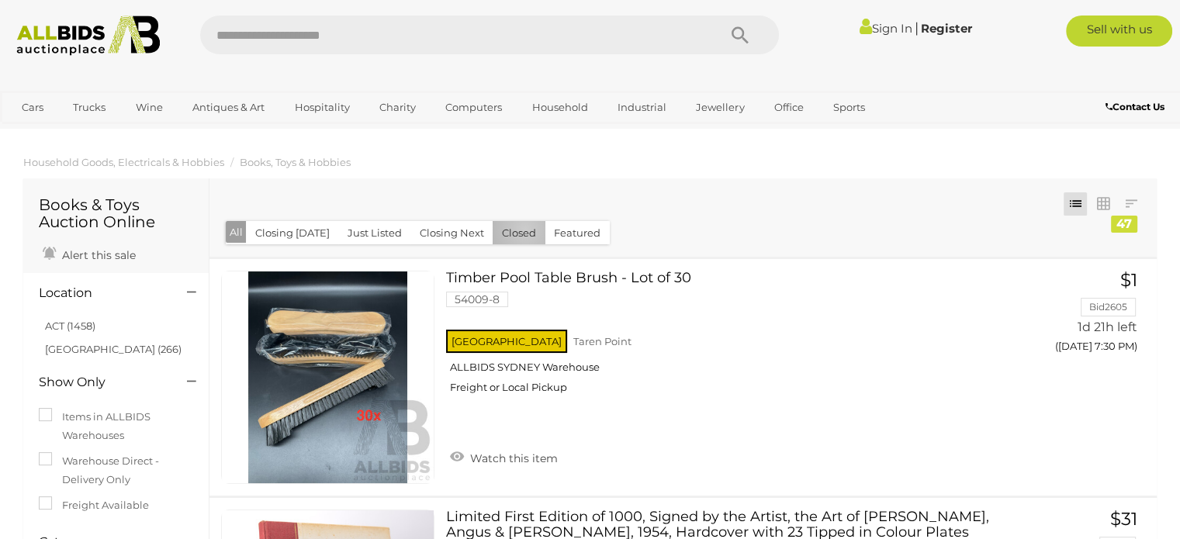
click at [519, 230] on button "Closed" at bounding box center [519, 233] width 53 height 24
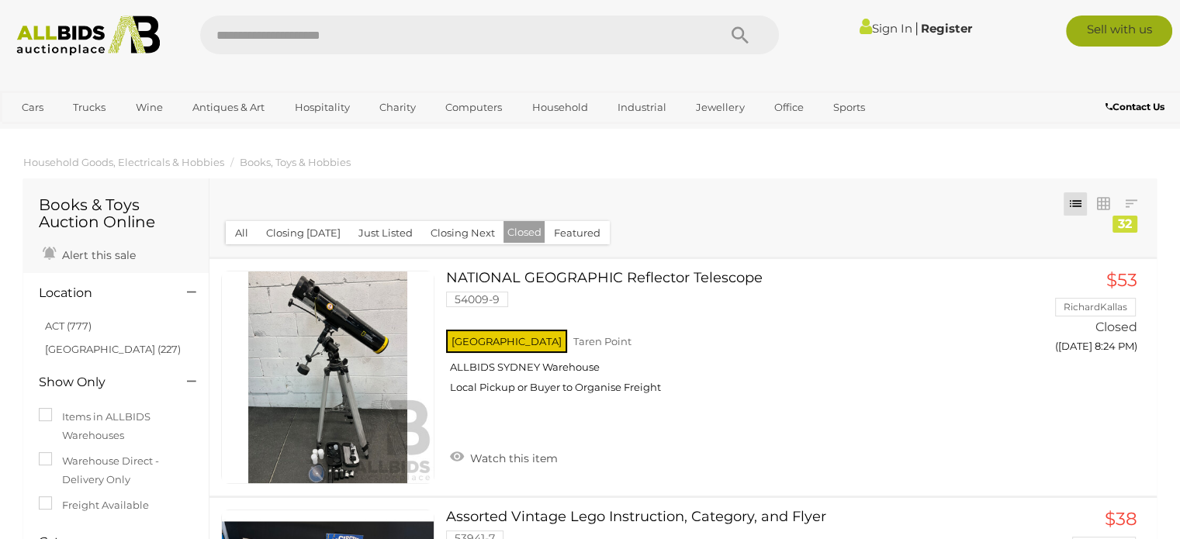
click at [1115, 24] on link "Sell with us" at bounding box center [1119, 31] width 106 height 31
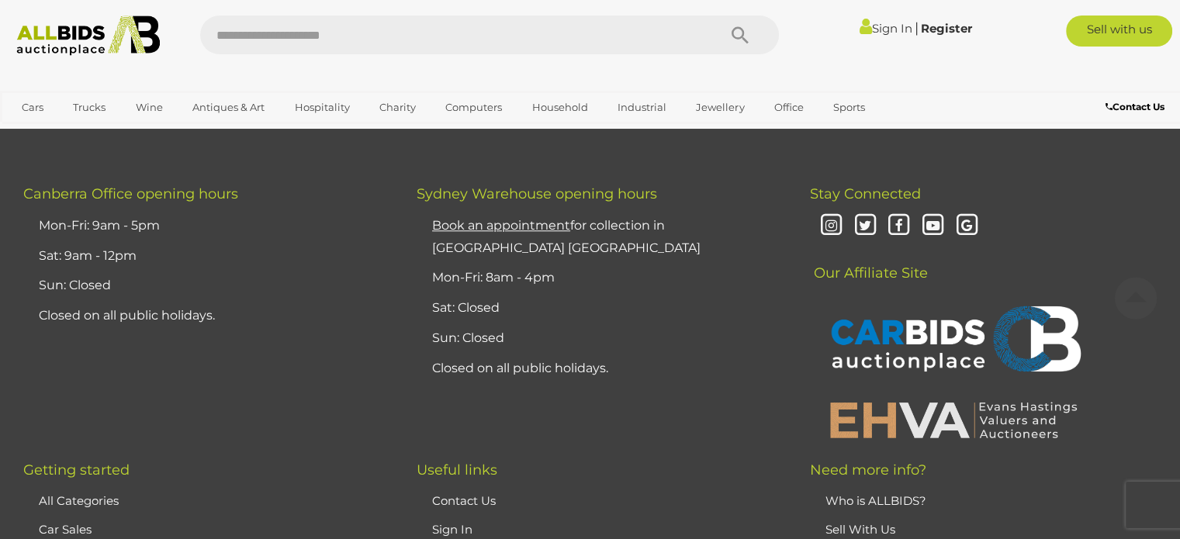
scroll to position [7495, 0]
